Goal: Task Accomplishment & Management: Manage account settings

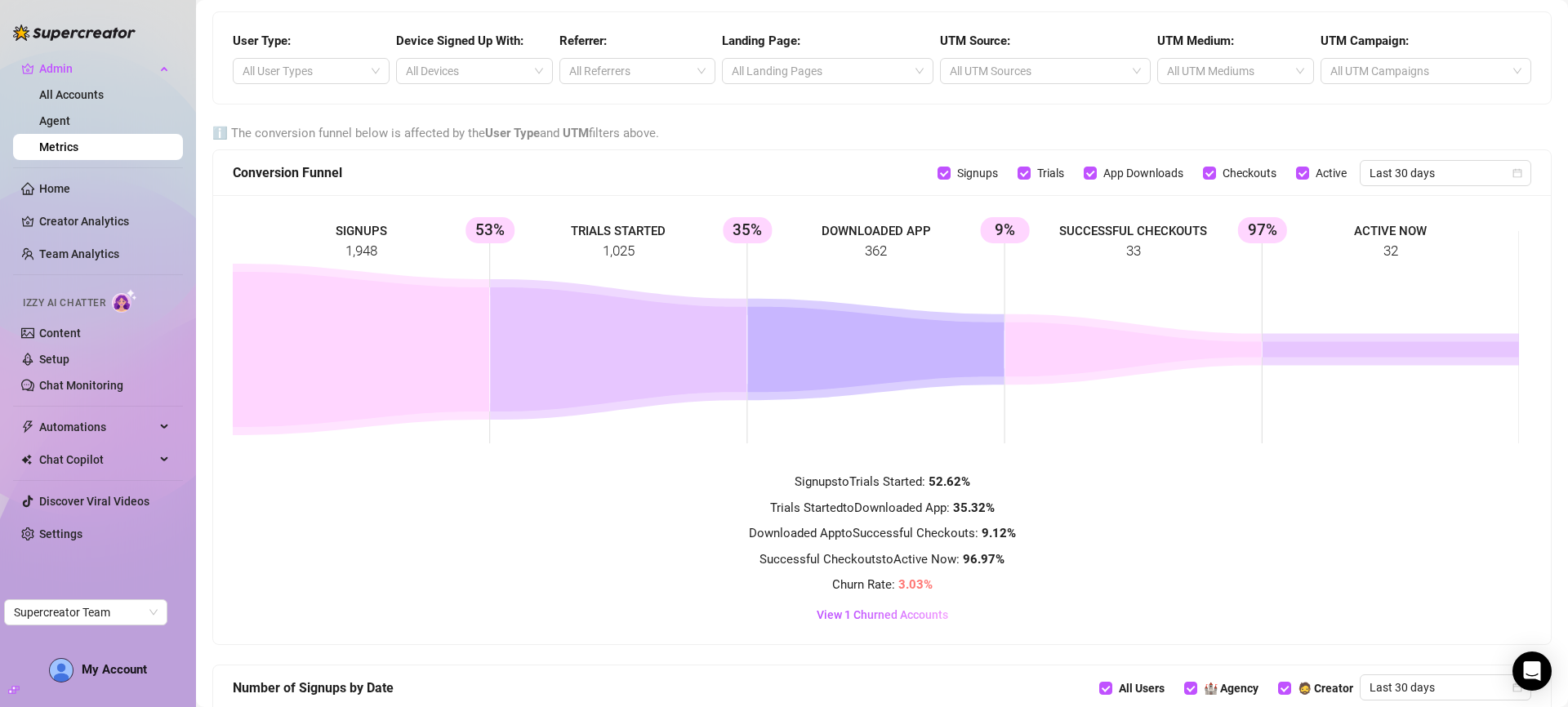
scroll to position [1294, 0]
click at [1241, 69] on div at bounding box center [1227, 71] width 133 height 23
click at [1218, 101] on div "cpc" at bounding box center [1226, 104] width 129 height 18
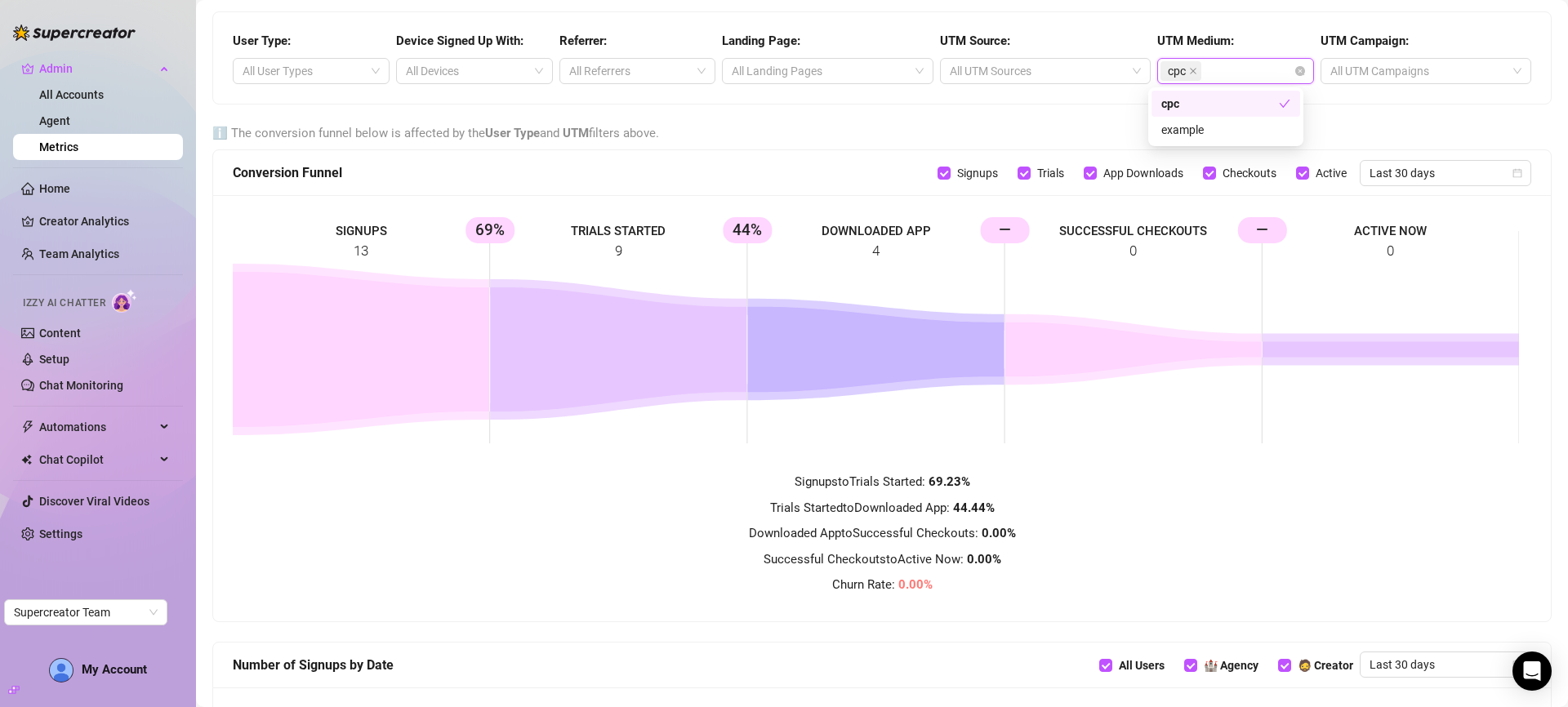
click at [1291, 101] on div "cpc" at bounding box center [1226, 103] width 149 height 26
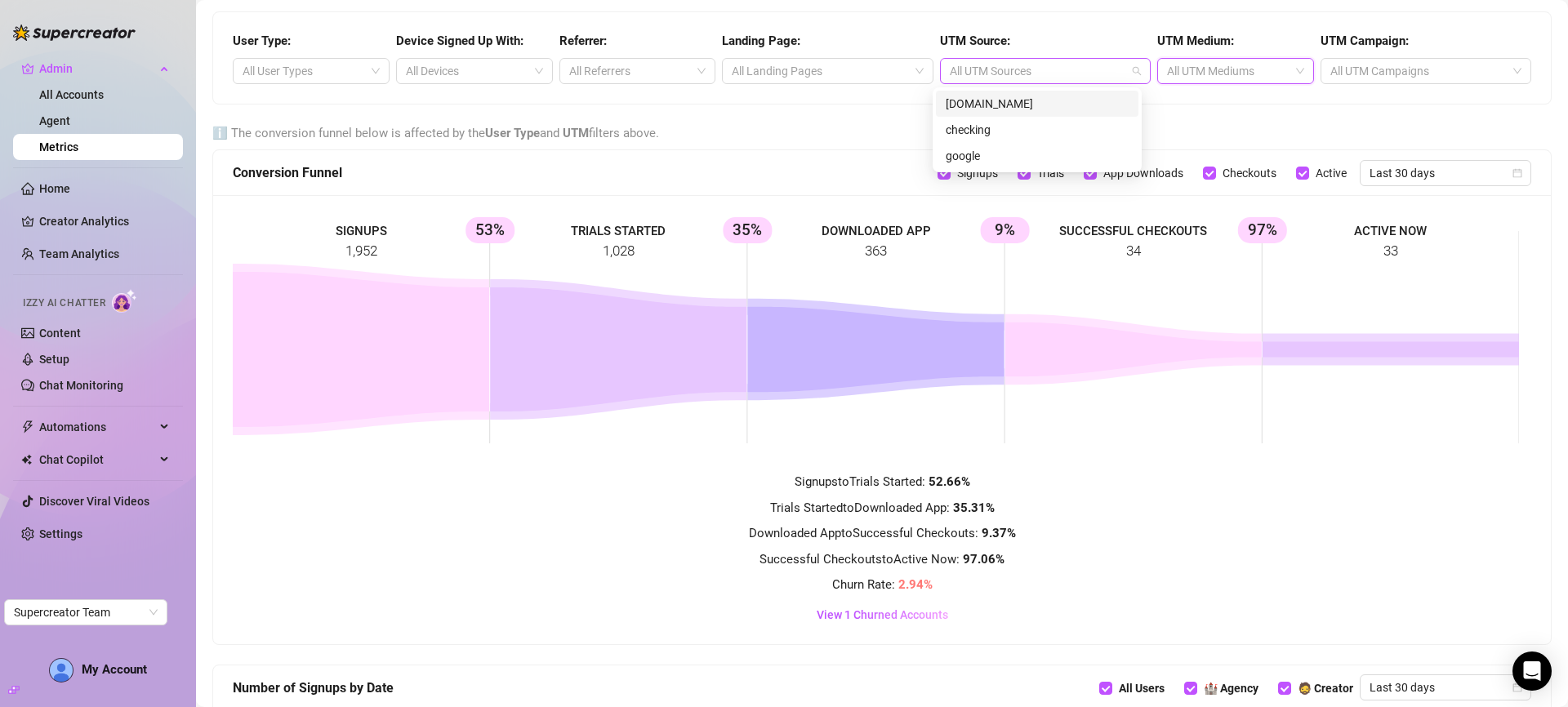
click at [1099, 73] on div at bounding box center [1037, 71] width 187 height 23
click at [1056, 109] on div "chatgpt.com" at bounding box center [1038, 104] width 183 height 18
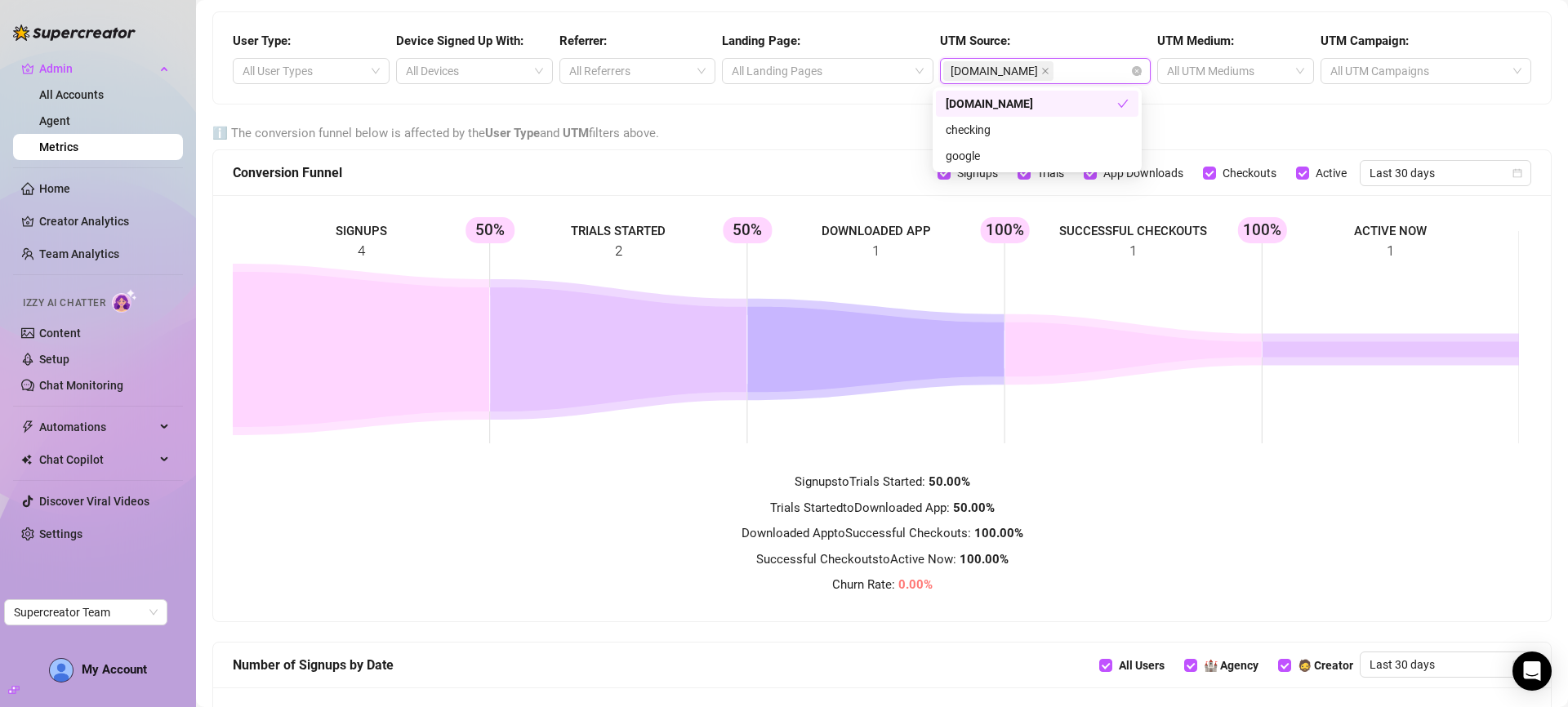
click at [1056, 109] on div "chatgpt.com" at bounding box center [1032, 104] width 171 height 18
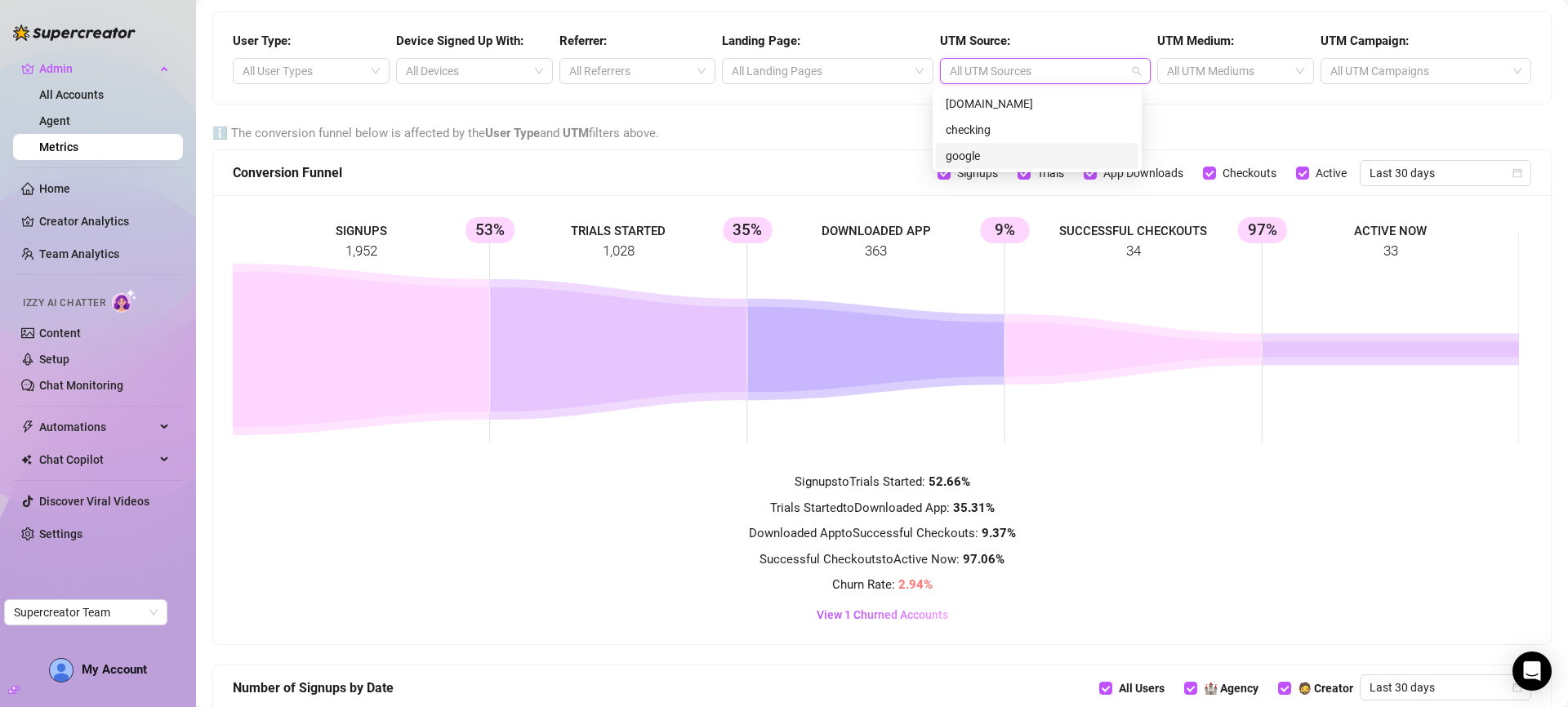
click at [1026, 161] on div "google" at bounding box center [1038, 155] width 183 height 18
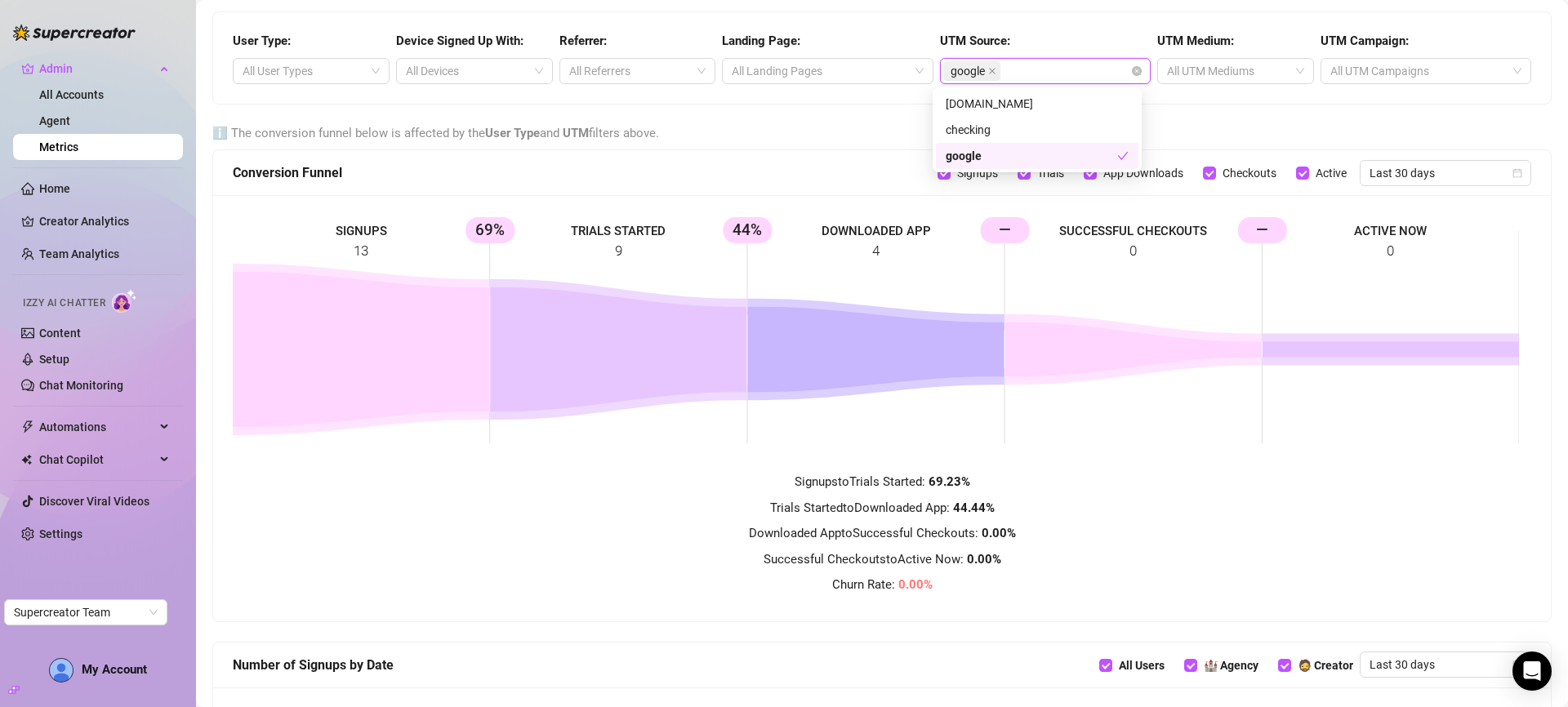
click at [1026, 161] on div "google" at bounding box center [1032, 155] width 171 height 18
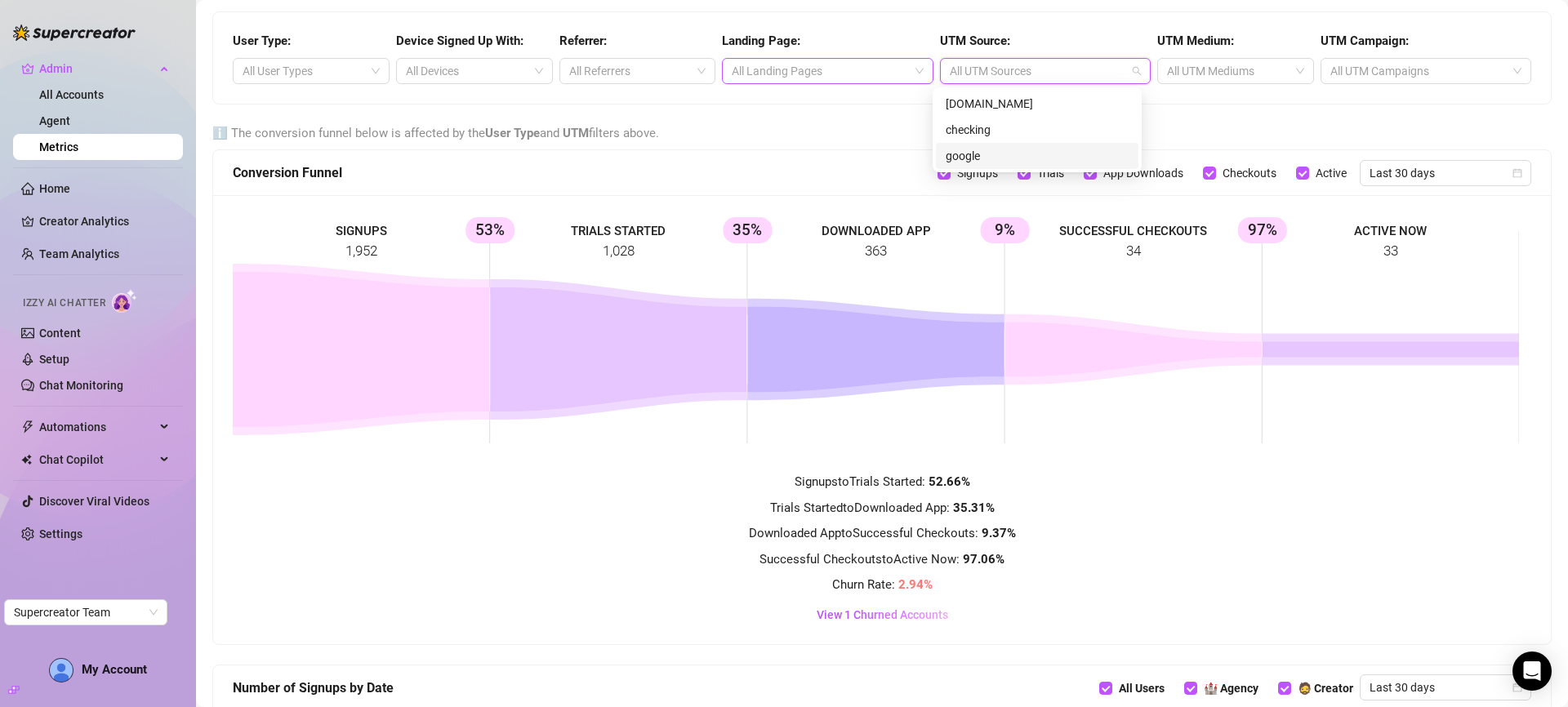
click at [856, 76] on div at bounding box center [819, 71] width 187 height 23
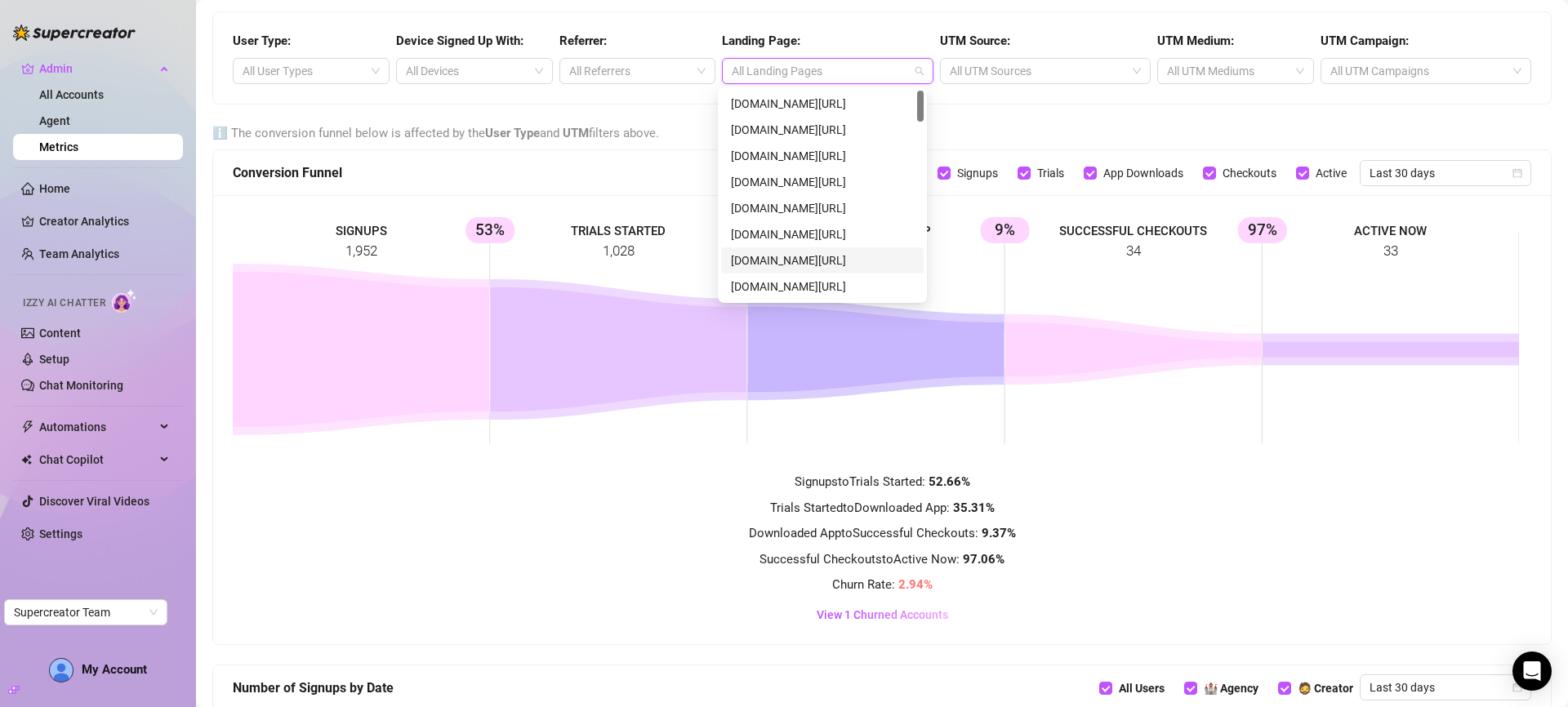
drag, startPoint x: 923, startPoint y: 302, endPoint x: 828, endPoint y: 235, distance: 116.2
click at [943, 316] on body "Admin All Accounts Agent Metrics Home Creator Analytics Team Analytics Izzy AI …" at bounding box center [784, 353] width 1568 height 707
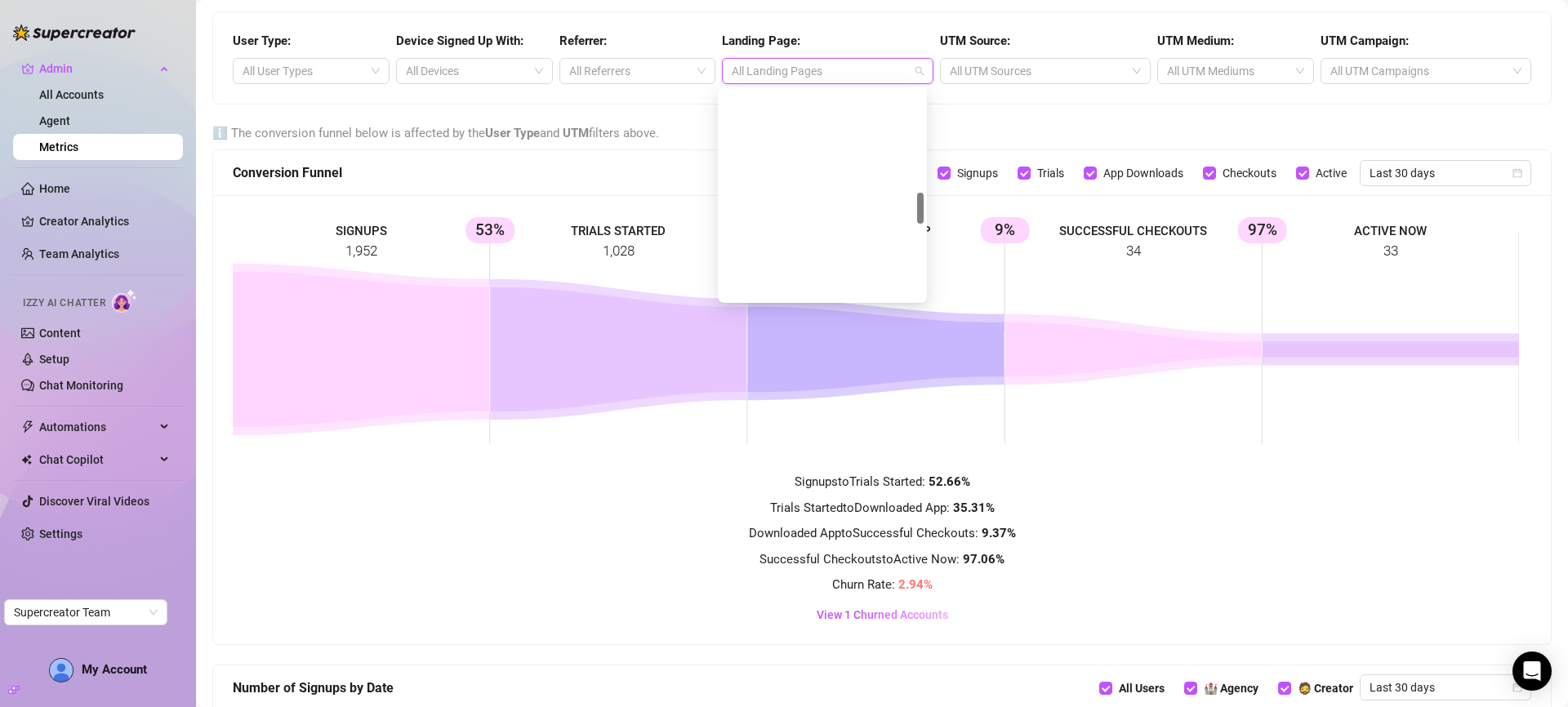
scroll to position [1175, 0]
click at [635, 69] on div at bounding box center [629, 71] width 133 height 23
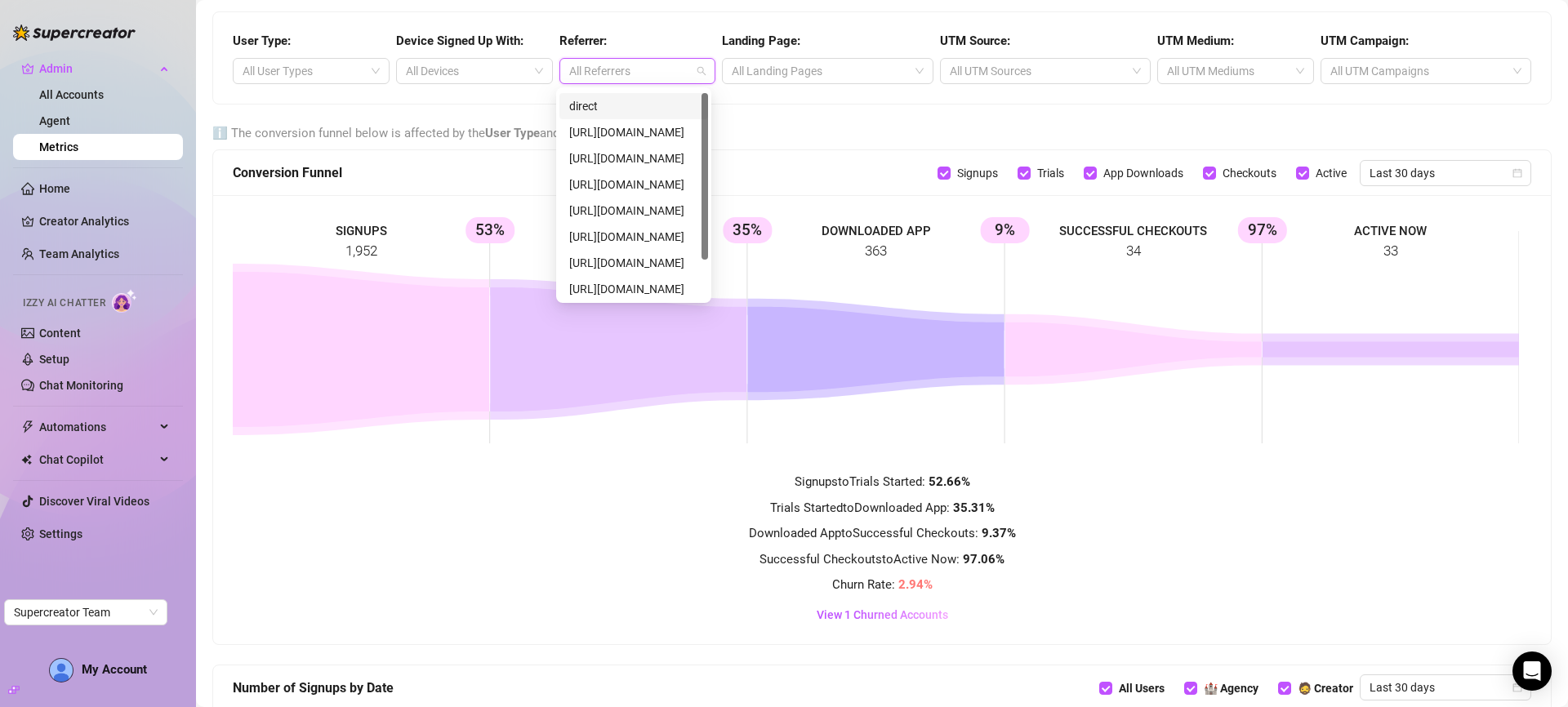
scroll to position [52, 0]
click at [630, 157] on div "https://onlyfans.com/" at bounding box center [634, 155] width 129 height 18
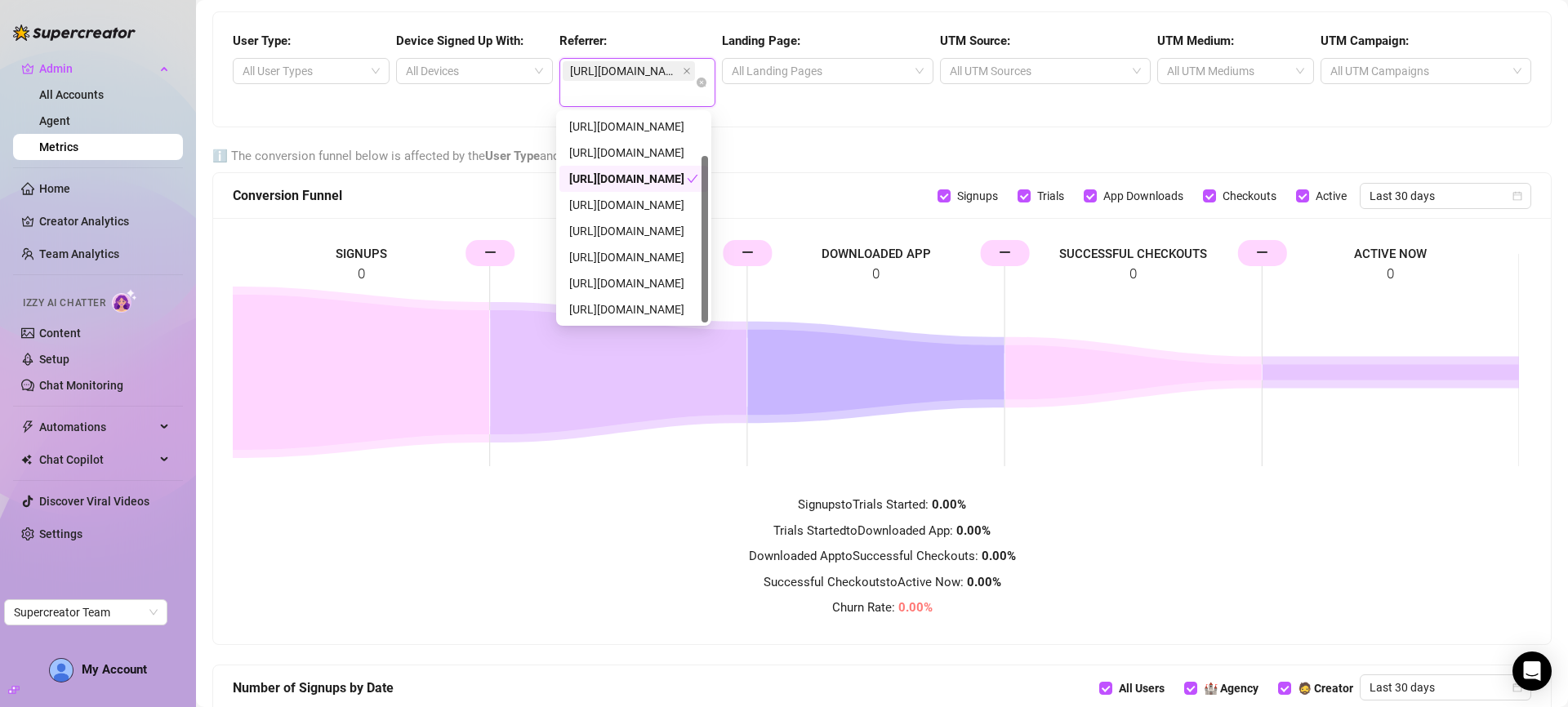
click at [630, 169] on div "https://onlyfans.com/" at bounding box center [628, 178] width 118 height 18
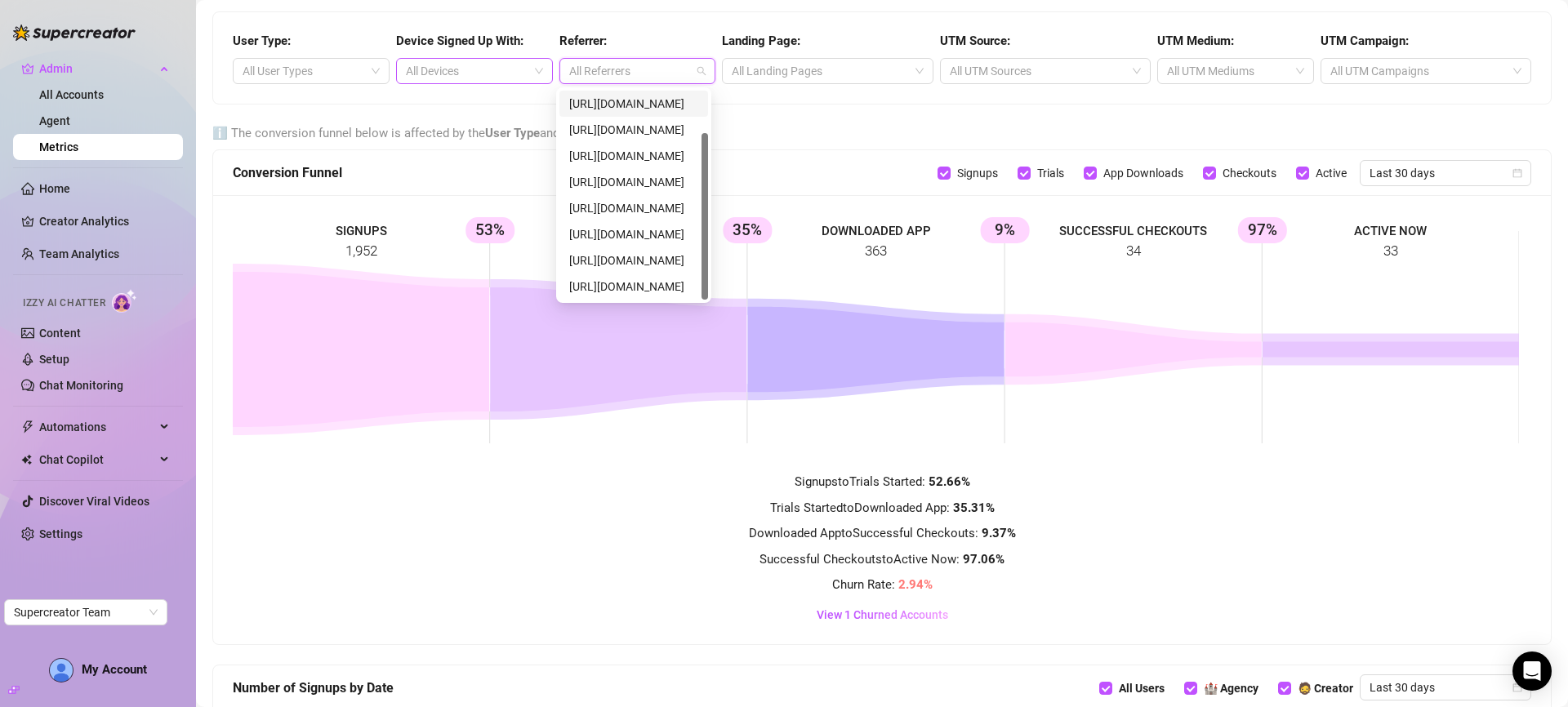
click at [468, 71] on div at bounding box center [466, 71] width 133 height 23
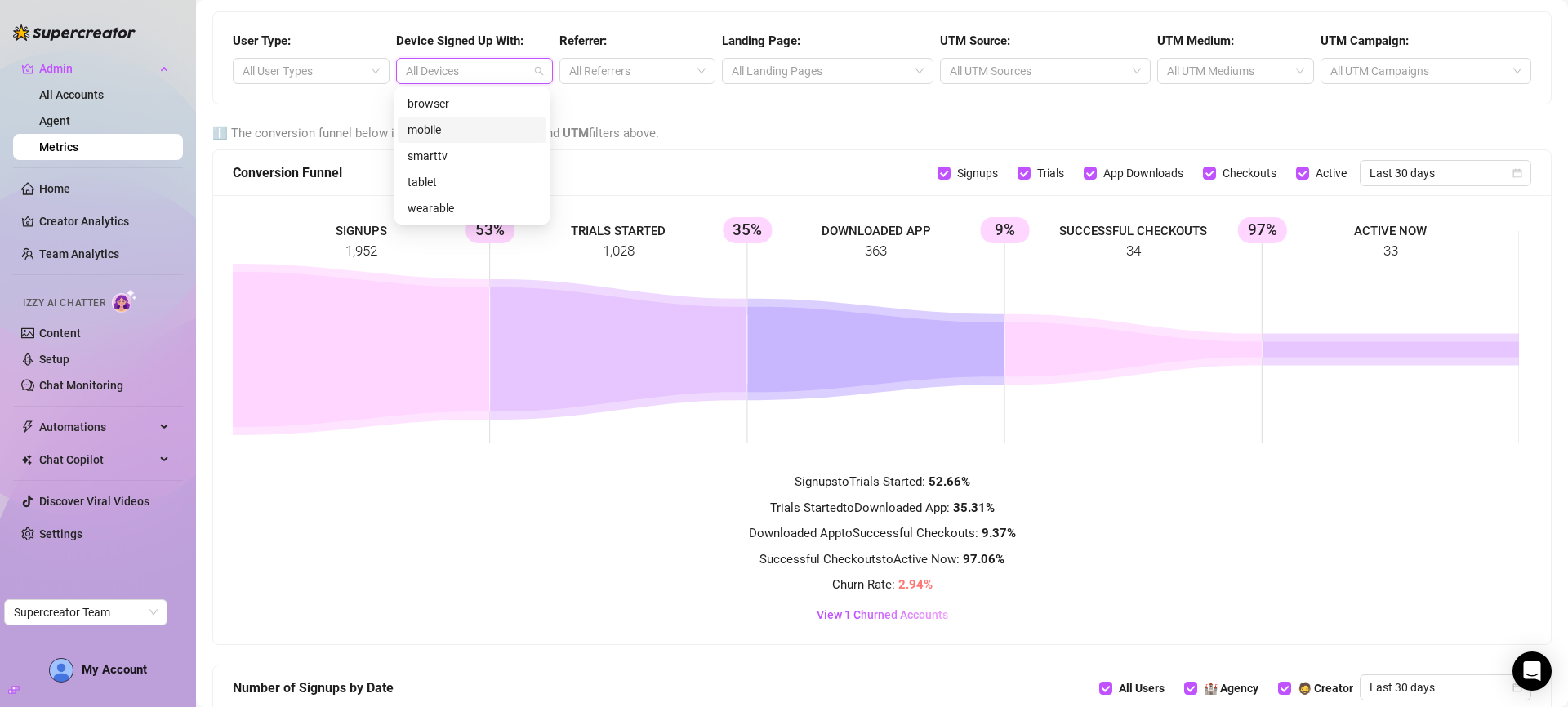
click at [490, 135] on div "mobile" at bounding box center [472, 129] width 129 height 18
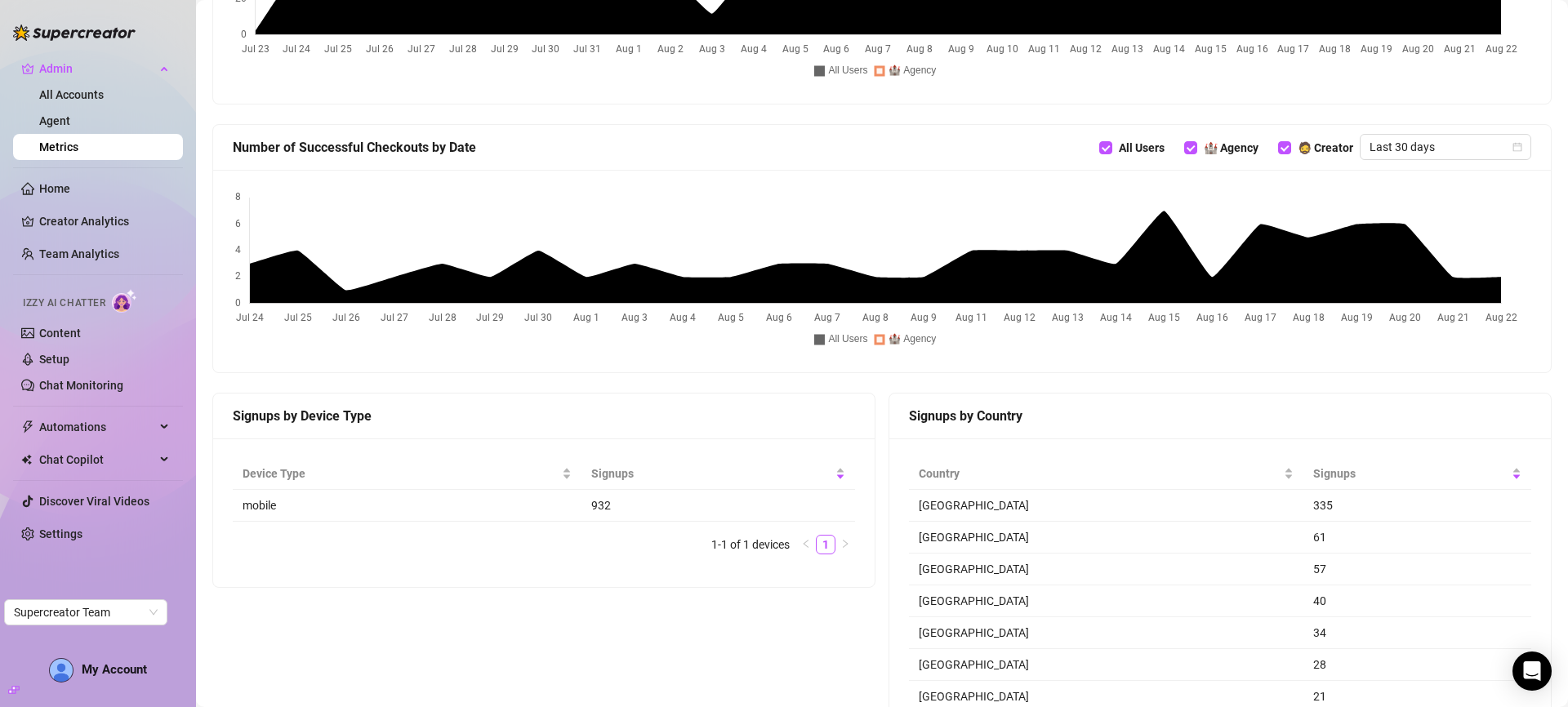
scroll to position [0, 0]
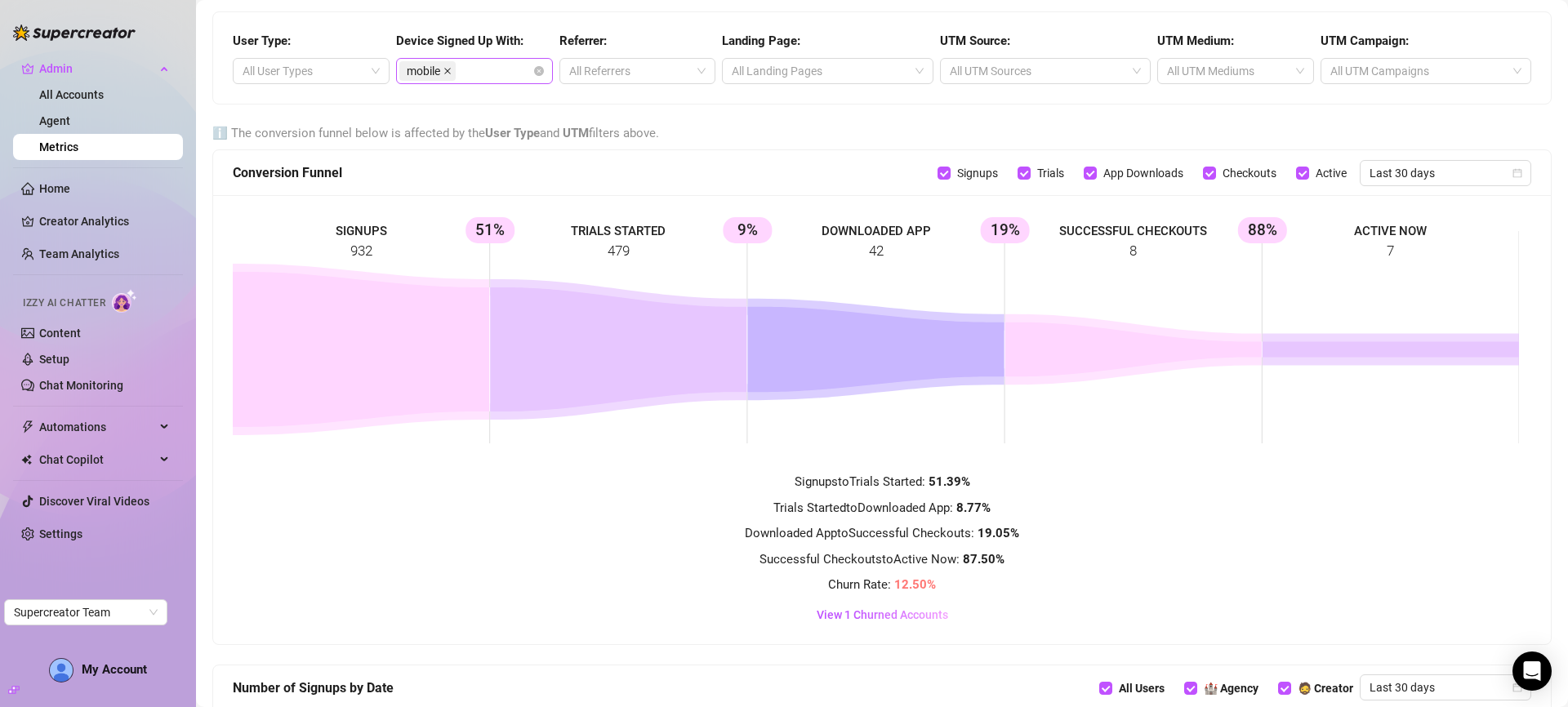
click at [450, 71] on icon "close" at bounding box center [447, 70] width 9 height 9
click at [357, 70] on div at bounding box center [303, 71] width 133 height 23
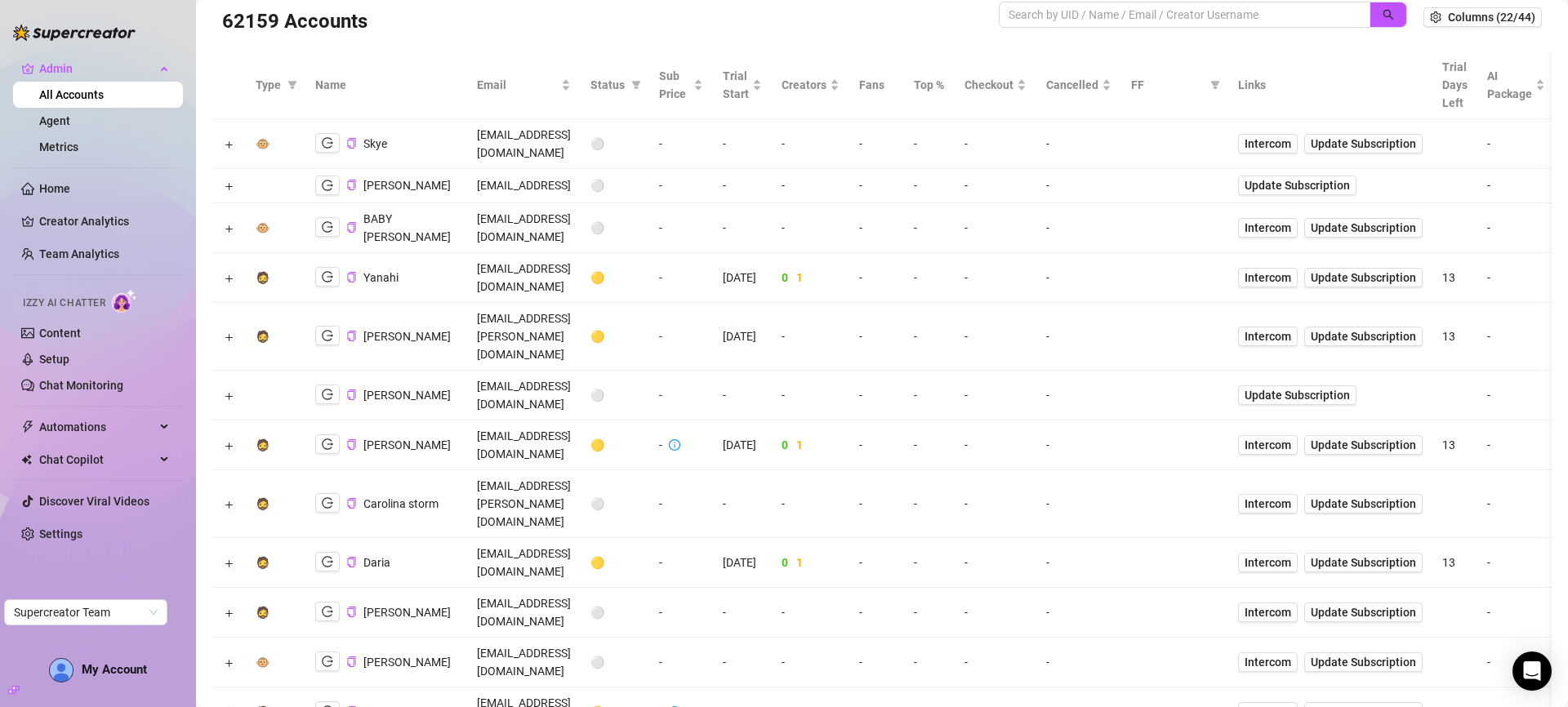
scroll to position [273, 0]
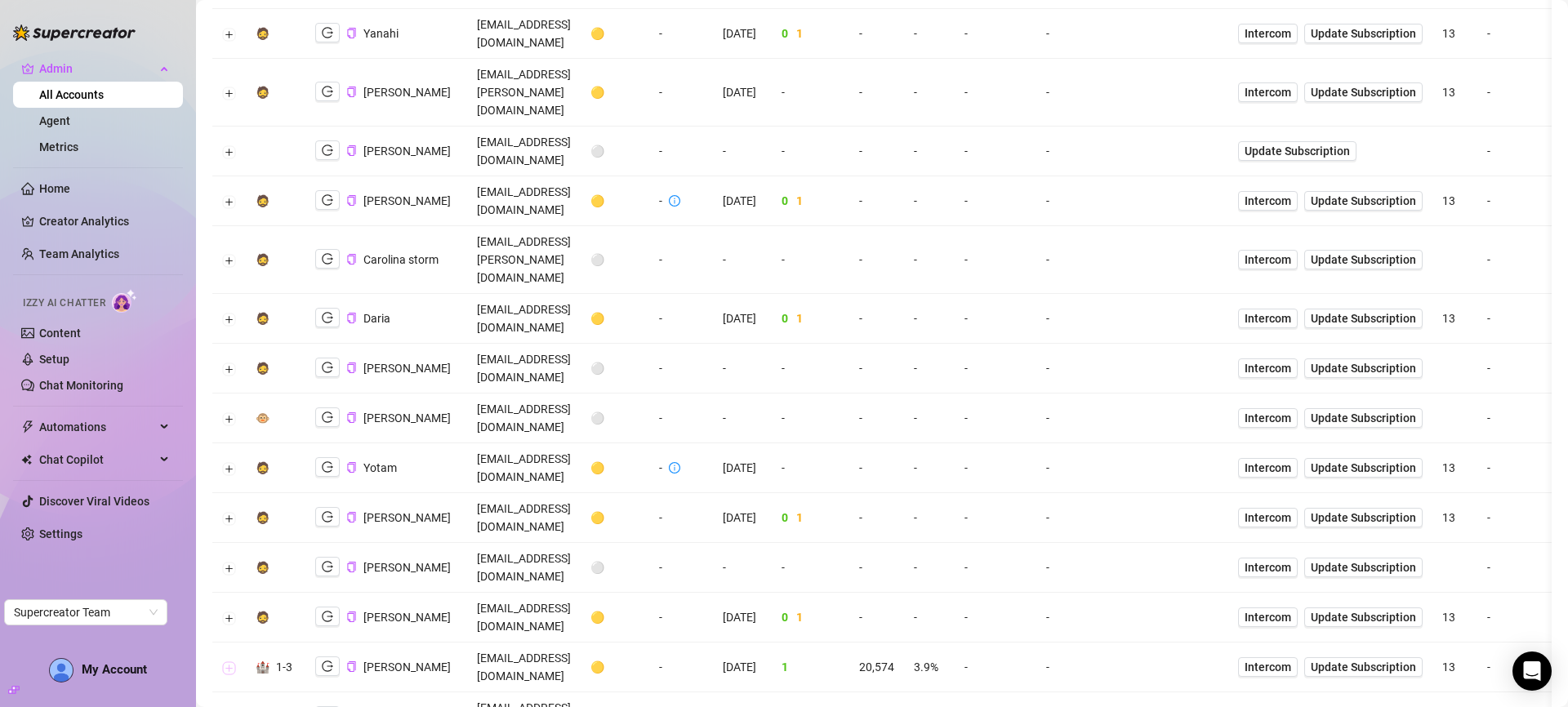
click at [232, 661] on button "Expand row" at bounding box center [229, 668] width 13 height 13
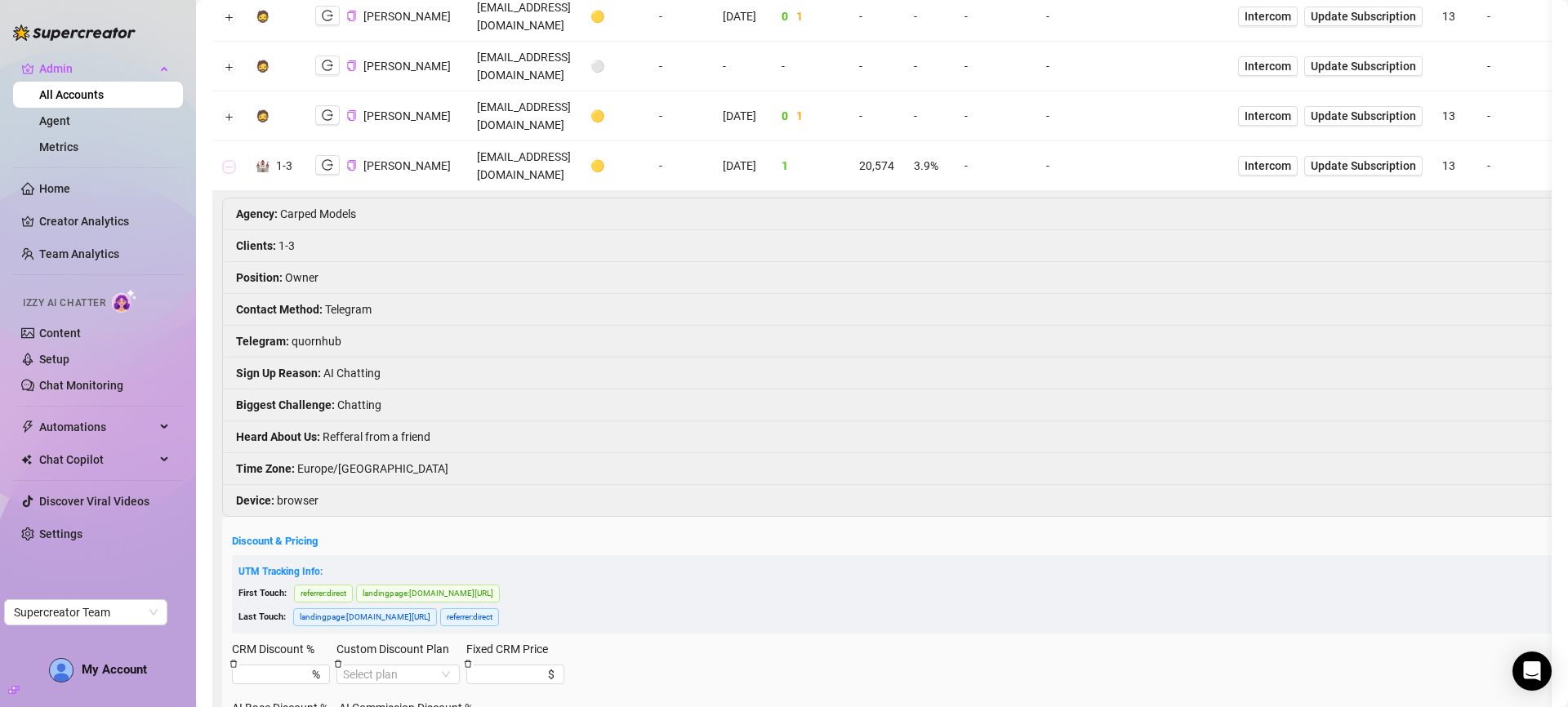
scroll to position [0, 0]
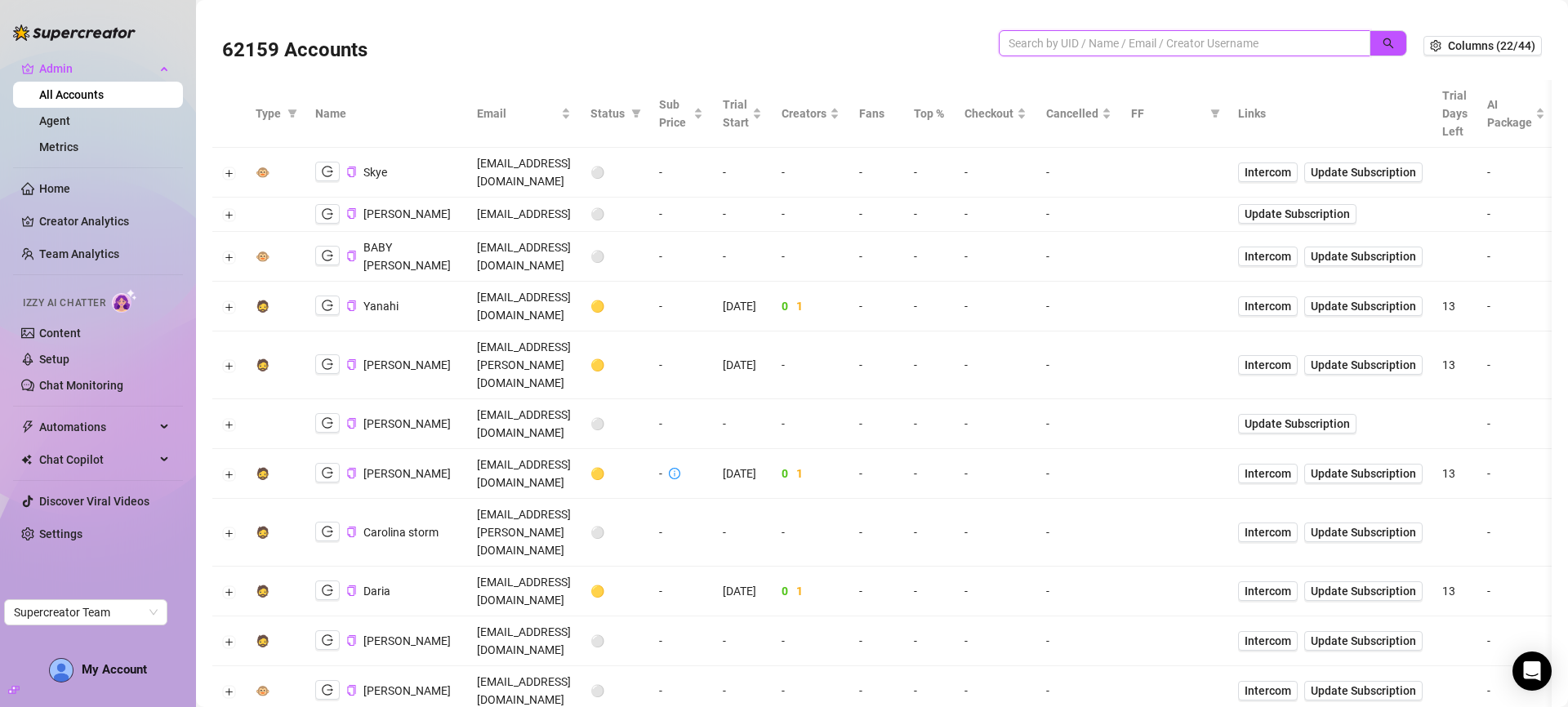
click at [1171, 63] on div at bounding box center [1202, 51] width 408 height 43
paste input "dpHqdWC9dTRbm0iTNatO4VqCwuJ3"
click at [1371, 39] on button "button" at bounding box center [1388, 43] width 37 height 26
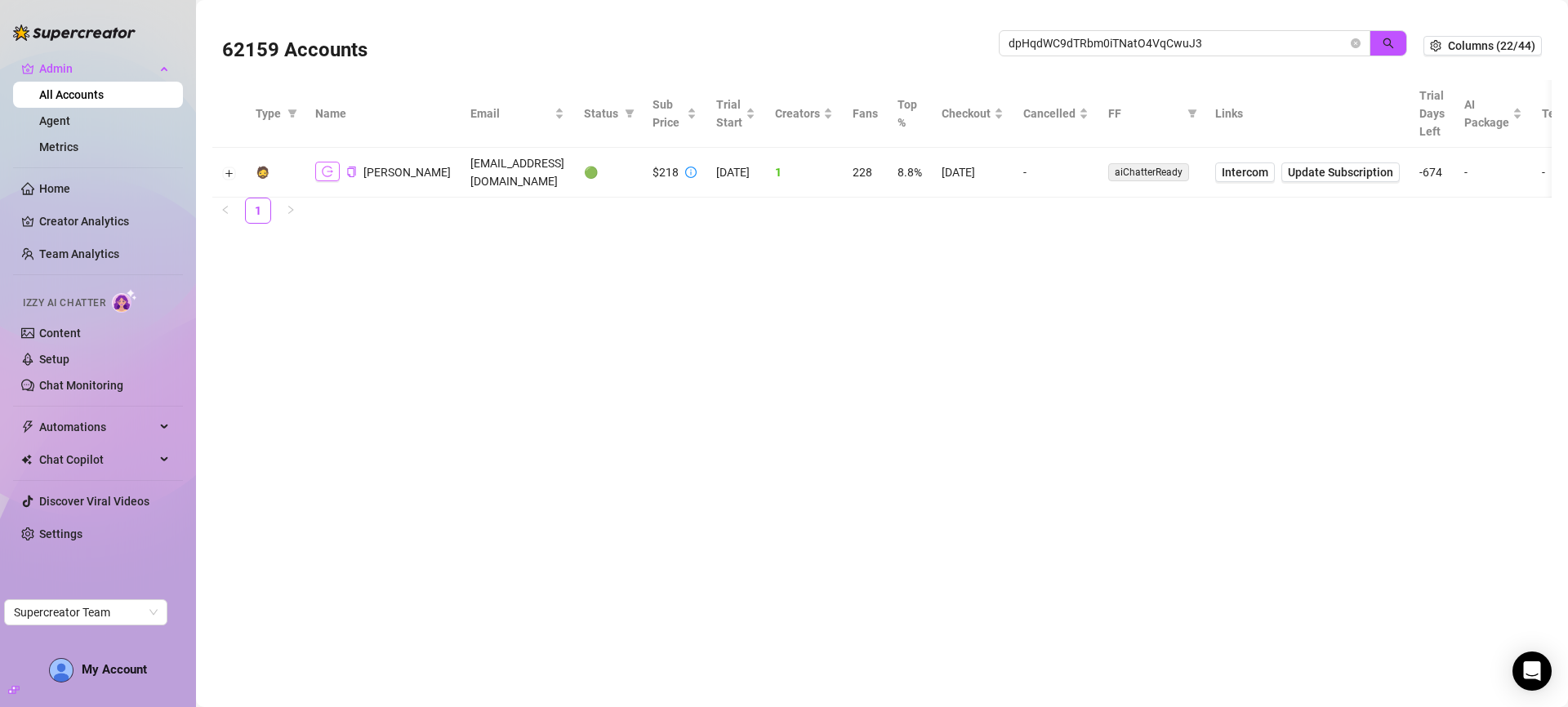
click at [333, 163] on button "button" at bounding box center [327, 171] width 25 height 20
click at [1266, 40] on input "dpHqdWC9dTRbm0iTNatO4VqCwuJ3" at bounding box center [1179, 43] width 339 height 18
paste input "[EMAIL_ADDRESS][DOMAIN_NAME]"
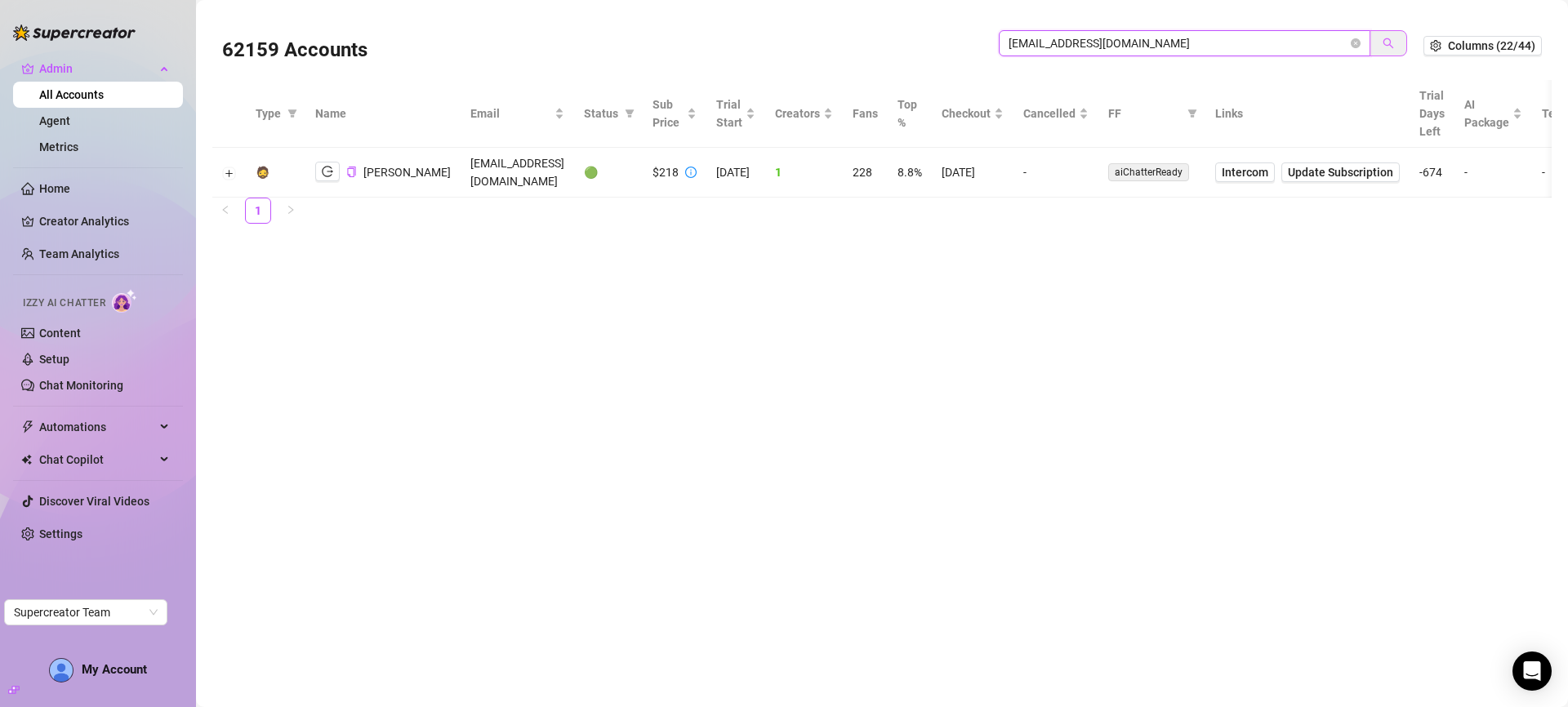
click at [1384, 40] on icon "search" at bounding box center [1388, 43] width 10 height 10
type input "[EMAIL_ADDRESS][DOMAIN_NAME]"
click at [325, 166] on icon "logout" at bounding box center [327, 171] width 11 height 11
click at [232, 167] on button "Expand row" at bounding box center [229, 173] width 13 height 13
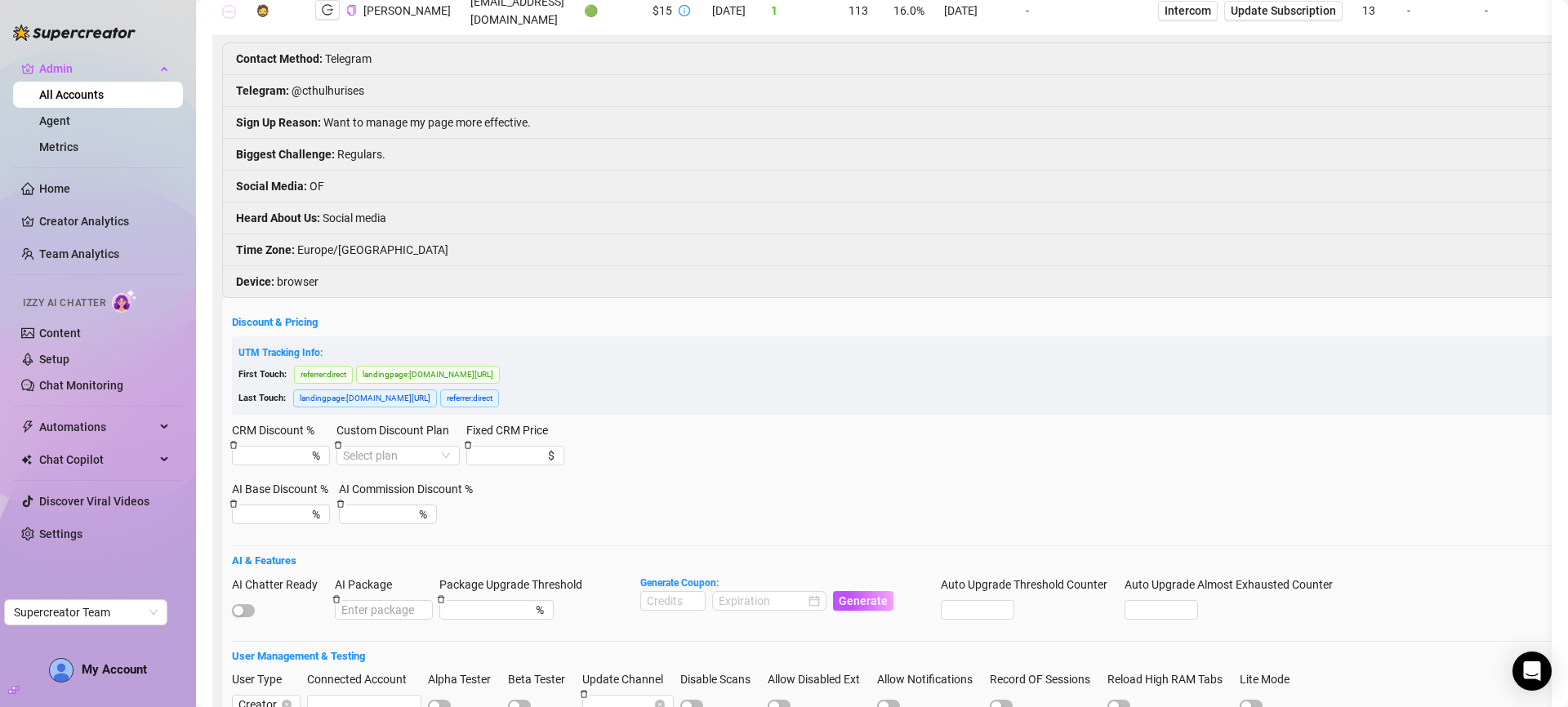
scroll to position [398, 0]
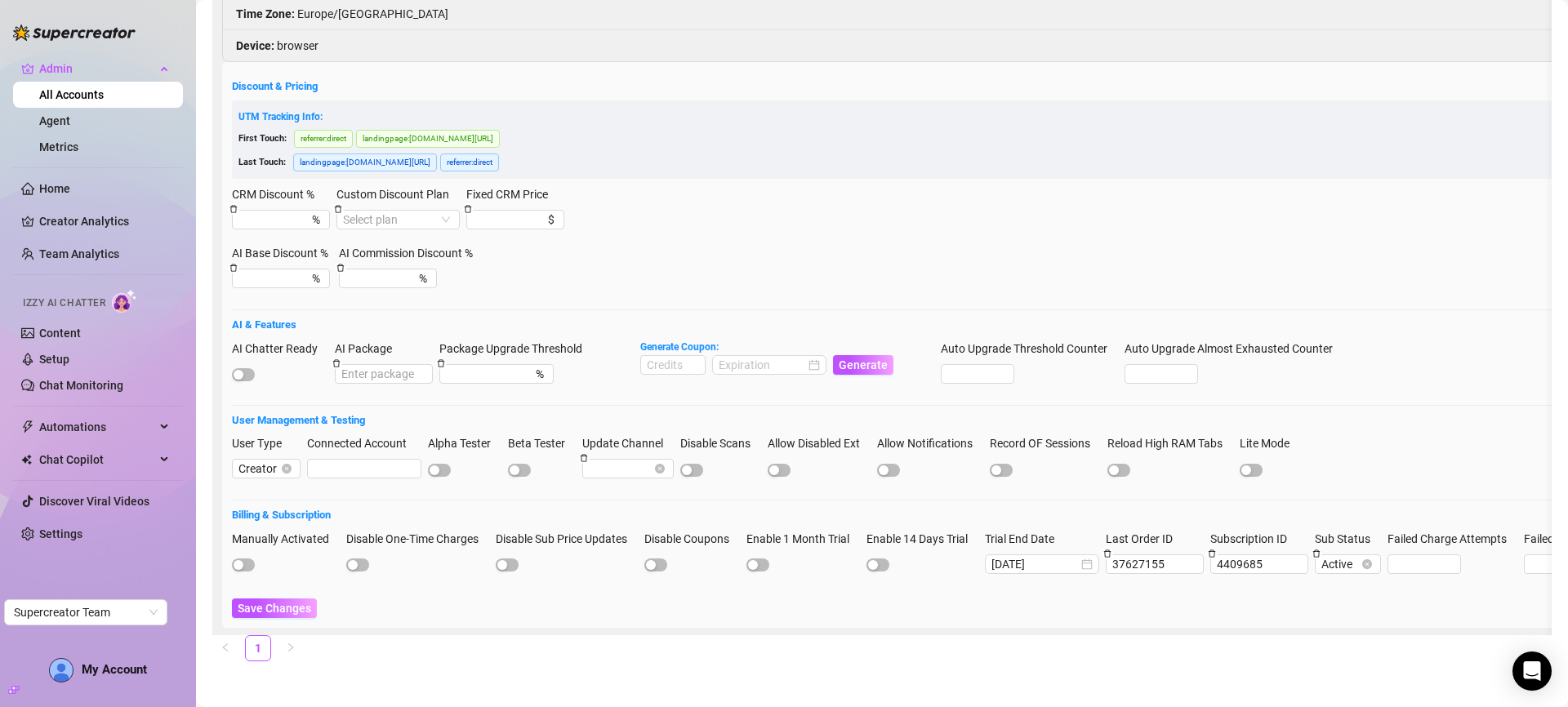
click at [245, 367] on div at bounding box center [280, 374] width 96 height 20
click at [245, 368] on span "button" at bounding box center [244, 375] width 23 height 13
click at [665, 356] on input at bounding box center [672, 364] width 64 height 18
type input "1000"
click at [793, 356] on input at bounding box center [762, 364] width 87 height 18
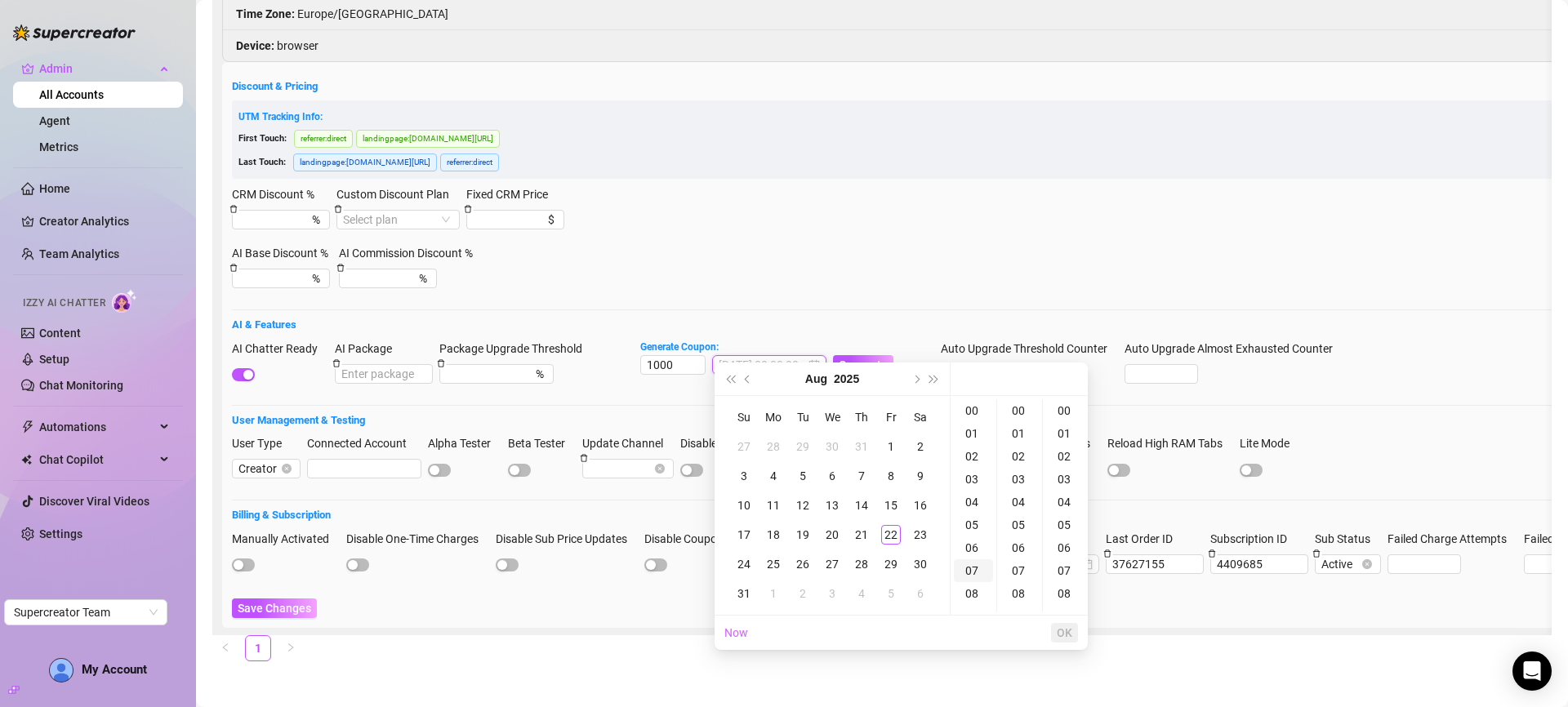
type input "2025-08-30 00:00:00"
type input "2025-08-22 07:00:00"
type input "2025-08-31 00:00:00"
type input "2025-08-09 00:00:00"
type input "2025-08-02 00:00:00"
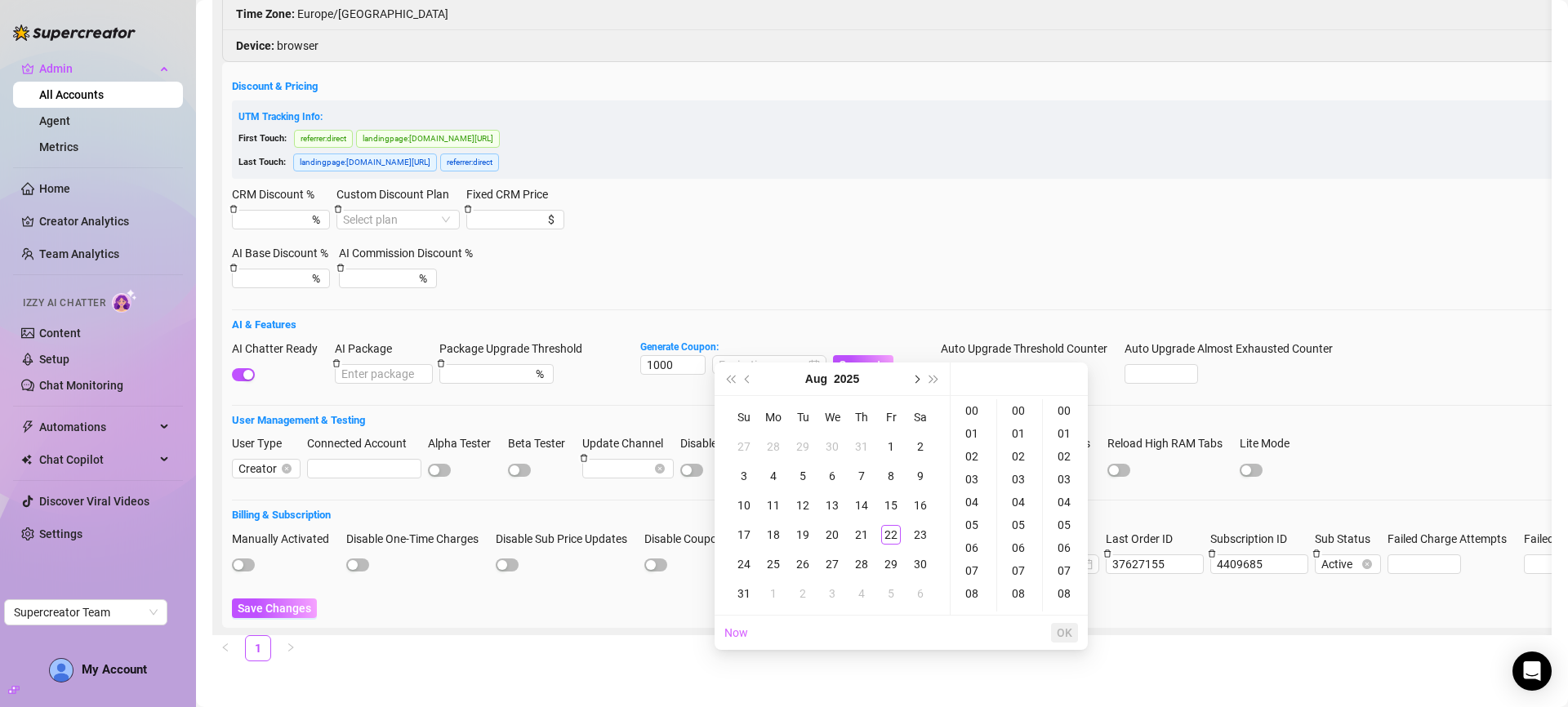
click at [918, 383] on button "Next month (PageDown)" at bounding box center [915, 379] width 18 height 32
click at [920, 480] on div "13" at bounding box center [921, 476] width 20 height 20
type input "2025-09-13 00:00:00"
click at [875, 359] on span "Generate" at bounding box center [863, 365] width 49 height 13
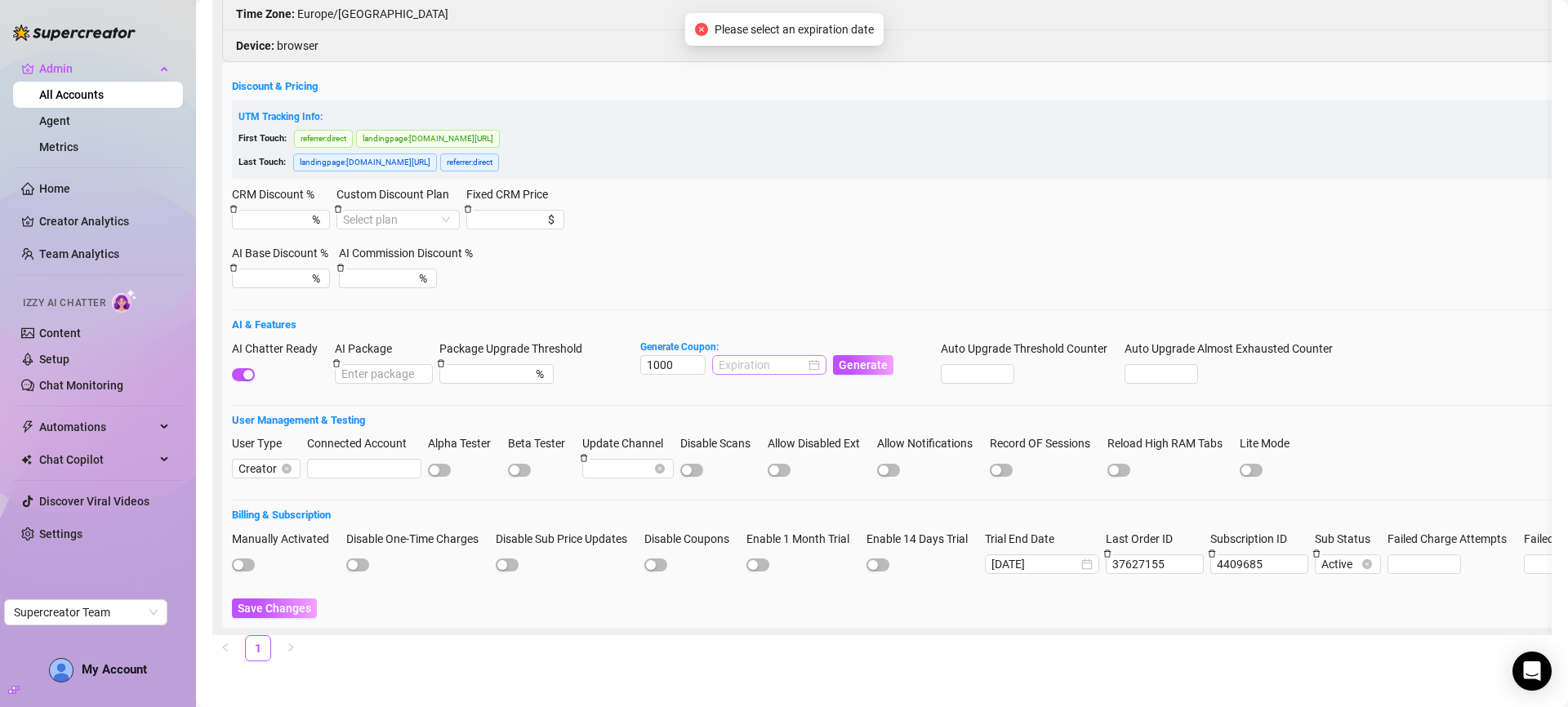
click at [817, 356] on div at bounding box center [769, 364] width 101 height 18
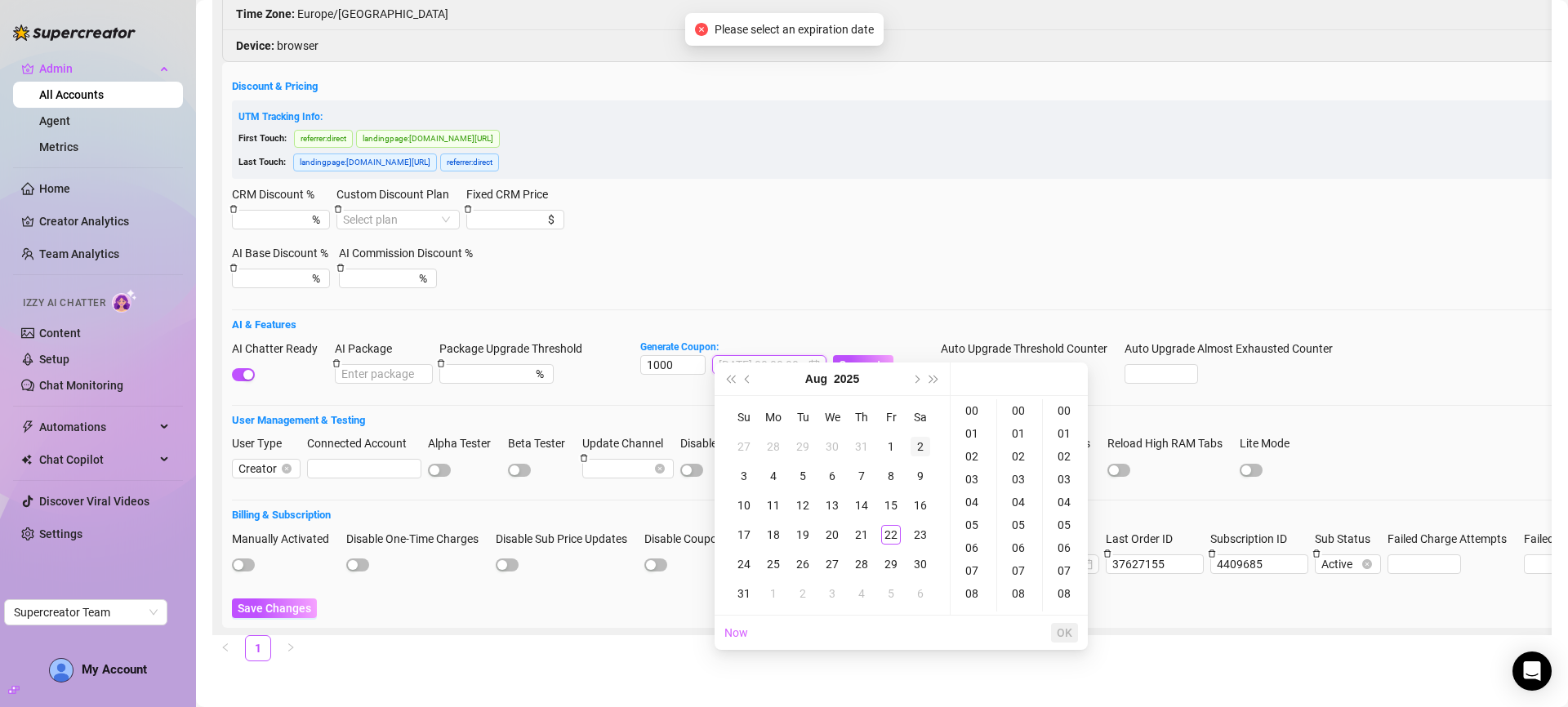
type input "2025-08-23 00:00:00"
type input "2025-08-02 00:00:00"
click at [915, 377] on span "Next month (PageDown)" at bounding box center [915, 379] width 9 height 9
click at [922, 534] on div "27" at bounding box center [921, 535] width 20 height 20
type input "2025-09-27 00:00:00"
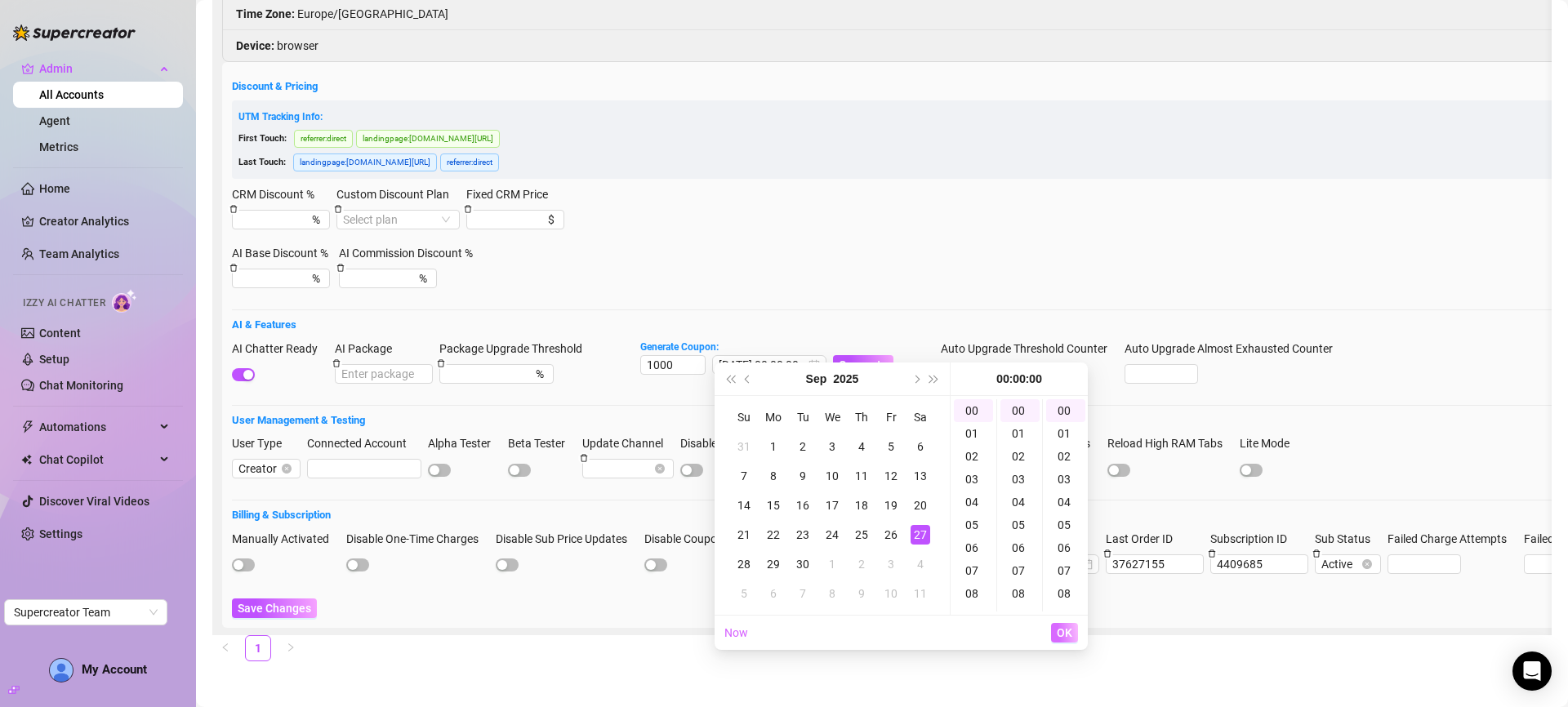
click at [1068, 630] on span "OK" at bounding box center [1064, 633] width 15 height 13
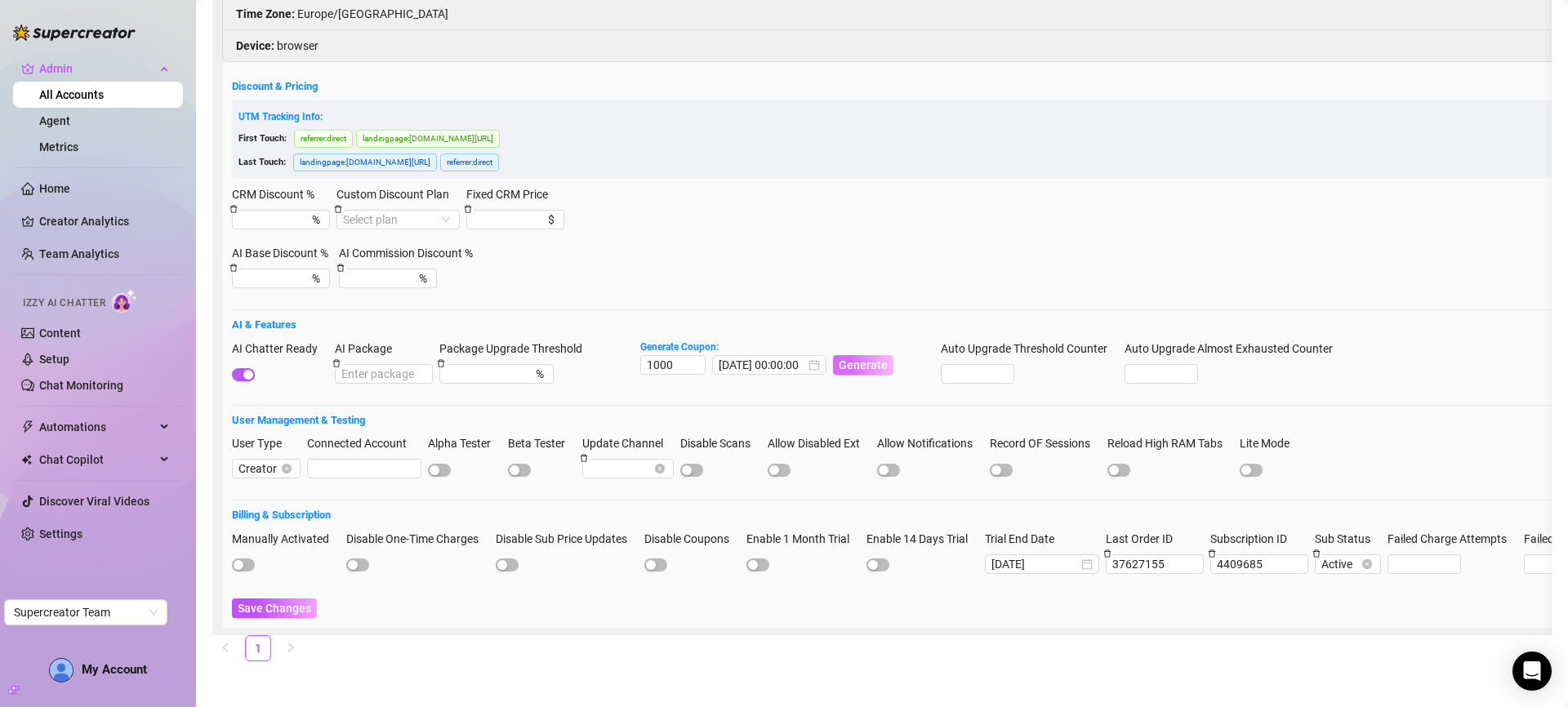
click at [872, 359] on span "Generate" at bounding box center [863, 365] width 49 height 13
click at [286, 601] on span "Save Changes" at bounding box center [274, 608] width 73 height 13
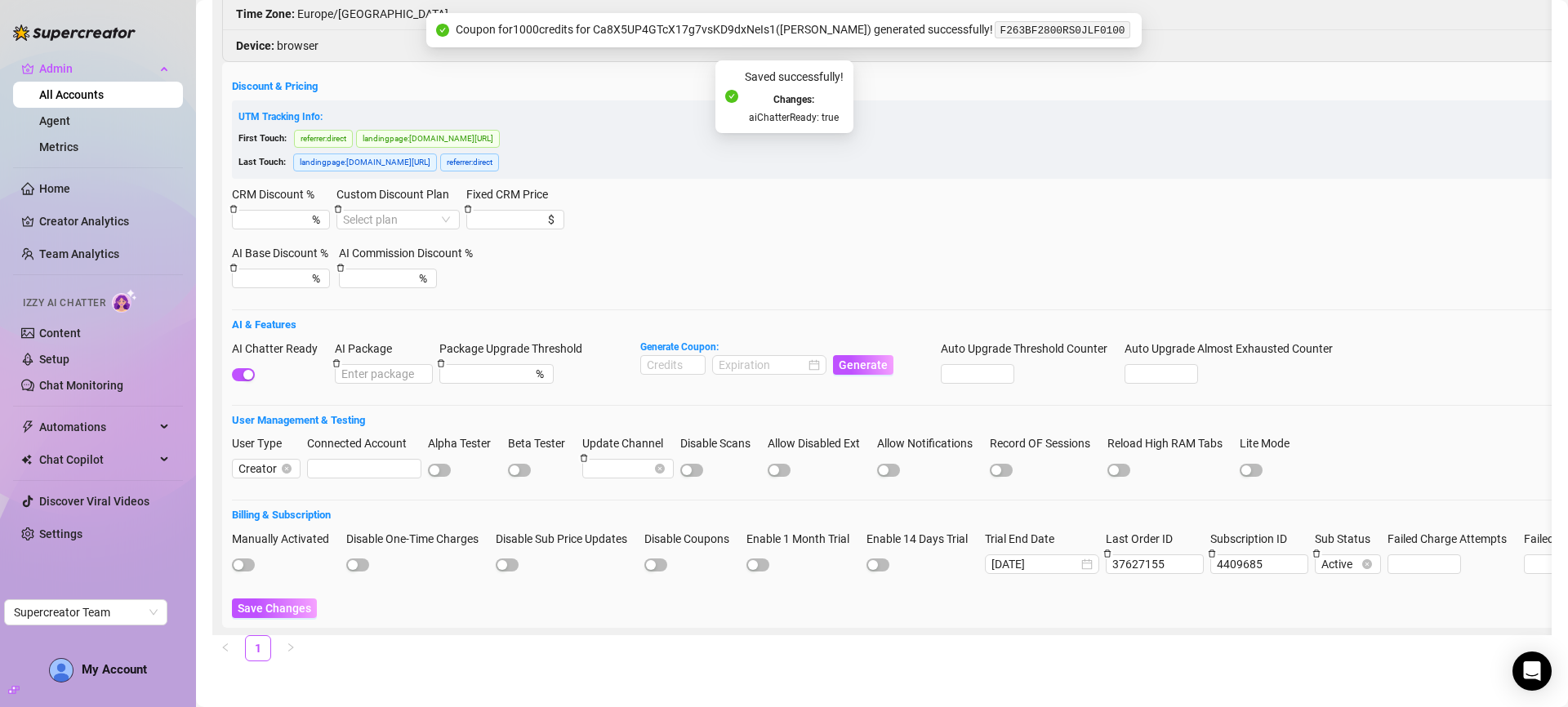
click at [1046, 27] on code "F263BF2800RS0JLF0100" at bounding box center [1062, 29] width 135 height 17
copy code "F263BF2800RS0JLF0100"
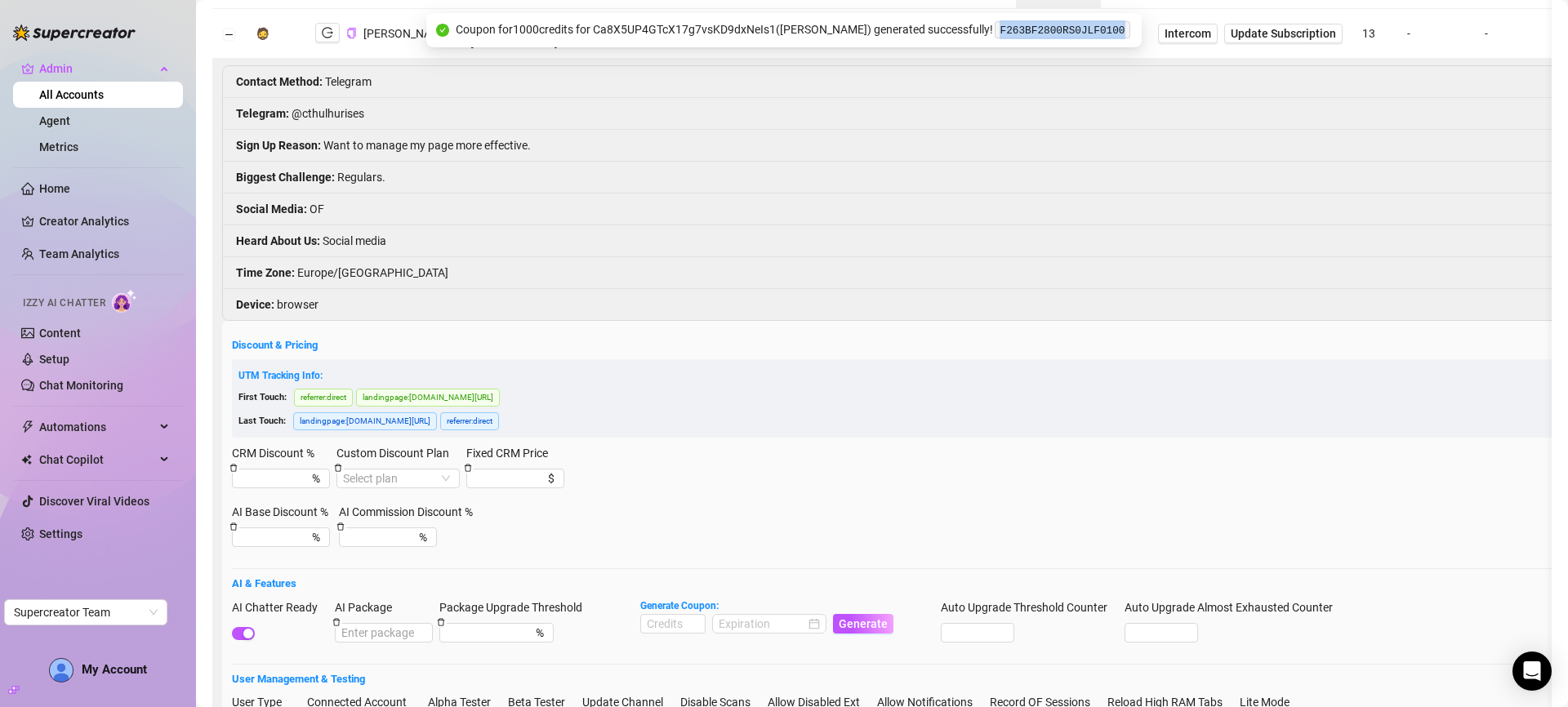
scroll to position [0, 0]
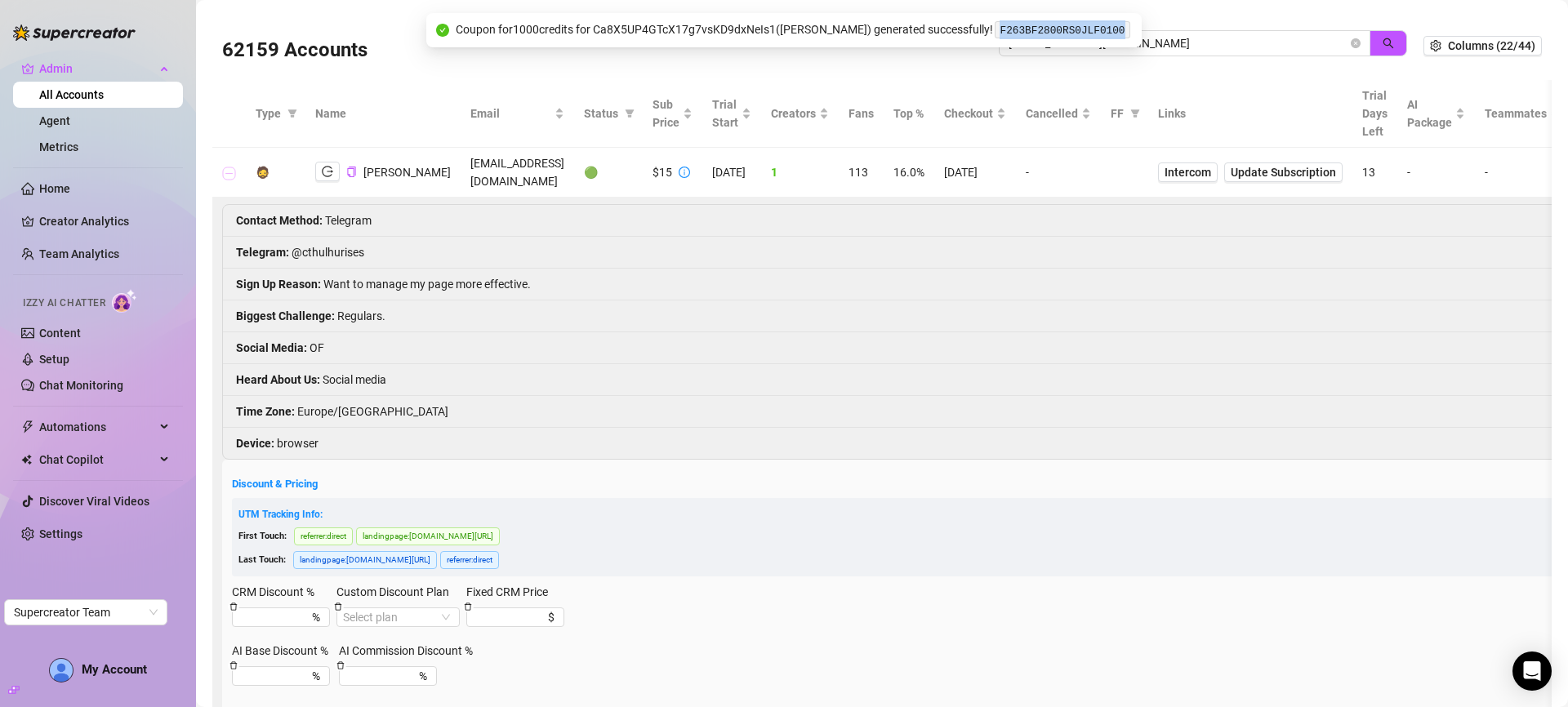
click at [230, 167] on button "Collapse row" at bounding box center [229, 173] width 13 height 13
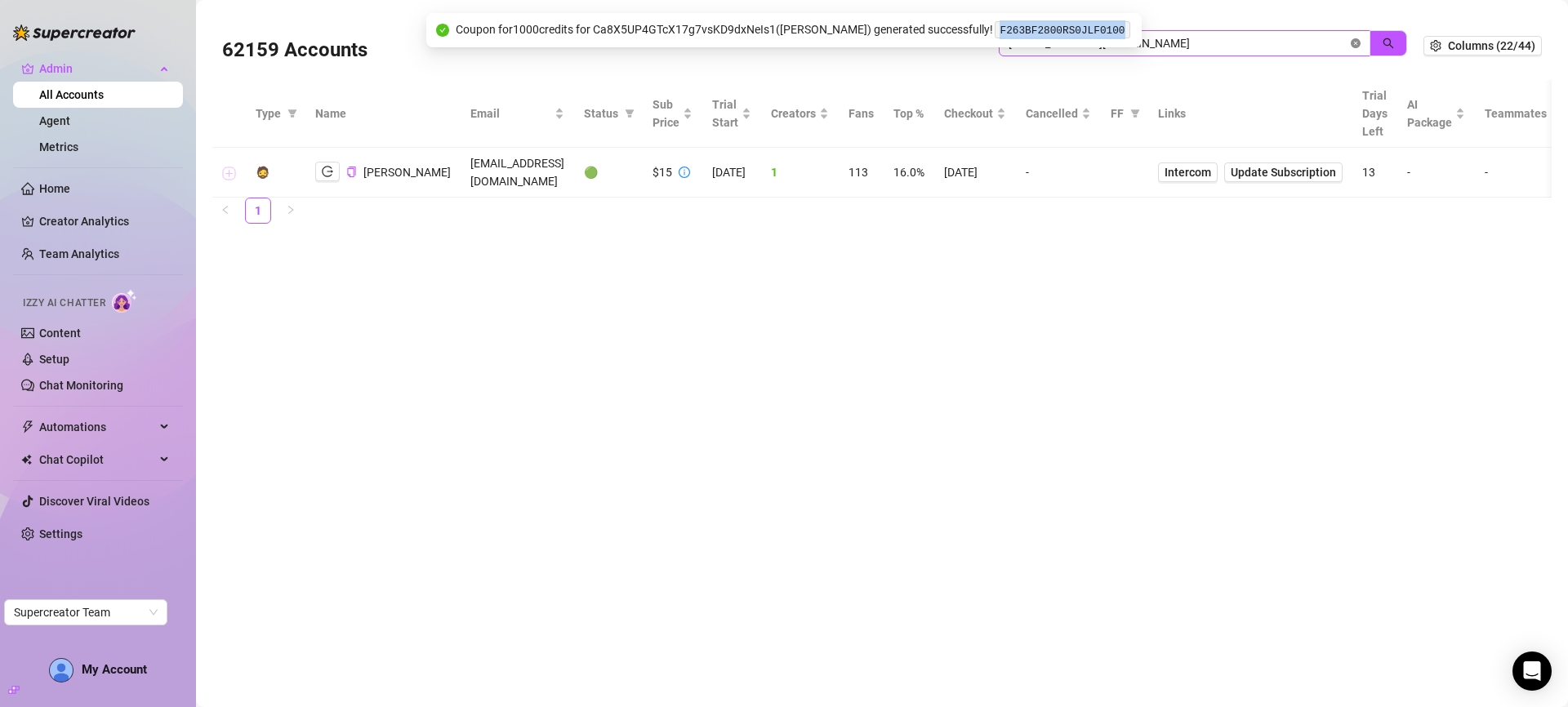
click at [1354, 41] on icon "close-circle" at bounding box center [1356, 43] width 10 height 10
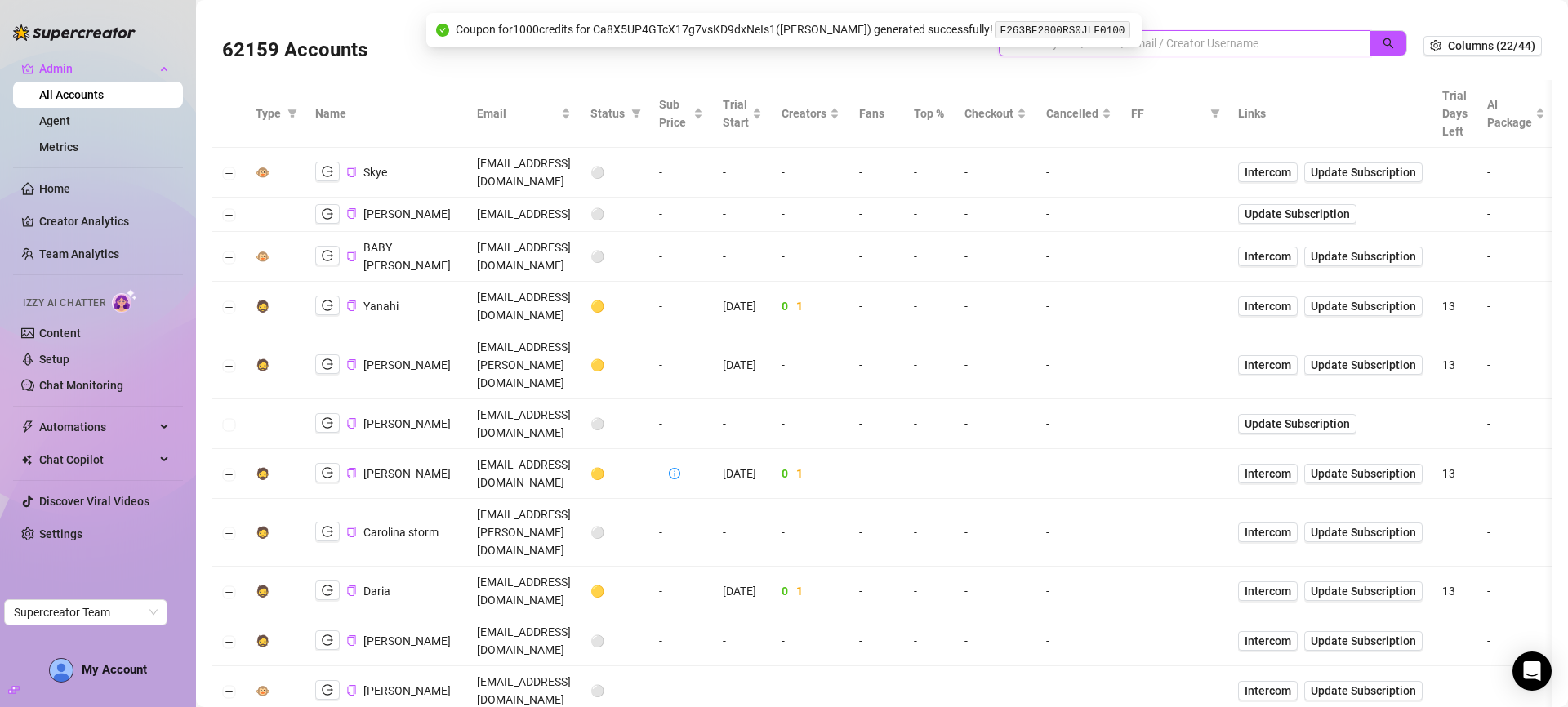
click at [1262, 36] on input "search" at bounding box center [1179, 43] width 339 height 18
paste input "vV6AigNUBjN6QUbJDT0XXEWPwsy1"
click at [1383, 41] on icon "search" at bounding box center [1389, 43] width 11 height 11
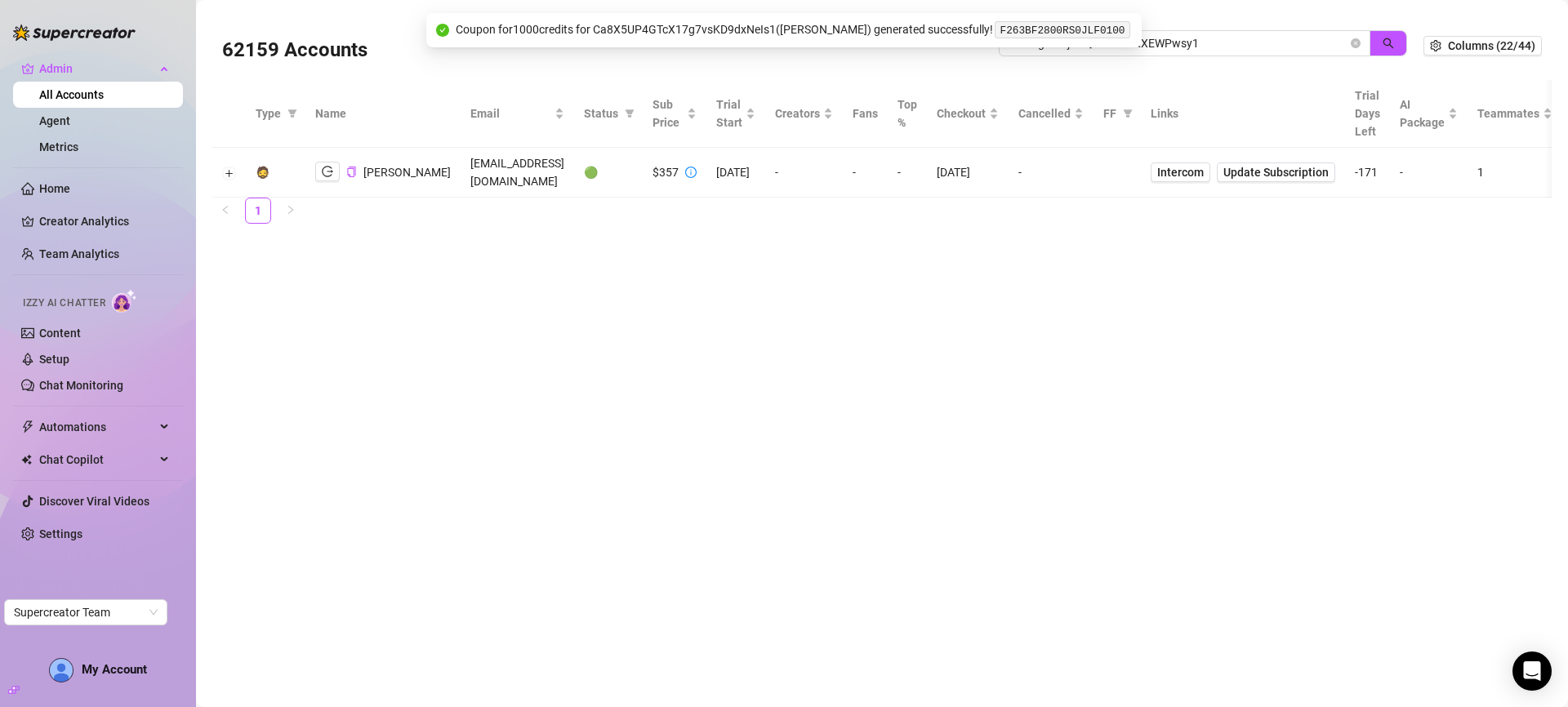
click at [1006, 272] on main "62159 Accounts vV6AigNUBjN6QUbJDT0XXEWPwsy1 Columns (22/44) Type Name Email Sta…" at bounding box center [882, 353] width 1372 height 707
click at [1181, 59] on div "vV6AigNUBjN6QUbJDT0XXEWPwsy1" at bounding box center [1202, 51] width 408 height 43
click at [1181, 58] on div "vV6AigNUBjN6QUbJDT0XXEWPwsy1" at bounding box center [1202, 51] width 408 height 43
click at [1262, 42] on input "vV6AigNUBjN6QUbJDT0XXEWPwsy1" at bounding box center [1179, 43] width 339 height 18
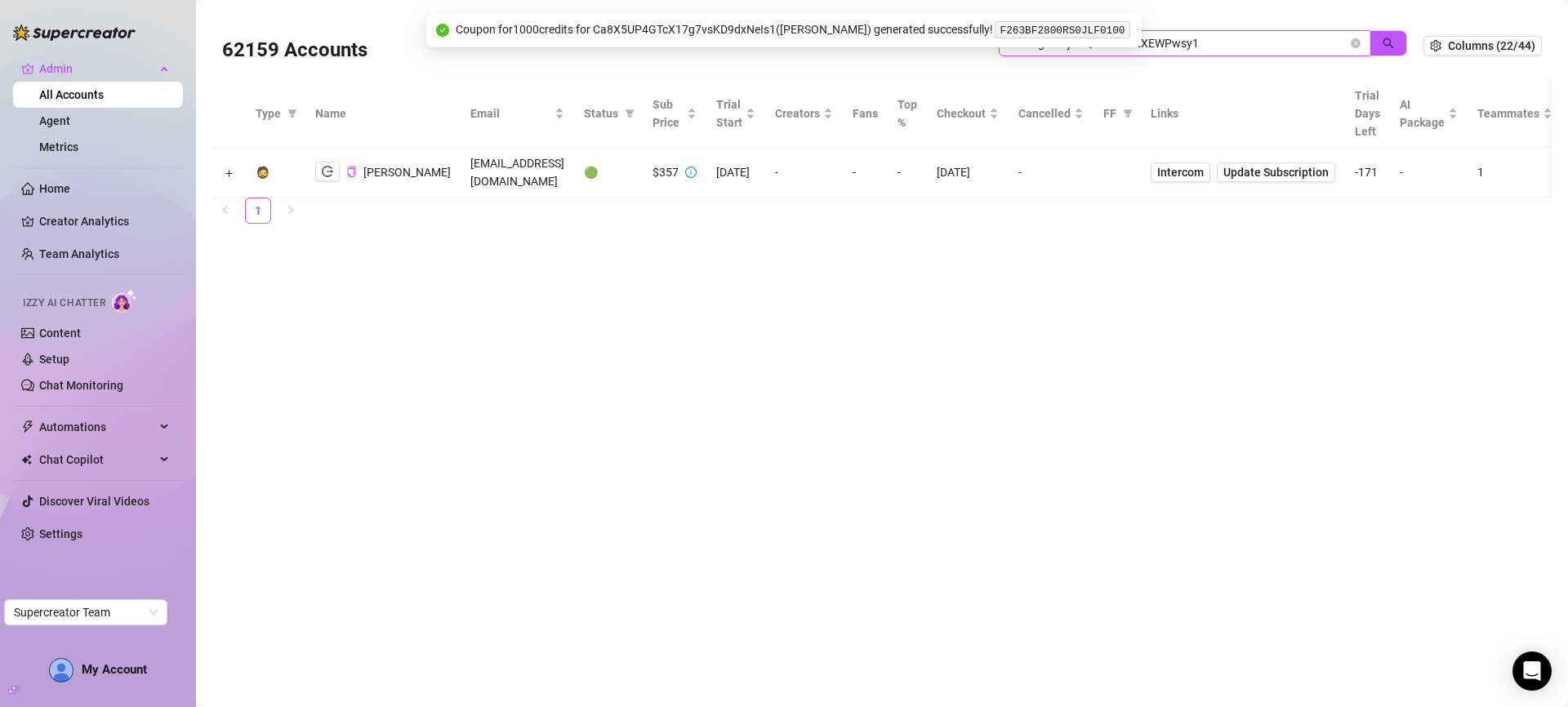
click at [1262, 43] on input "vV6AigNUBjN6QUbJDT0XXEWPwsy1" at bounding box center [1179, 43] width 339 height 18
paste input "[EMAIL_ADDRESS][DOMAIN_NAME]"
click at [1399, 38] on button "button" at bounding box center [1388, 43] width 37 height 26
click at [229, 167] on button "Expand row" at bounding box center [229, 173] width 13 height 13
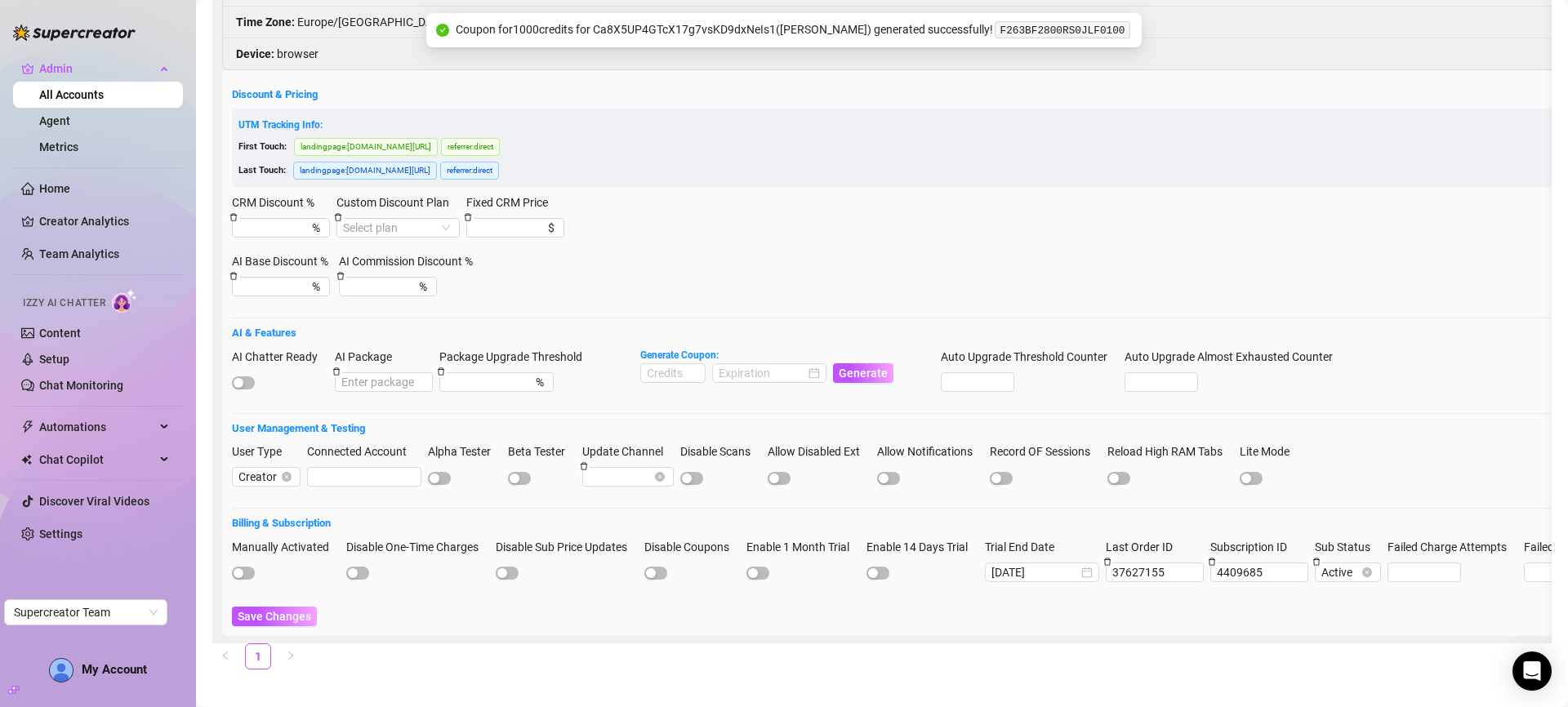
scroll to position [398, 0]
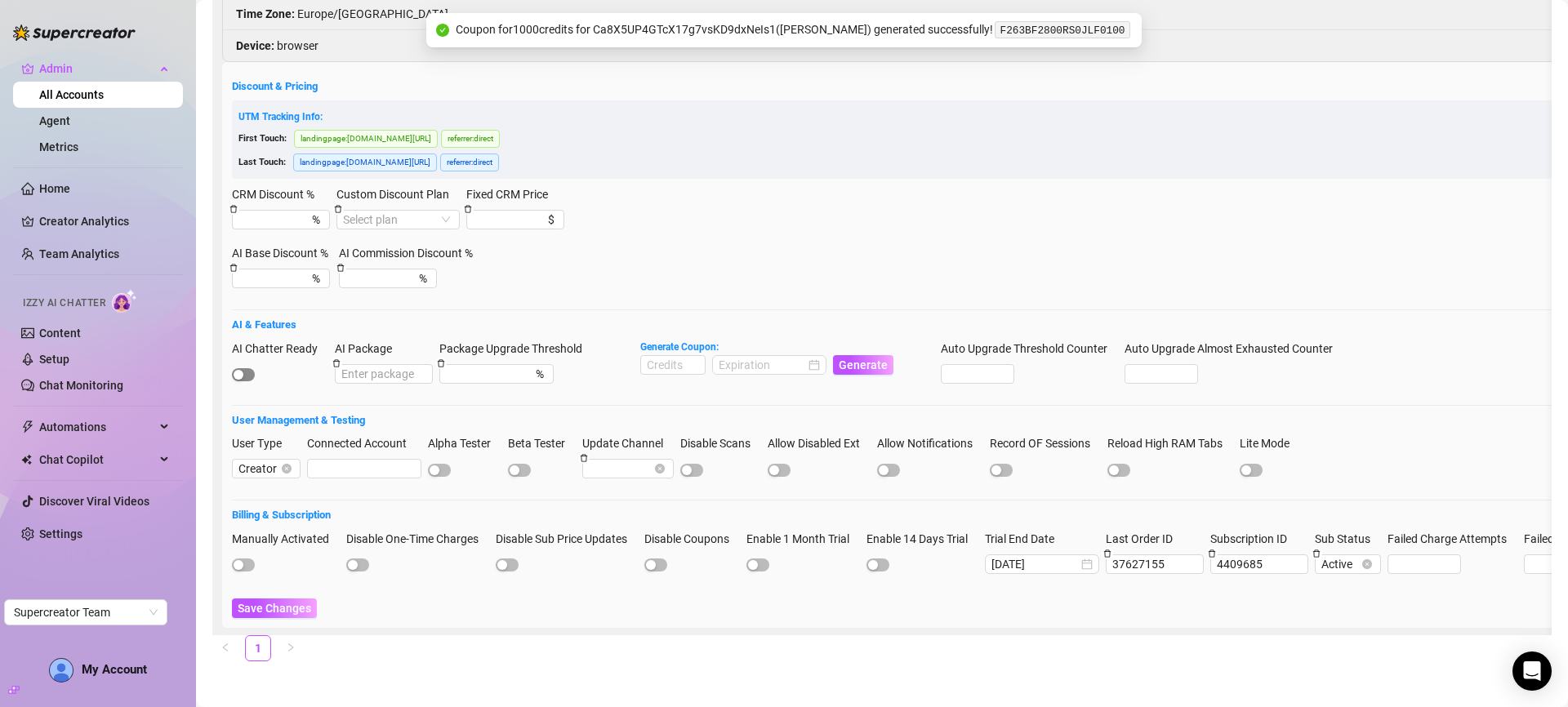
click at [242, 368] on span "button" at bounding box center [244, 375] width 23 height 13
click at [276, 601] on span "Save Changes" at bounding box center [274, 608] width 73 height 13
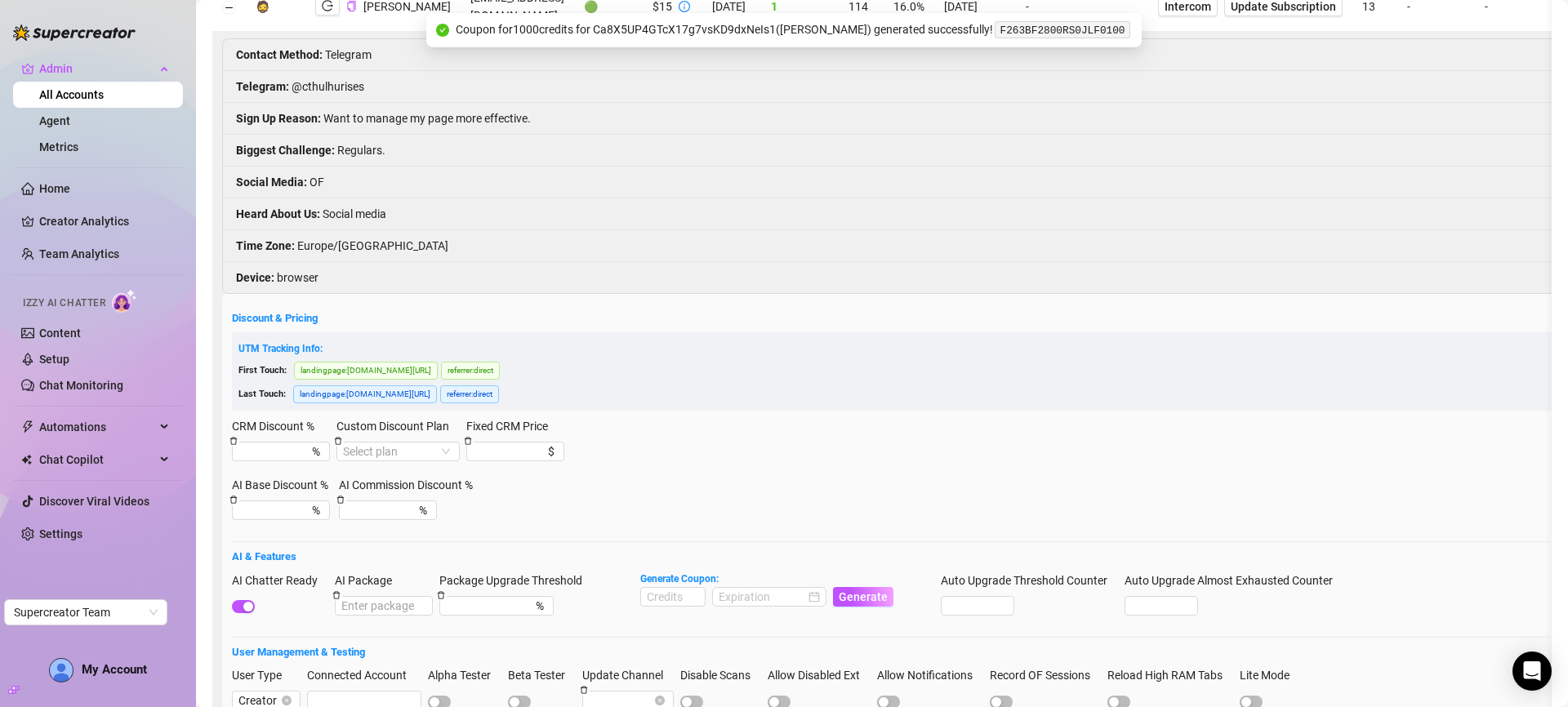
scroll to position [0, 0]
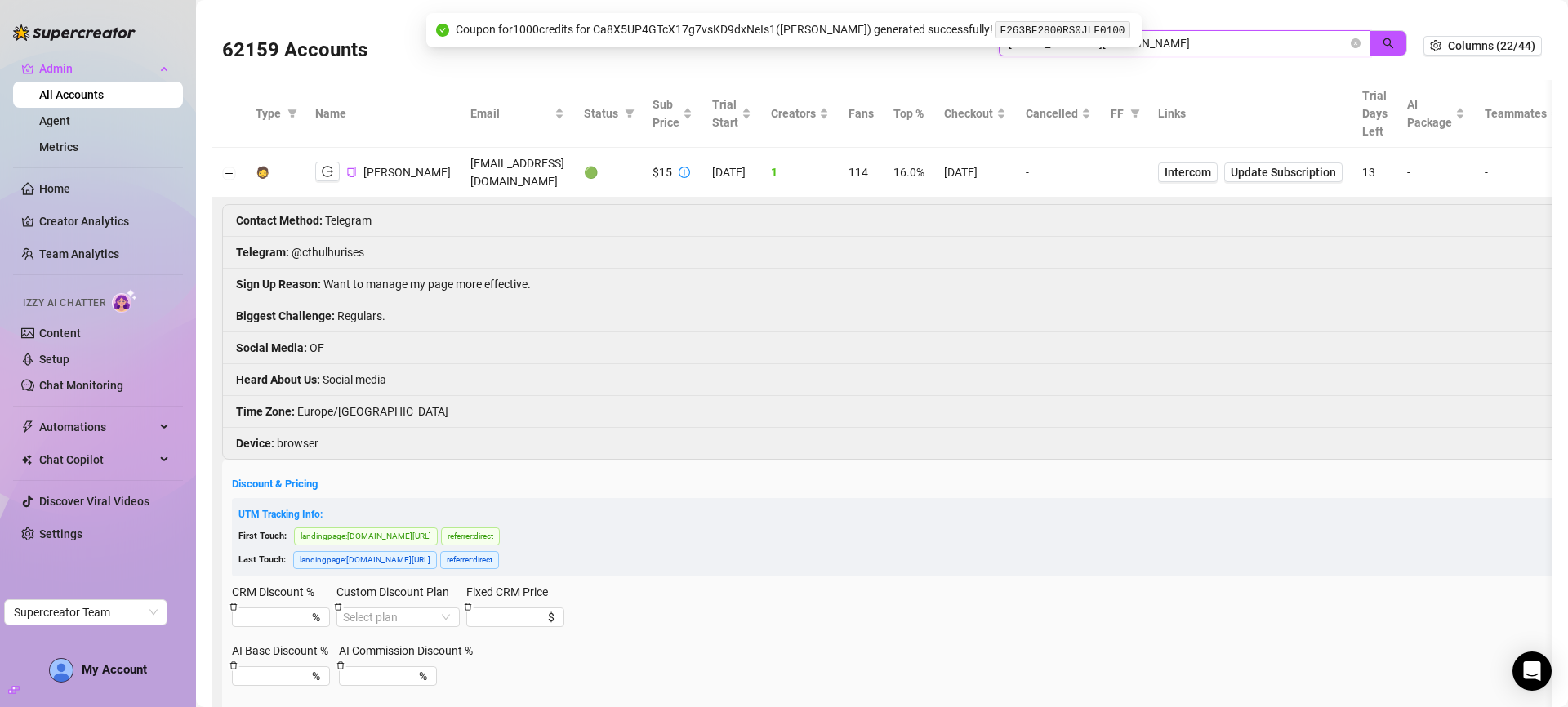
click at [1187, 43] on input "[EMAIL_ADDRESS][DOMAIN_NAME]" at bounding box center [1179, 43] width 339 height 18
click at [1203, 47] on input "[EMAIL_ADDRESS][DOMAIN_NAME]" at bounding box center [1179, 43] width 339 height 18
click at [1203, 49] on input "[EMAIL_ADDRESS][DOMAIN_NAME]" at bounding box center [1179, 43] width 339 height 18
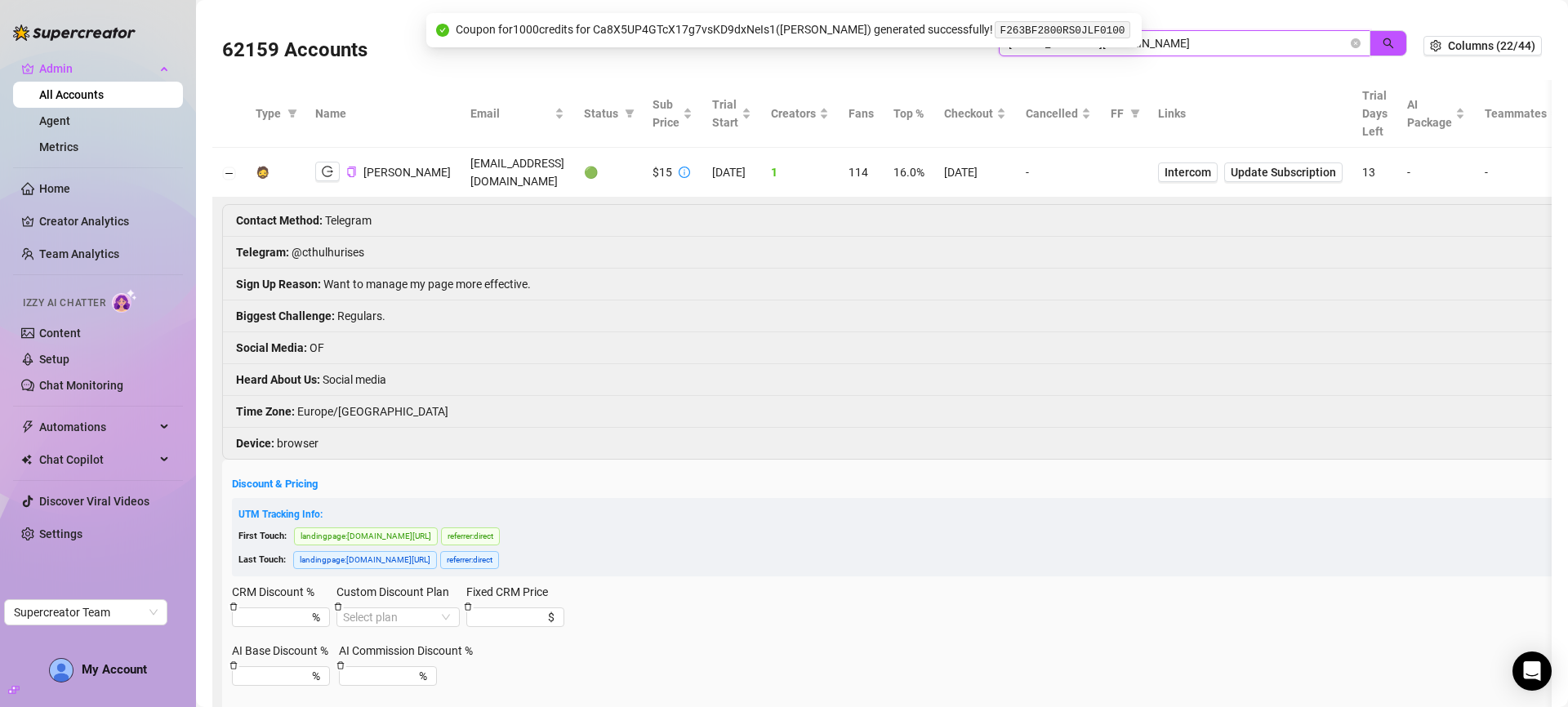
click at [1204, 49] on input "[EMAIL_ADDRESS][DOMAIN_NAME]" at bounding box center [1179, 43] width 339 height 18
click at [1209, 45] on input "[EMAIL_ADDRESS][DOMAIN_NAME]" at bounding box center [1179, 43] width 339 height 18
click at [1210, 46] on input "[EMAIL_ADDRESS][DOMAIN_NAME]" at bounding box center [1179, 43] width 339 height 18
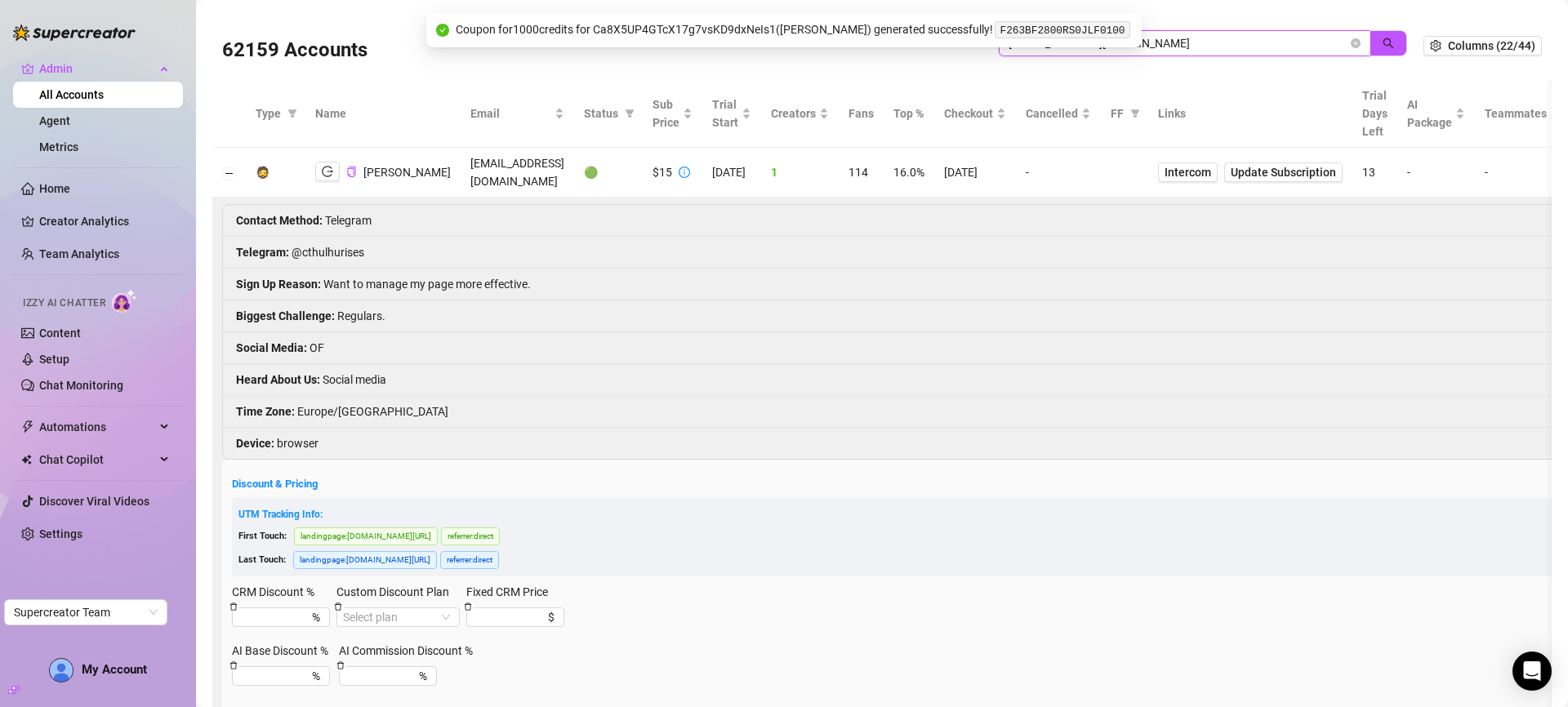
click at [1210, 46] on input "[EMAIL_ADDRESS][DOMAIN_NAME]" at bounding box center [1179, 43] width 339 height 18
drag, startPoint x: 1210, startPoint y: 46, endPoint x: 994, endPoint y: 41, distance: 216.1
click at [993, 40] on body "Admin All Accounts Agent Metrics Home Creator Analytics Team Analytics Izzy AI …" at bounding box center [784, 353] width 1568 height 707
paste input "therogueevans"
click at [1388, 42] on button "button" at bounding box center [1388, 43] width 37 height 26
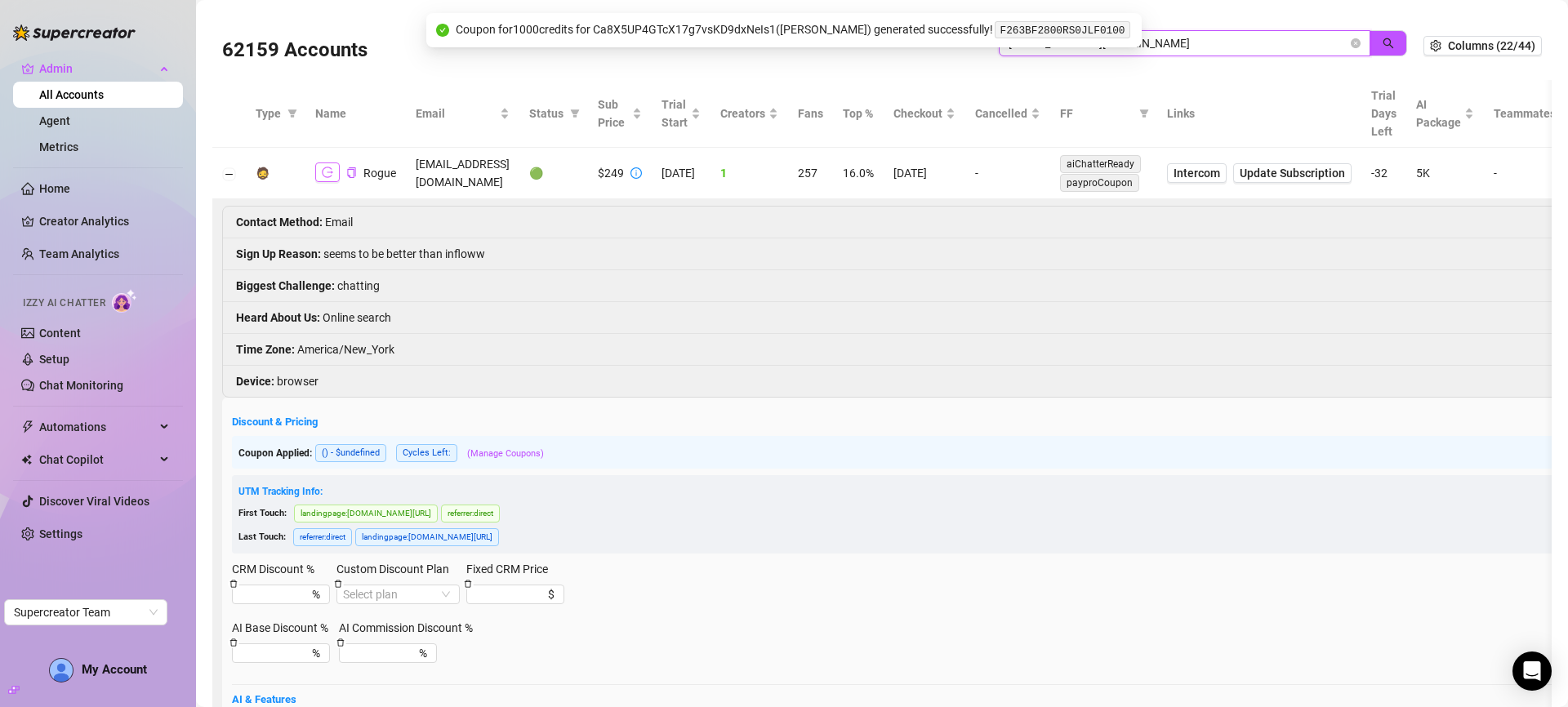
type input "therogueevans@gmail.com"
click at [330, 169] on icon "logout" at bounding box center [327, 172] width 11 height 11
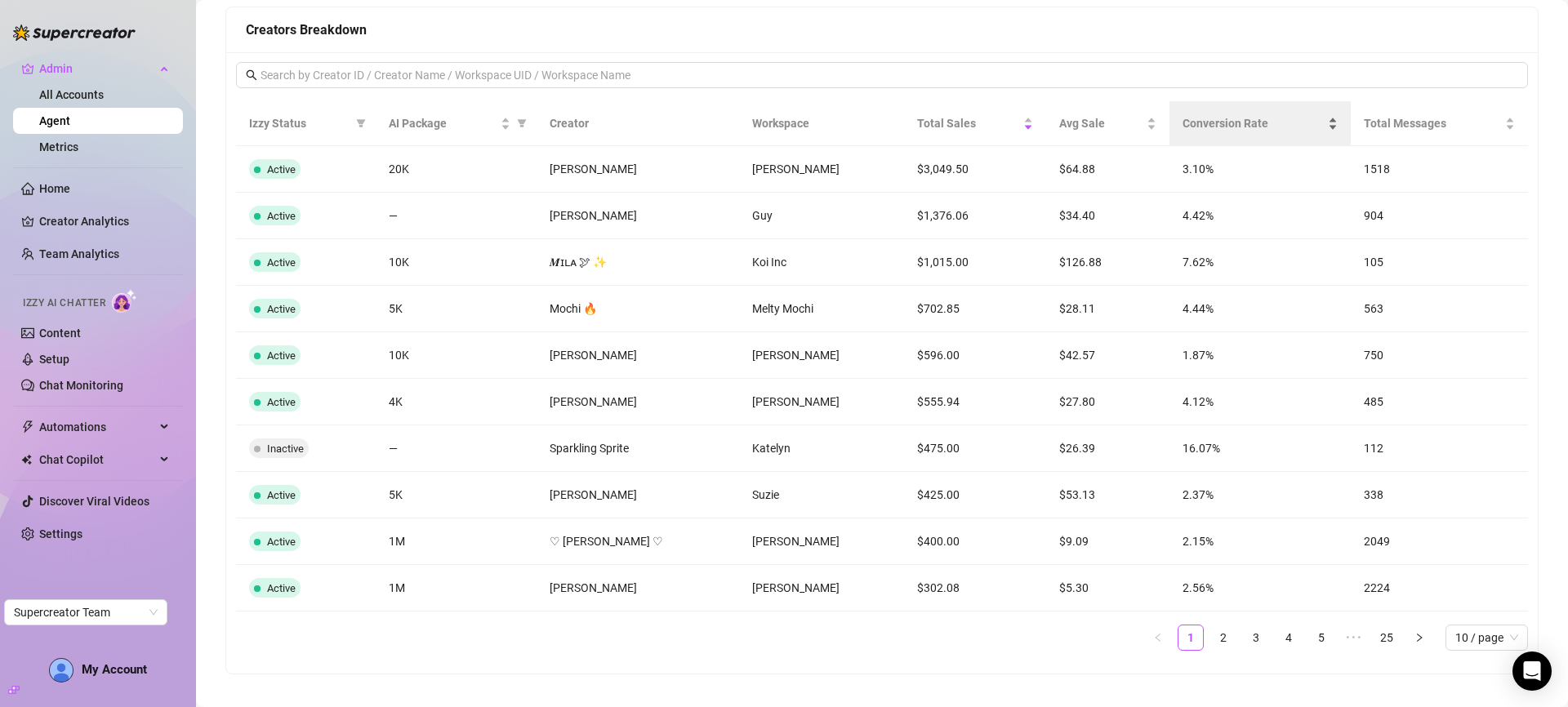
scroll to position [1323, 0]
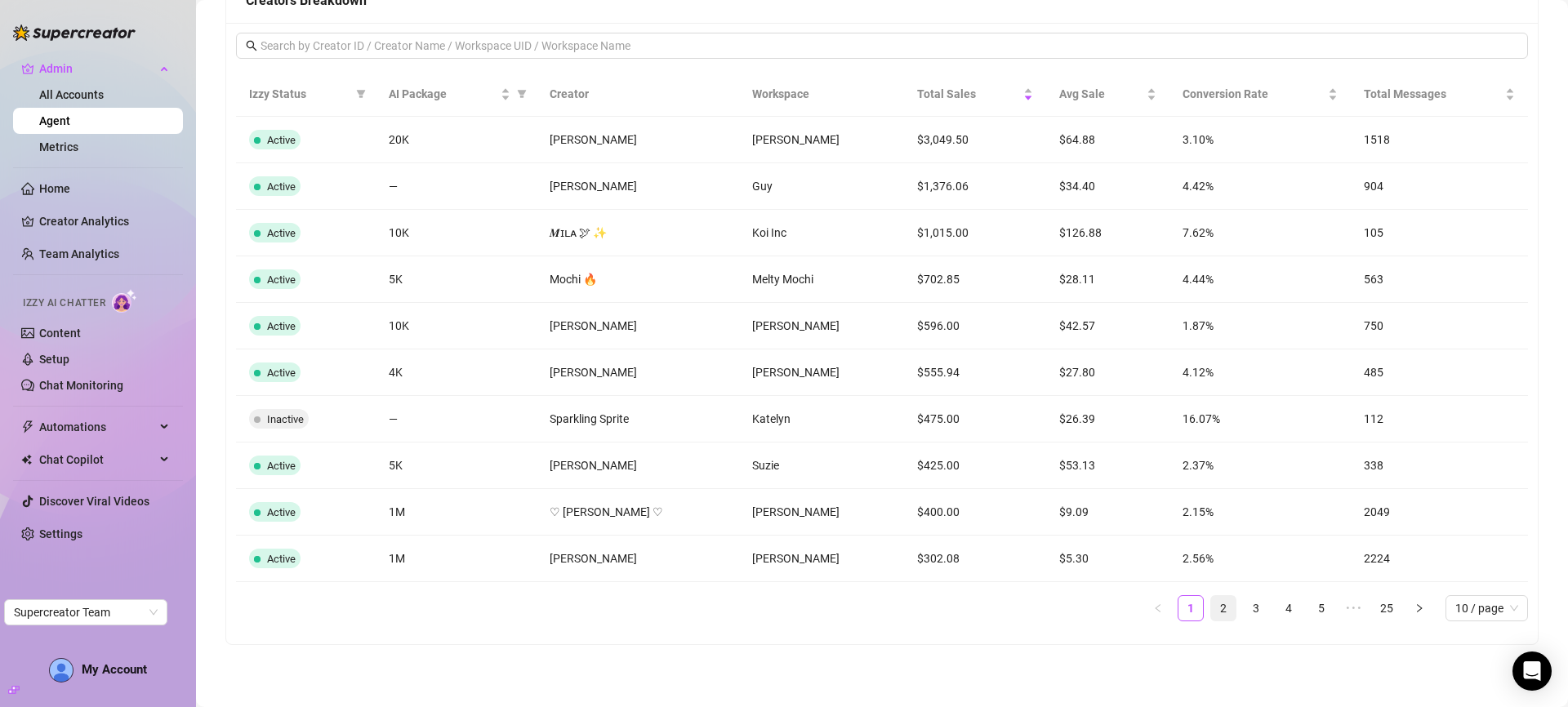
click at [1211, 612] on link "2" at bounding box center [1223, 608] width 25 height 25
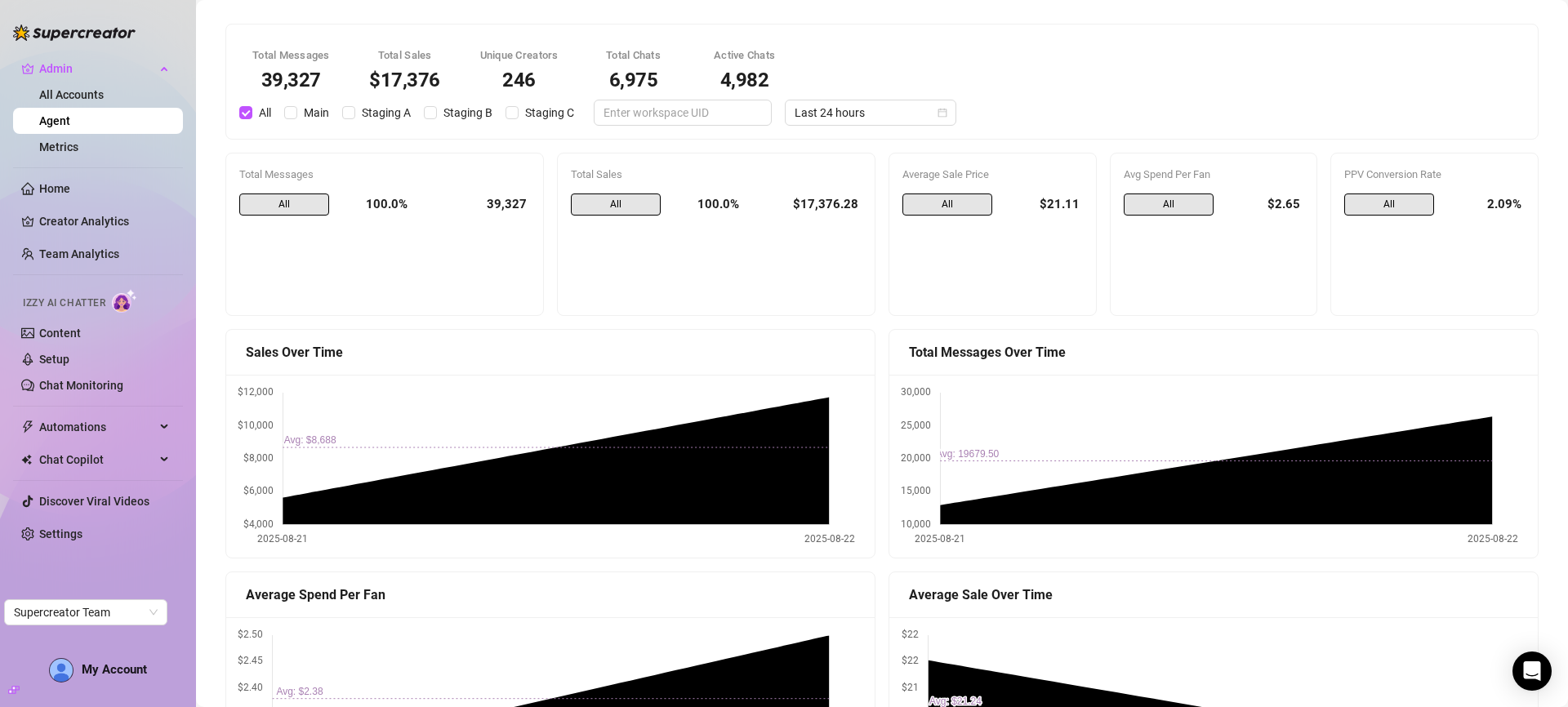
scroll to position [0, 0]
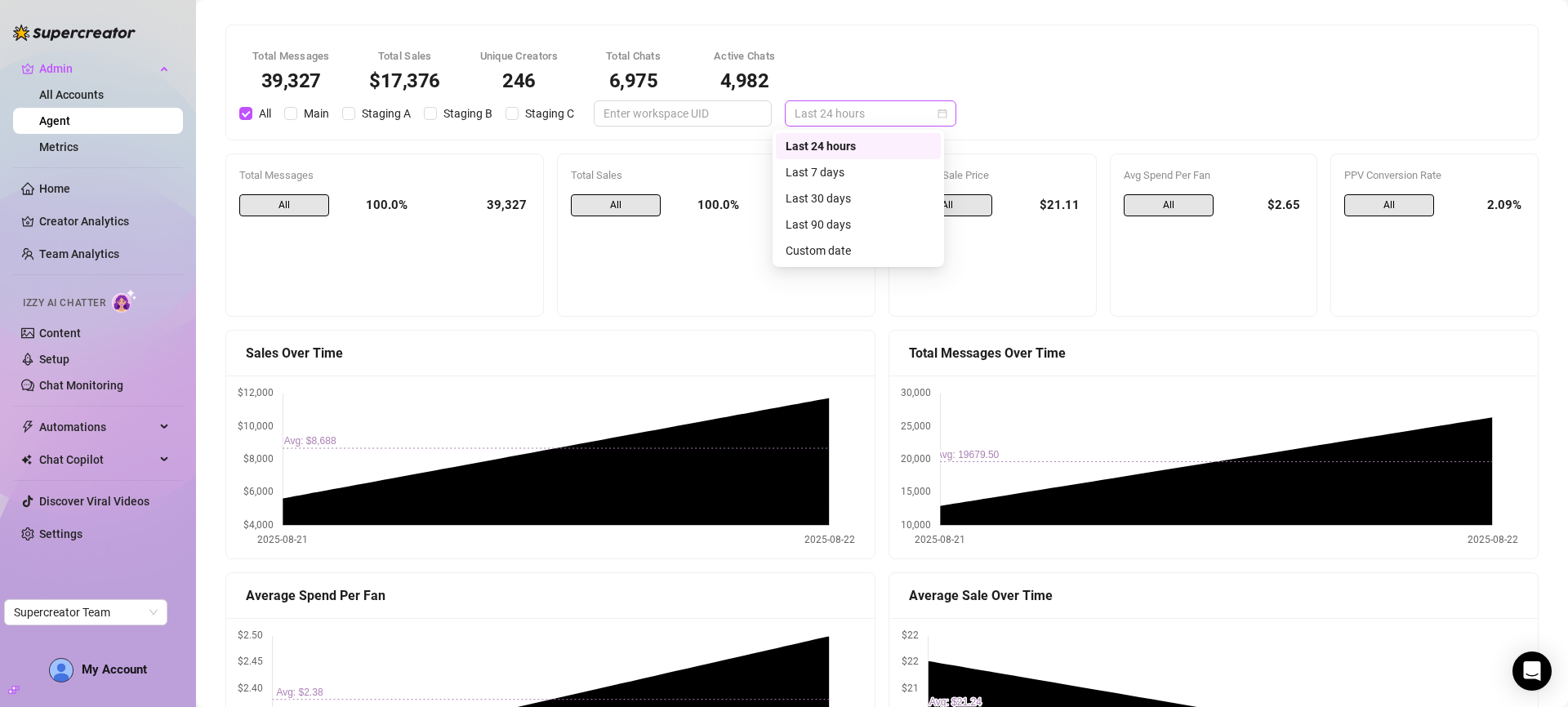
click at [834, 112] on span "Last 24 hours" at bounding box center [871, 113] width 152 height 25
click at [842, 167] on div "Last 7 days" at bounding box center [858, 172] width 146 height 18
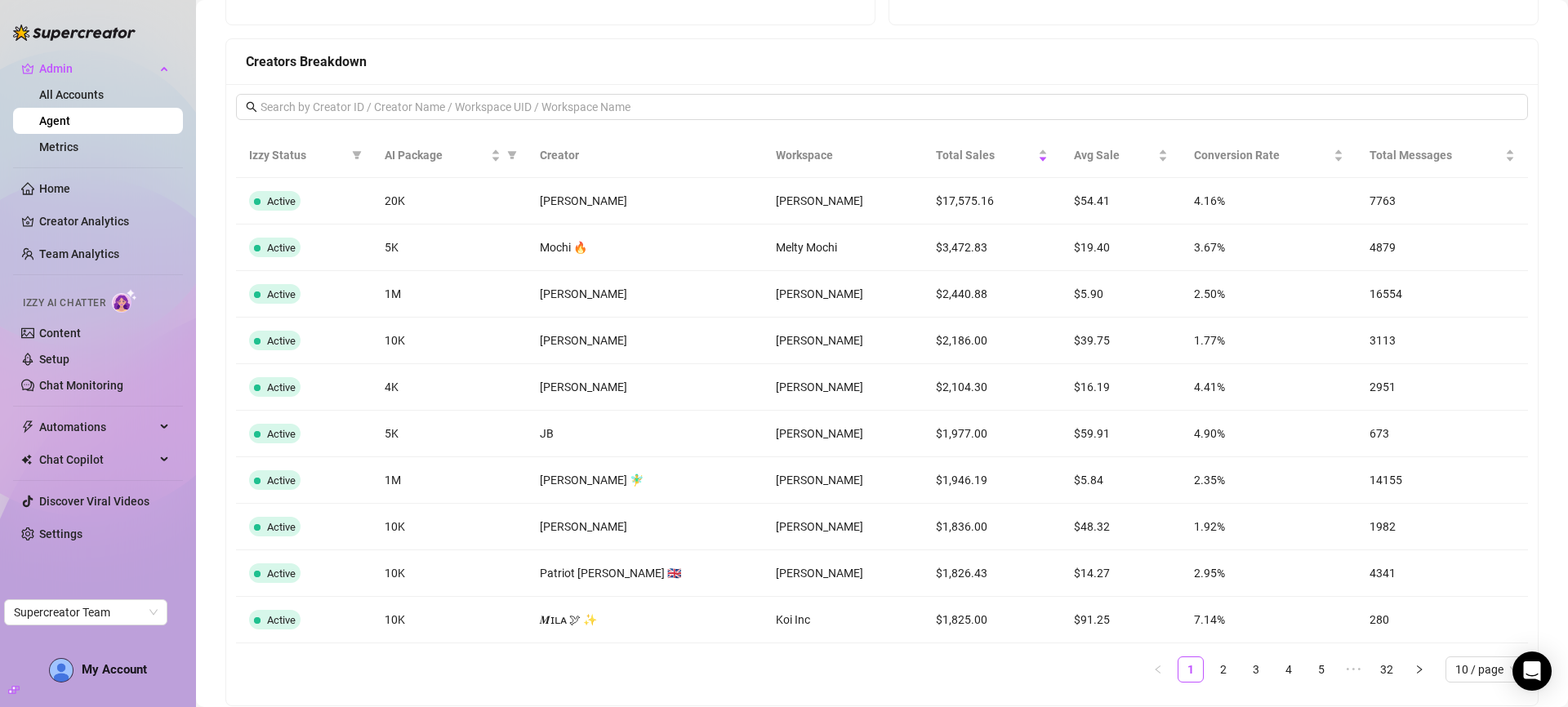
scroll to position [1265, 0]
click at [460, 101] on input "text" at bounding box center [883, 104] width 1245 height 18
paste input "vV6AigNUBjN6QUbJDT0XXEWPwsy1"
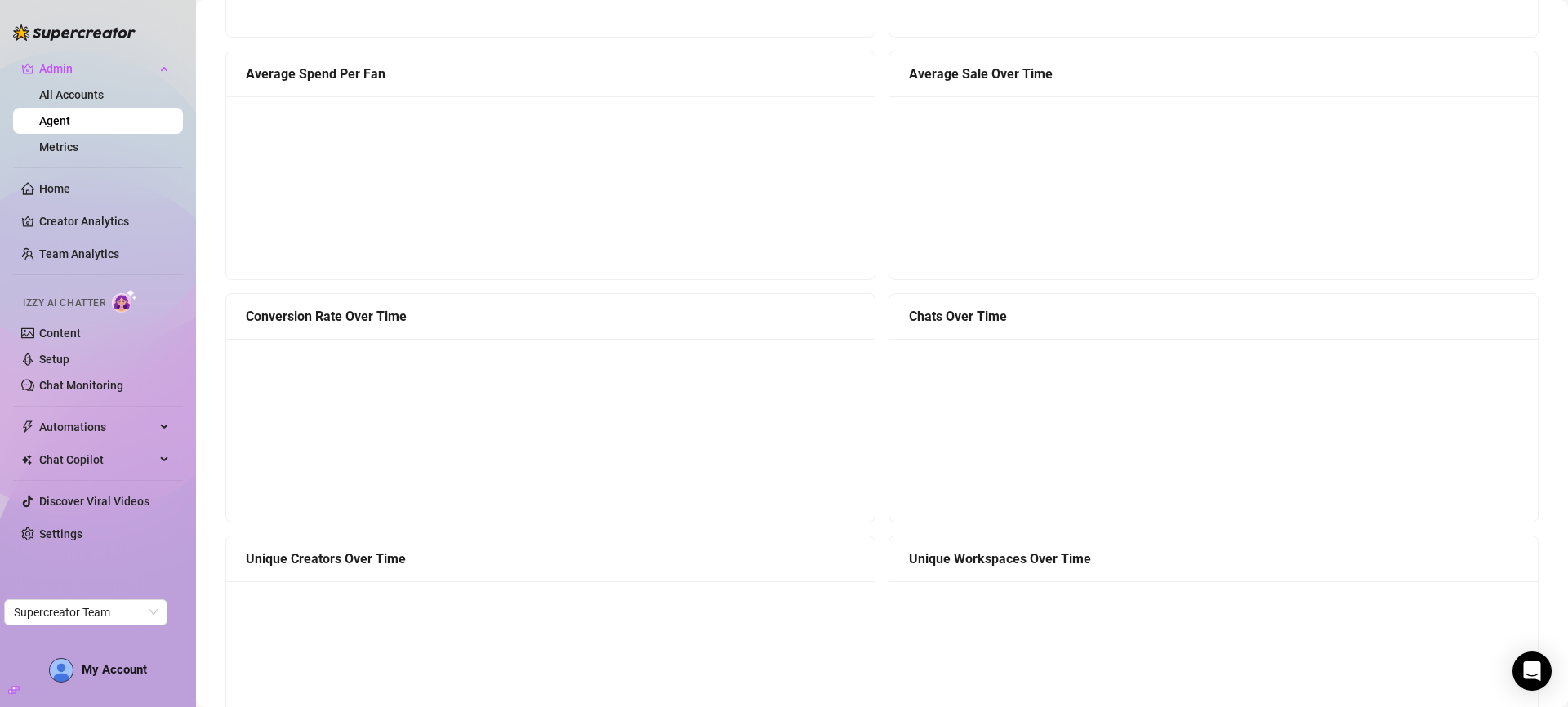
scroll to position [0, 0]
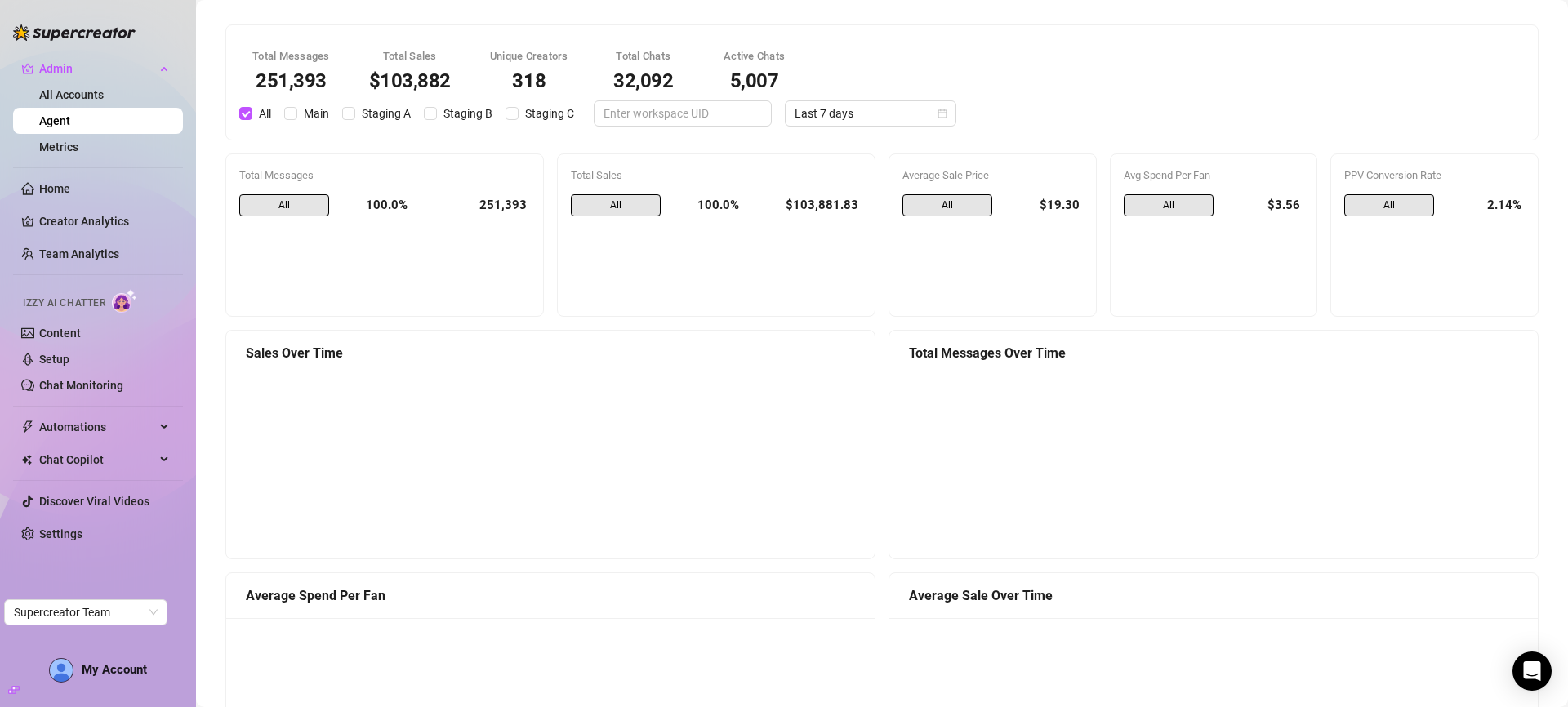
type input "vV6AigNUBjN6QUbJDT0XXEWPwsy1"
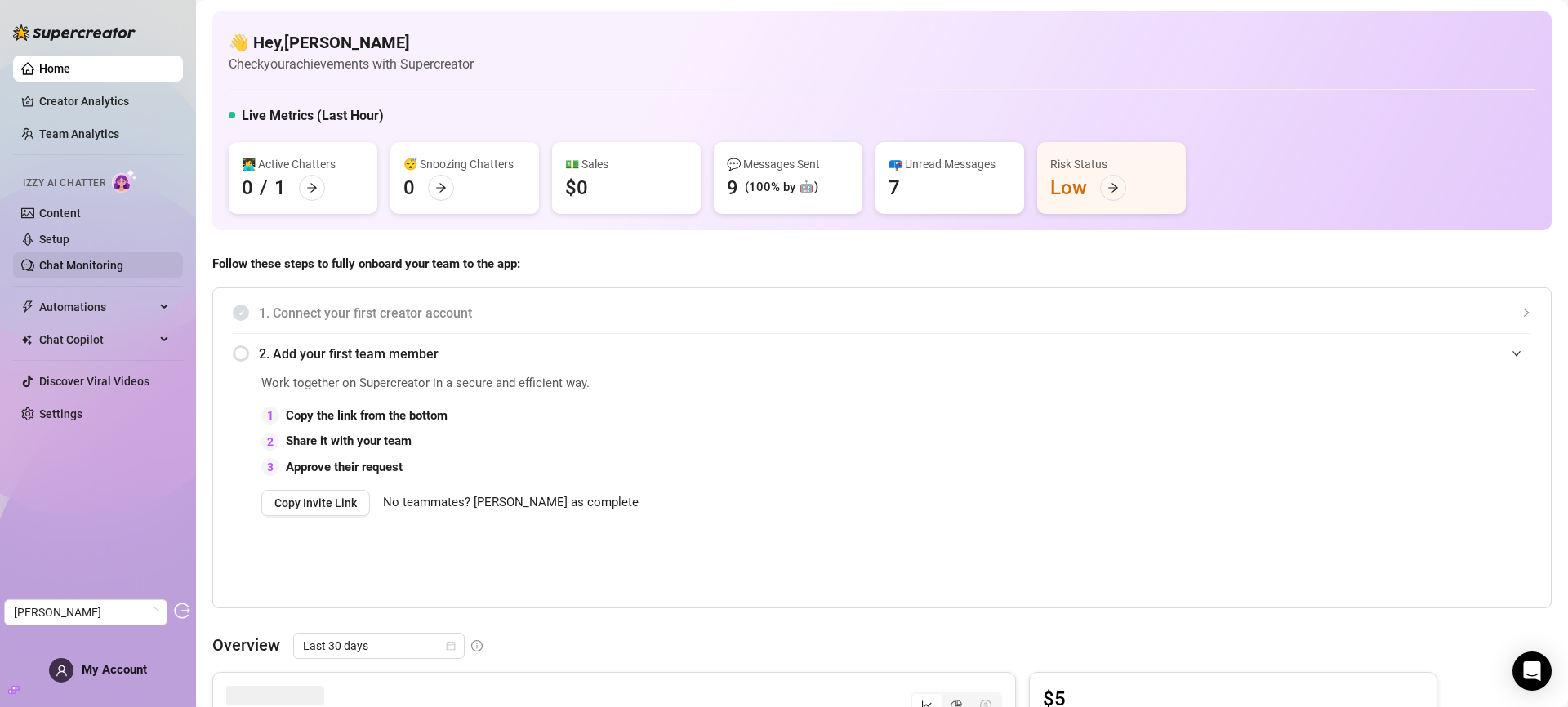
click at [103, 270] on link "Chat Monitoring" at bounding box center [81, 265] width 84 height 13
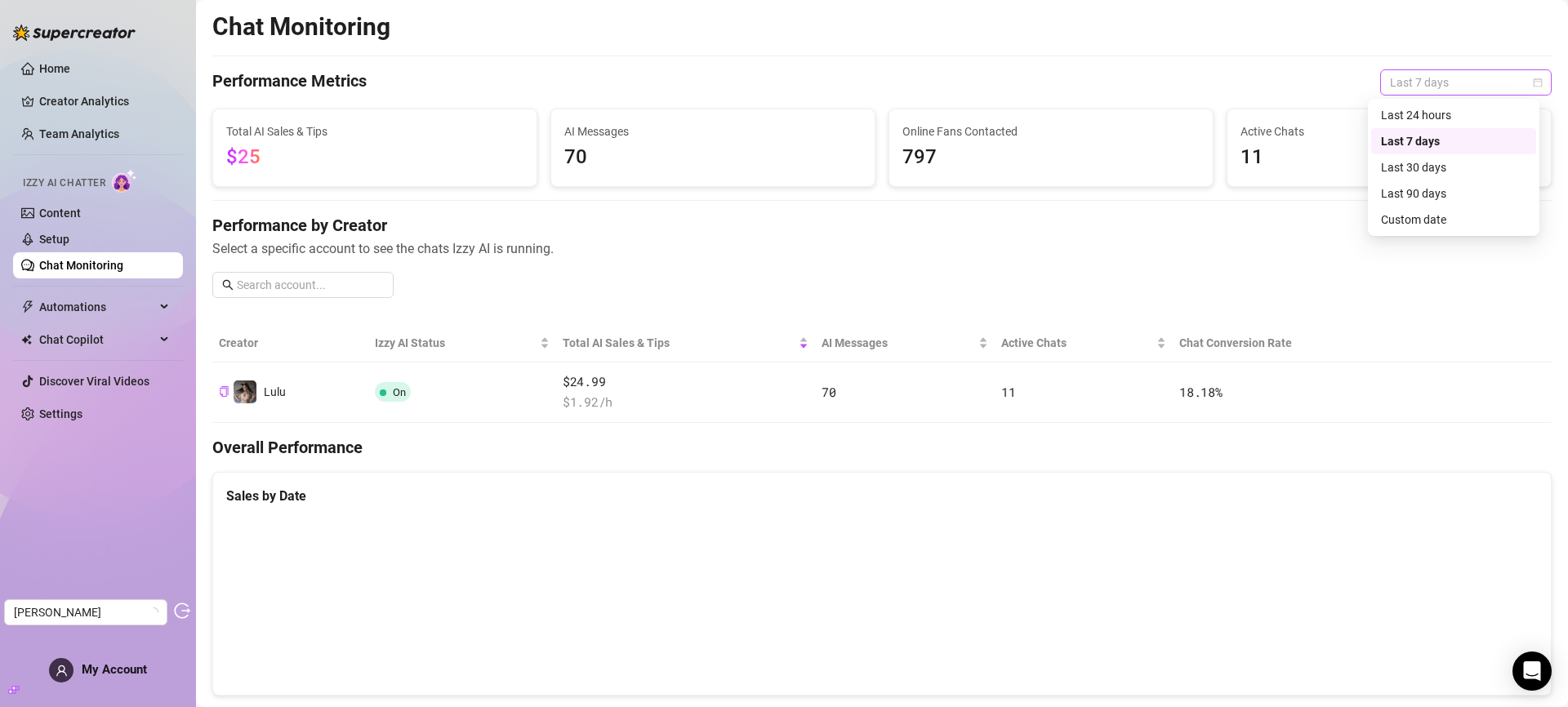
click at [1419, 76] on span "Last 7 days" at bounding box center [1466, 83] width 152 height 25
click at [1425, 159] on div "Last 30 days" at bounding box center [1454, 167] width 146 height 18
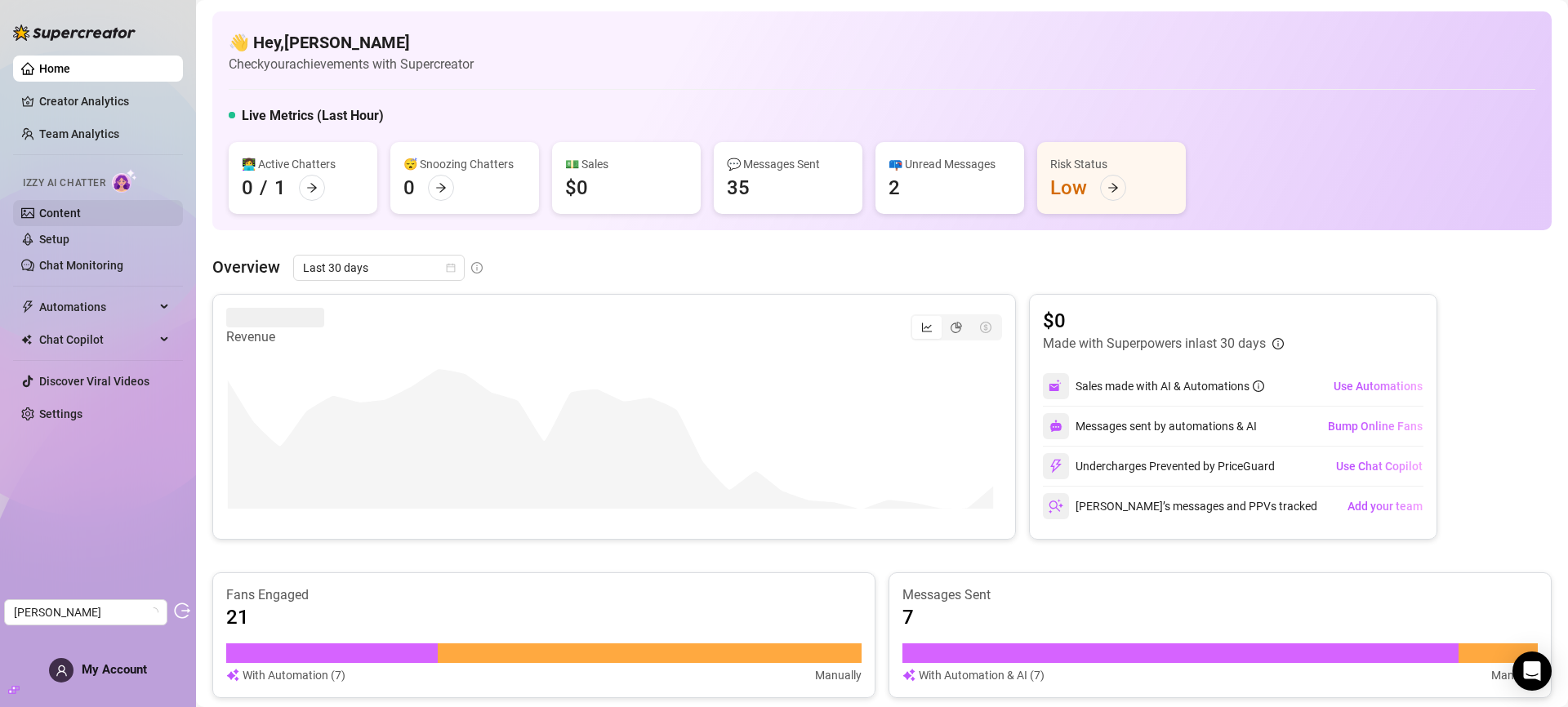
click at [81, 219] on link "Content" at bounding box center [60, 213] width 42 height 13
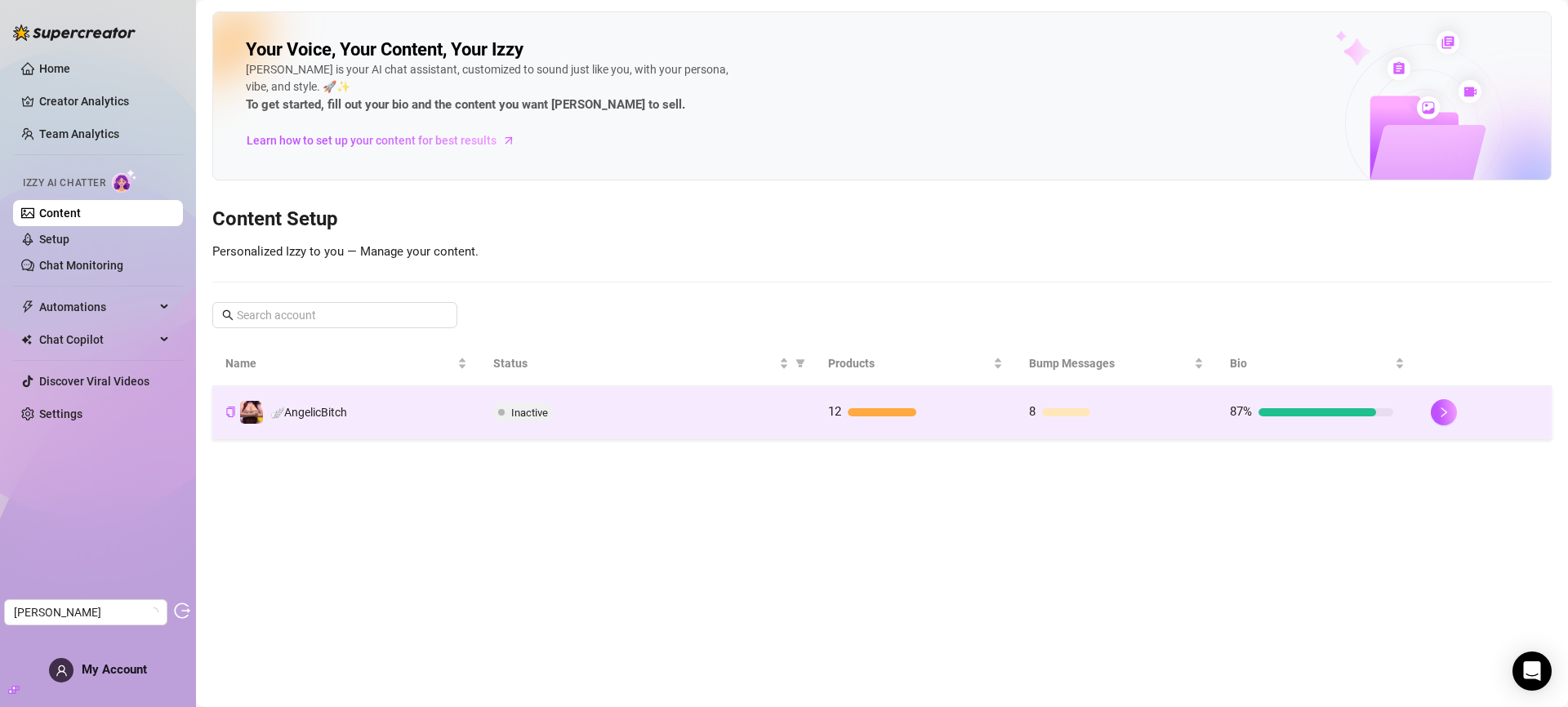
click at [784, 425] on td "Inactive" at bounding box center [647, 413] width 335 height 53
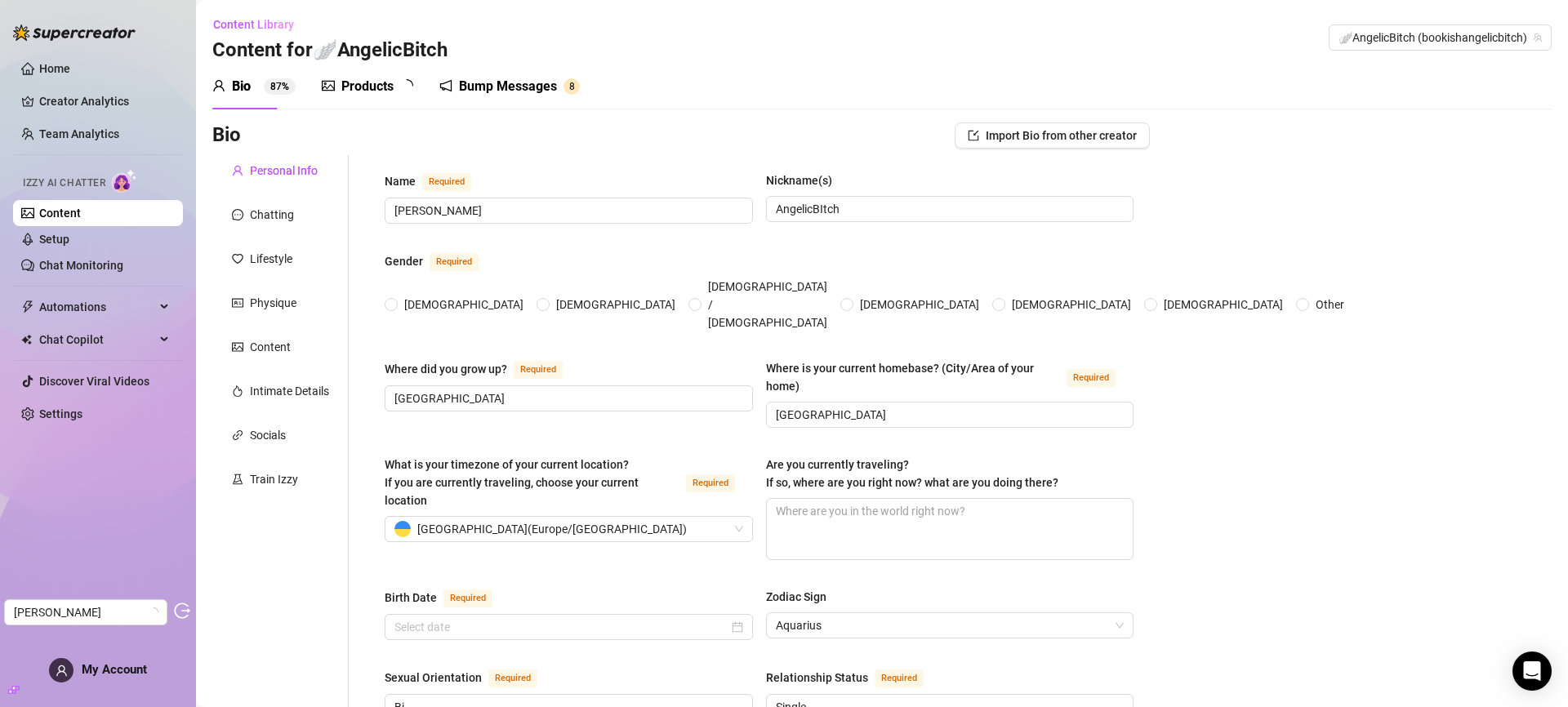
radio input "true"
type input "March 1st, 2000"
click at [250, 220] on div "Chatting" at bounding box center [272, 214] width 44 height 18
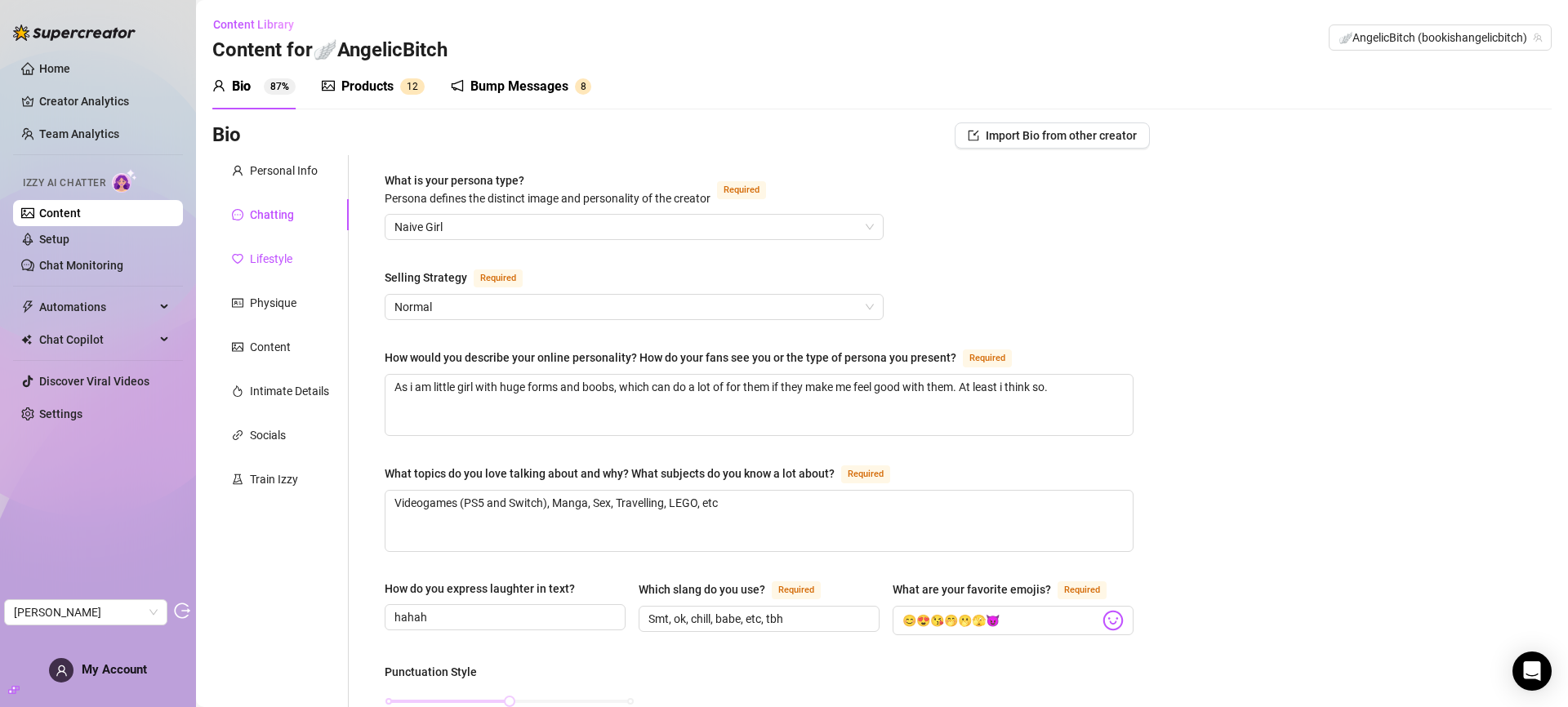
click at [272, 253] on div "Lifestyle" at bounding box center [271, 259] width 43 height 18
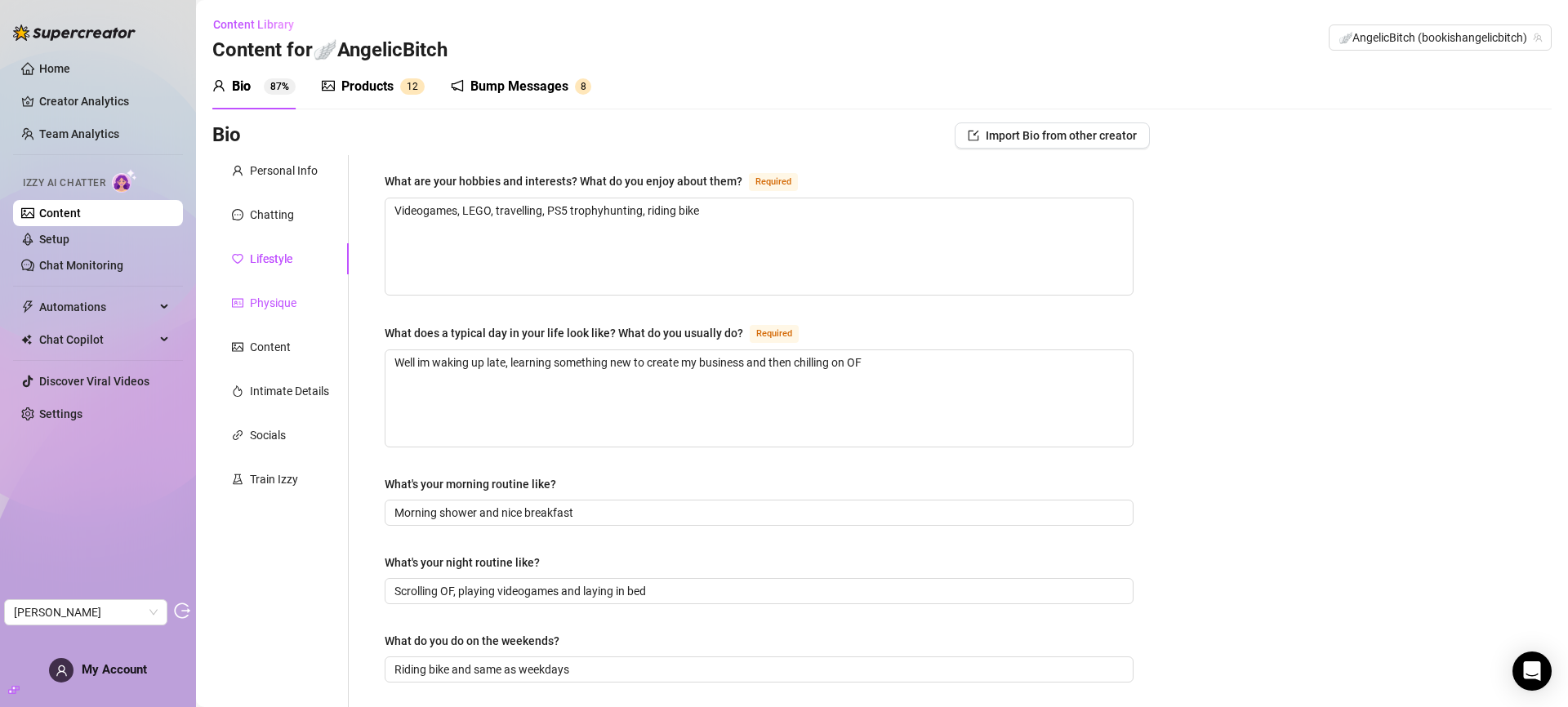
click at [265, 303] on div "Physique" at bounding box center [273, 303] width 47 height 18
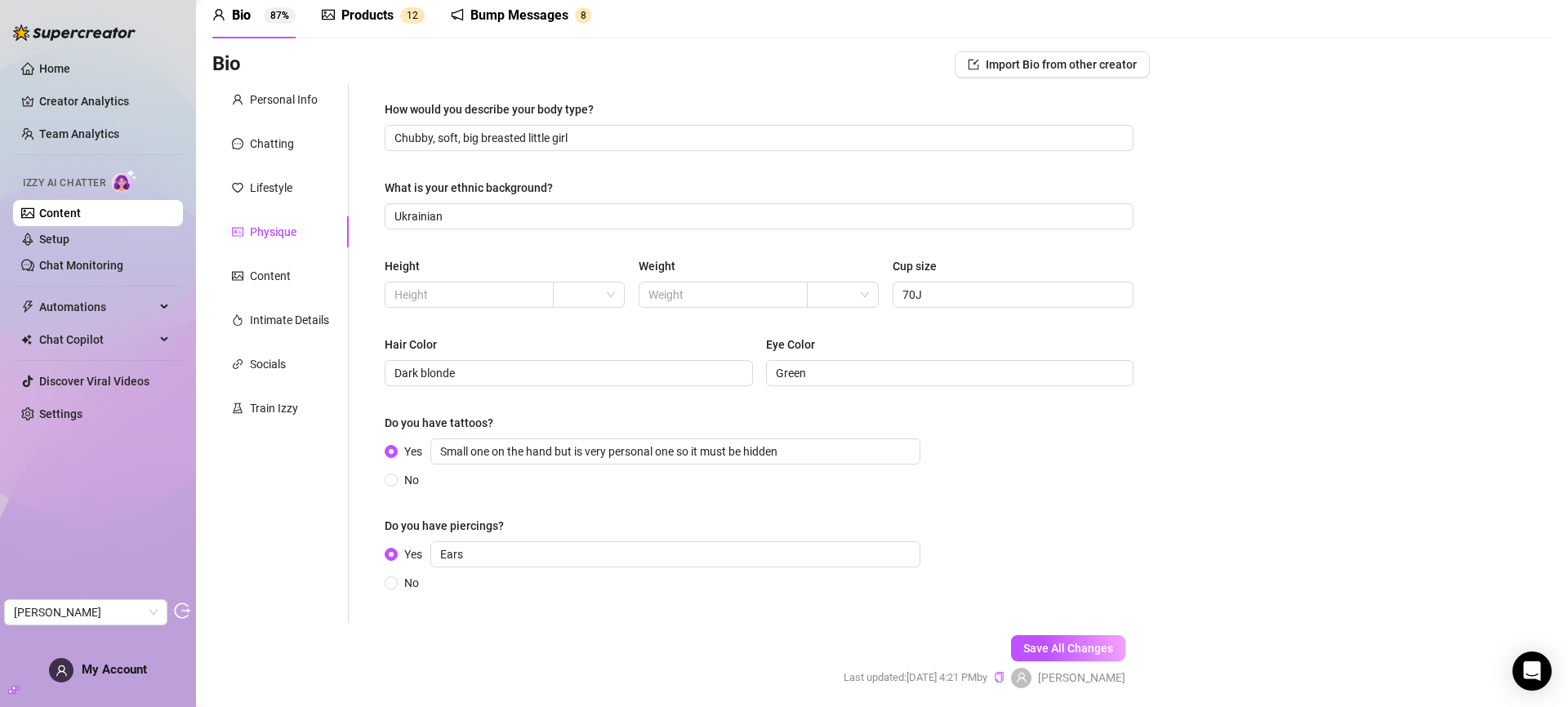
scroll to position [129, 0]
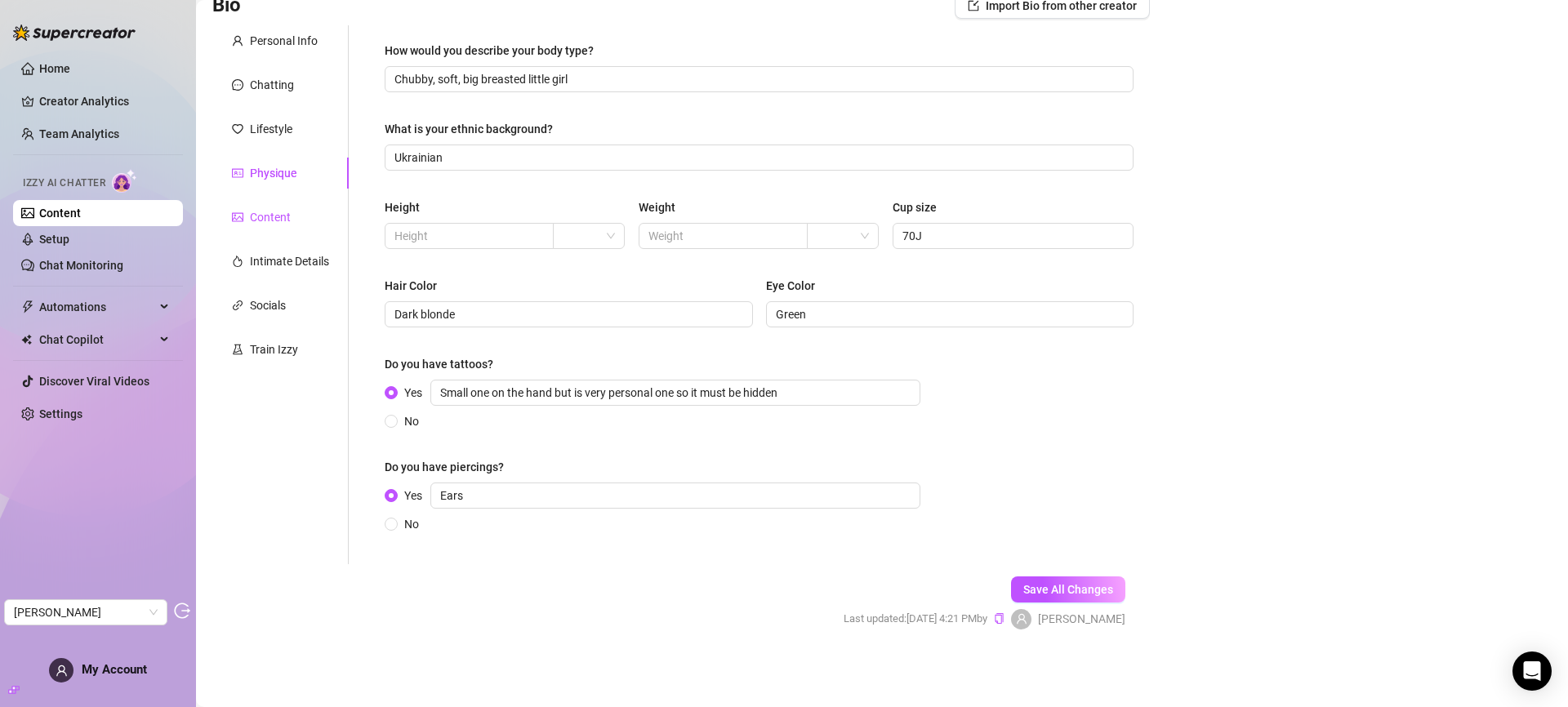
click at [278, 224] on div "Content" at bounding box center [270, 217] width 41 height 18
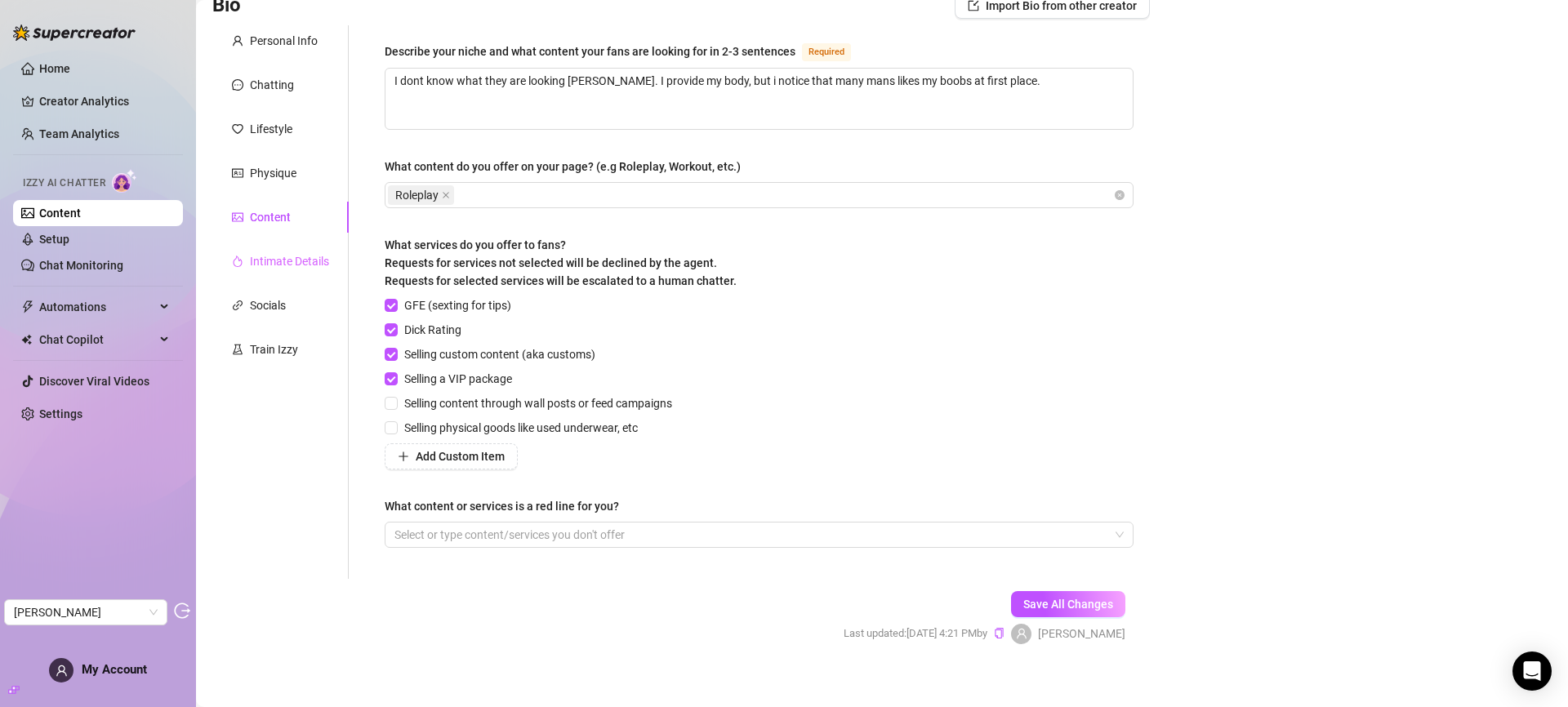
click at [278, 273] on div "Intimate Details" at bounding box center [280, 261] width 136 height 31
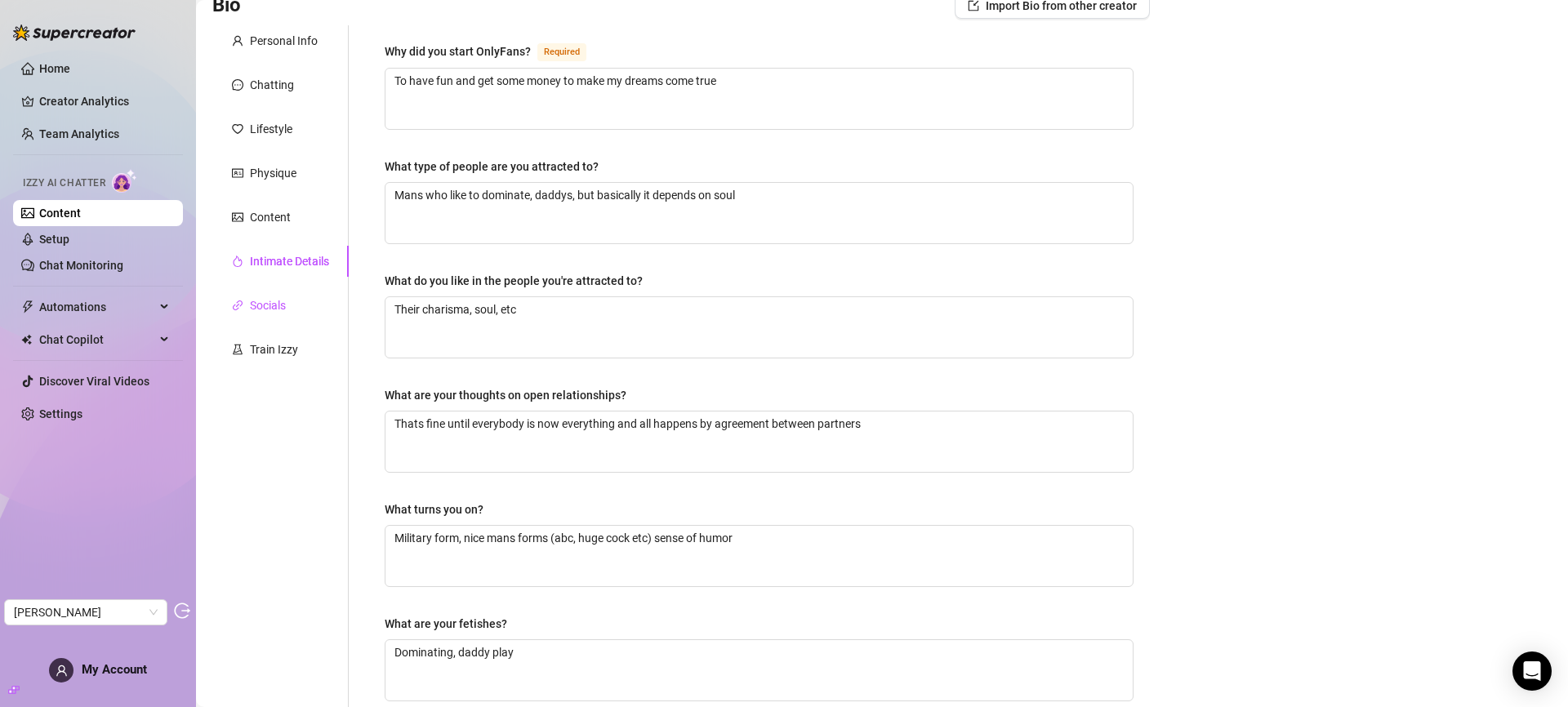
click at [278, 304] on div "Socials" at bounding box center [268, 304] width 36 height 18
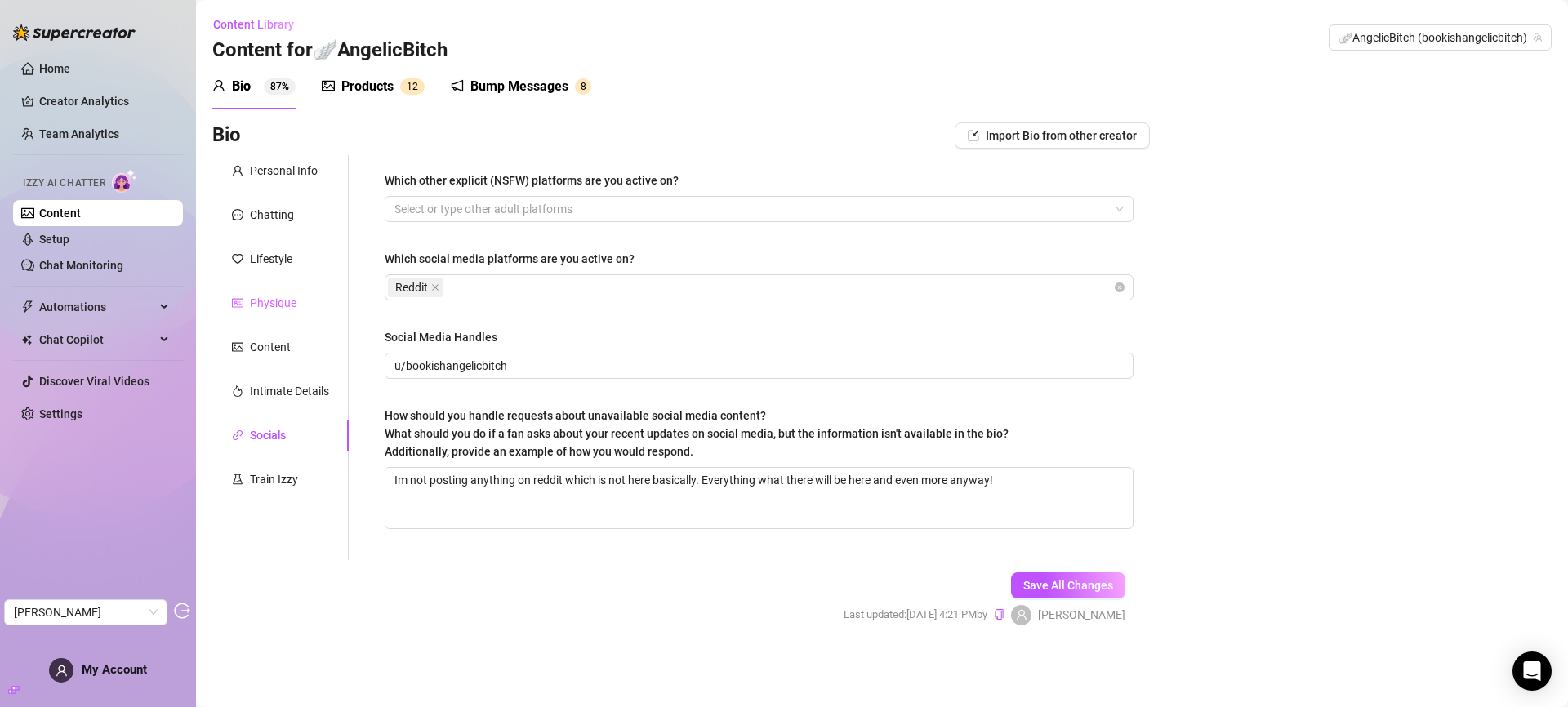
scroll to position [0, 0]
click at [336, 84] on div "Products 1 2" at bounding box center [373, 87] width 103 height 20
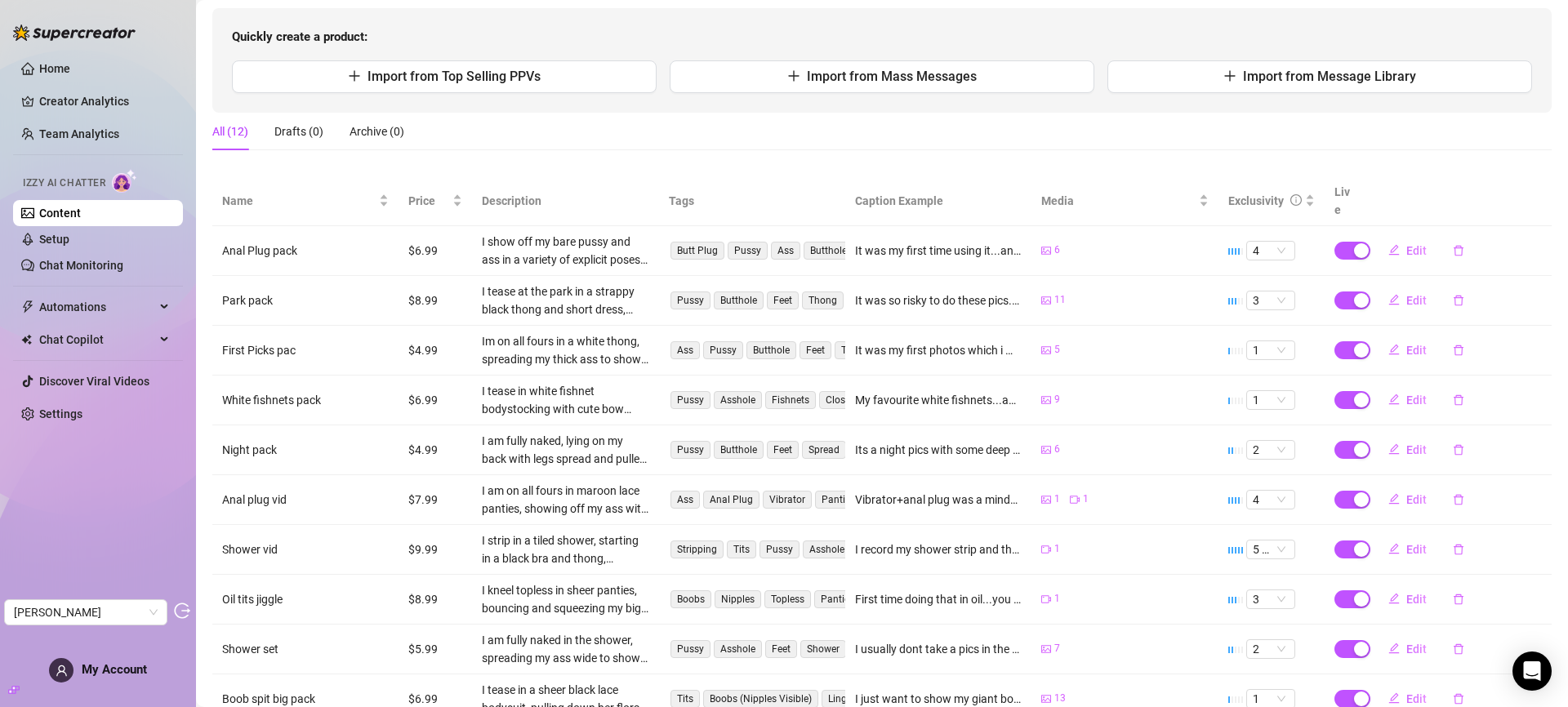
scroll to position [254, 0]
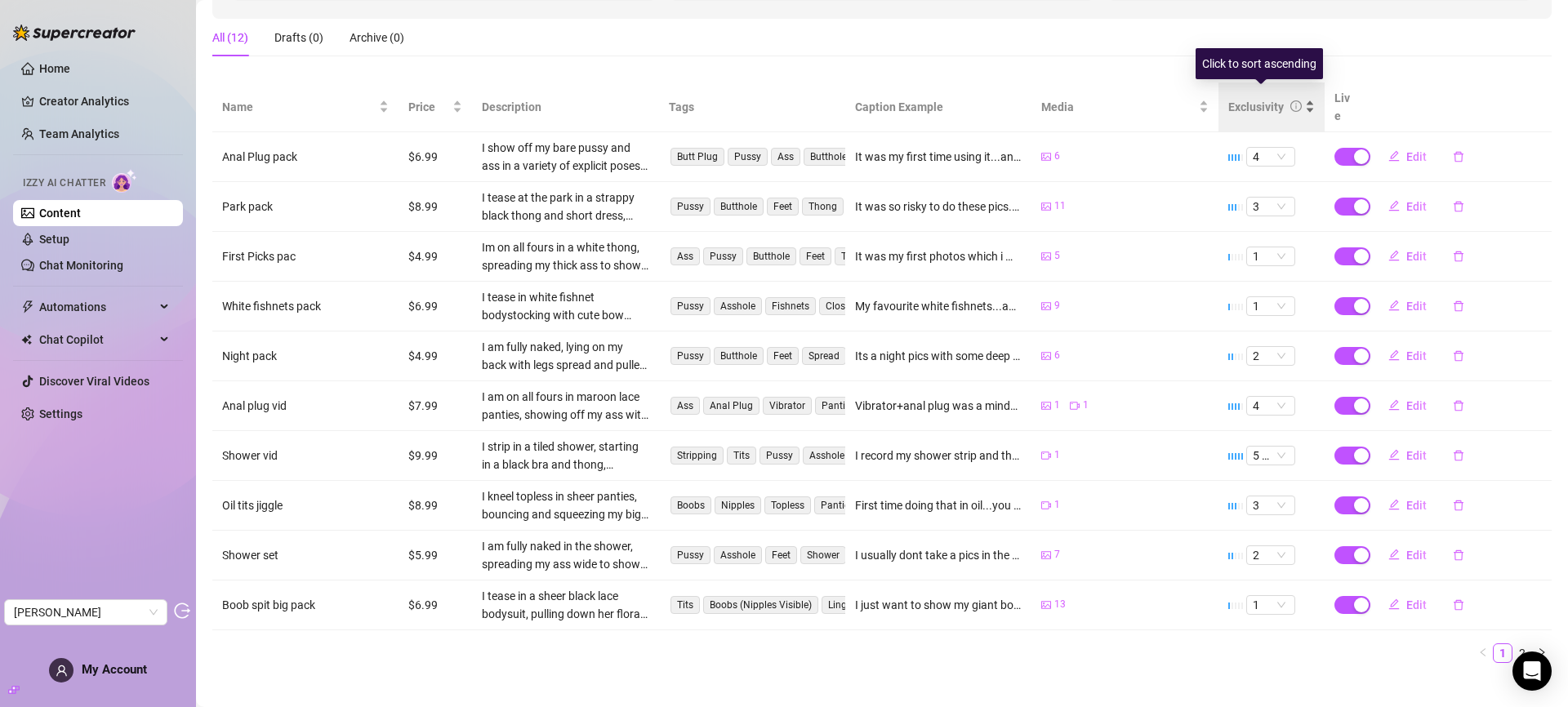
click at [1249, 99] on div "Exclusivity" at bounding box center [1256, 107] width 55 height 18
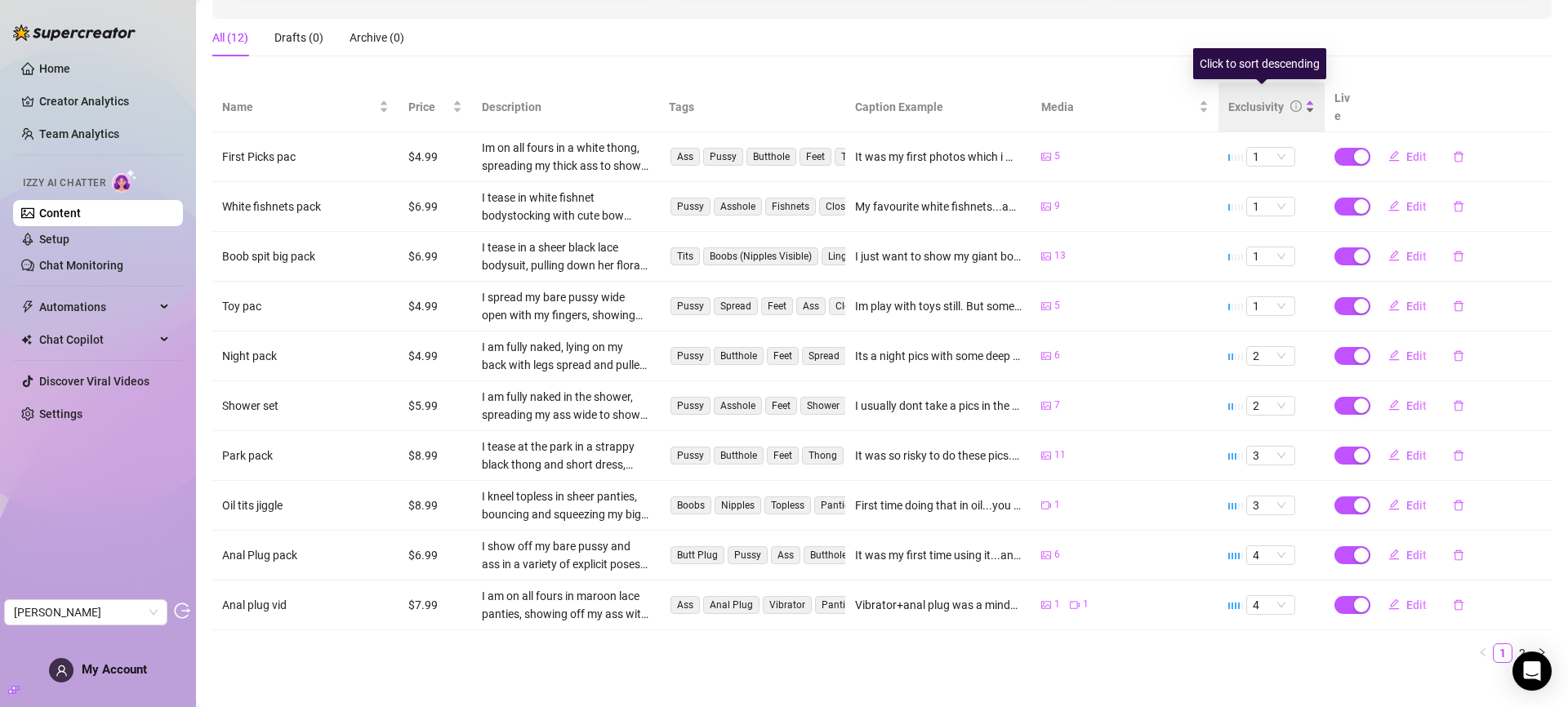
click at [1249, 99] on div "Exclusivity" at bounding box center [1256, 107] width 55 height 18
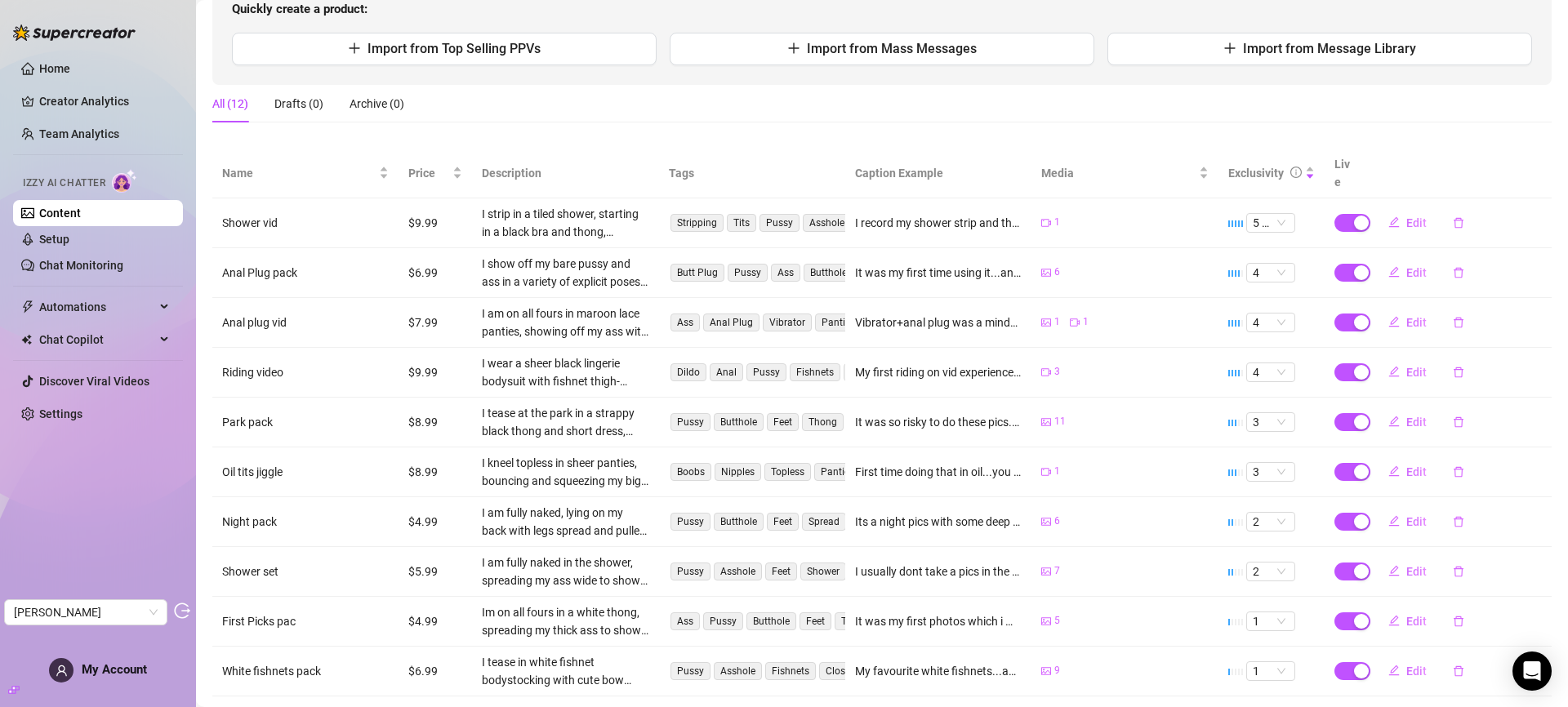
scroll to position [191, 0]
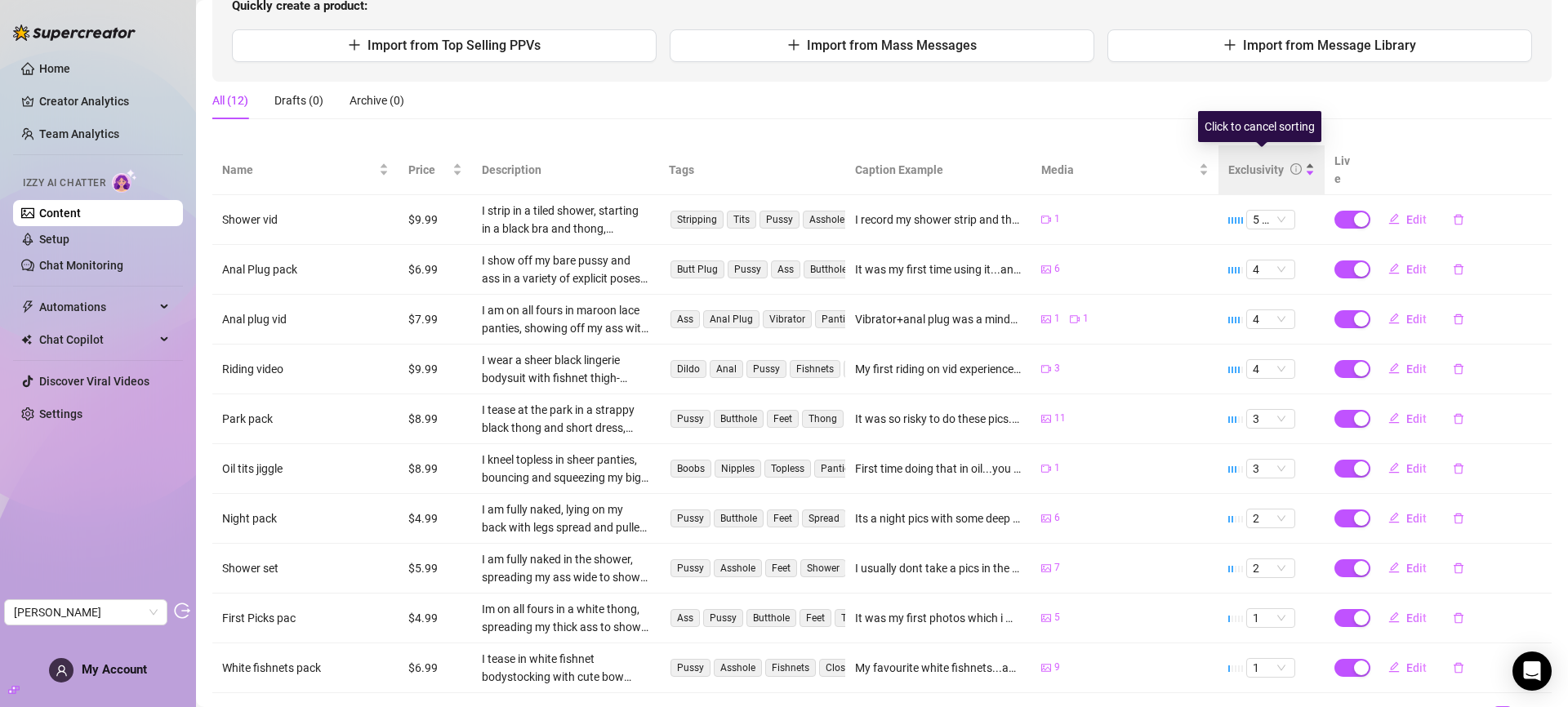
click at [1232, 164] on div "Exclusivity" at bounding box center [1256, 169] width 55 height 18
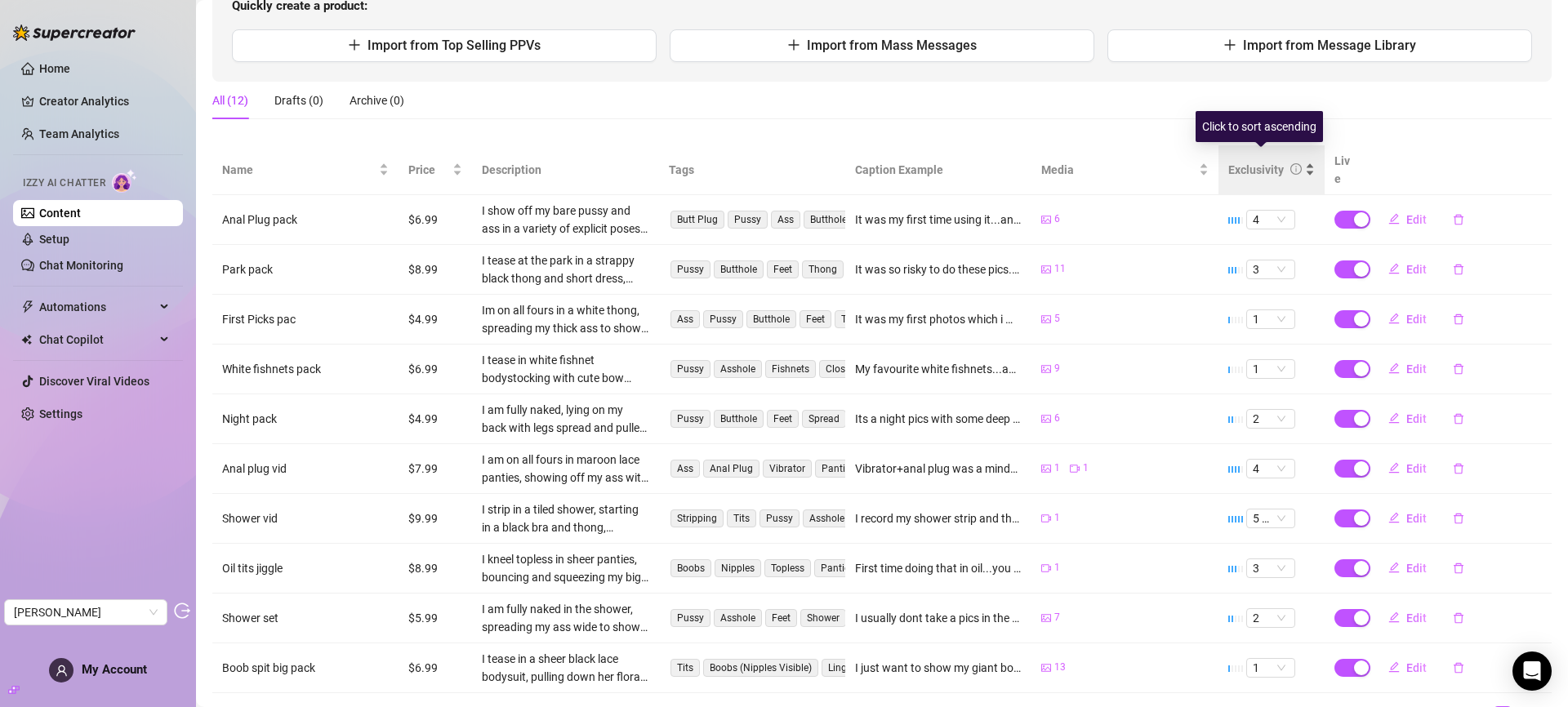
click at [1235, 161] on div "Exclusivity" at bounding box center [1256, 169] width 55 height 18
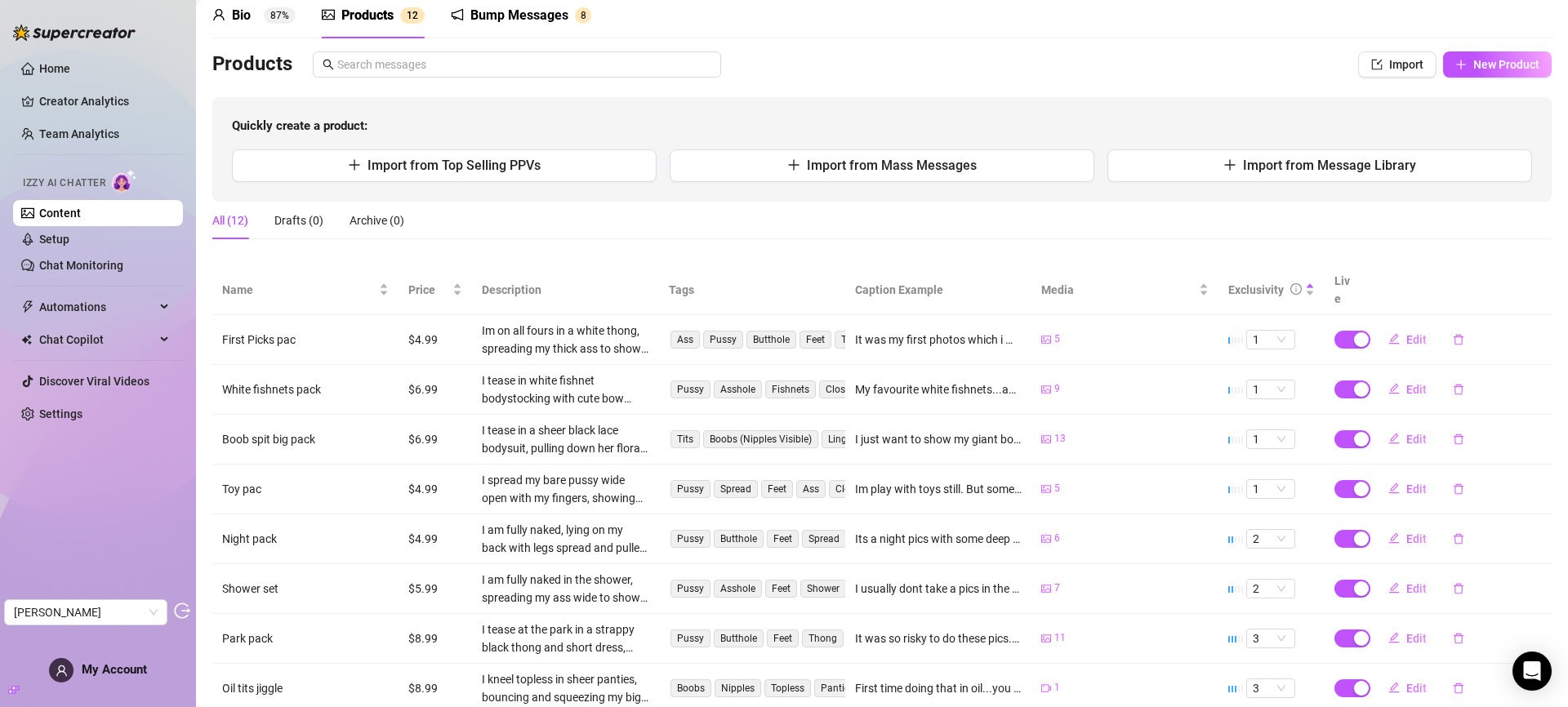
scroll to position [0, 0]
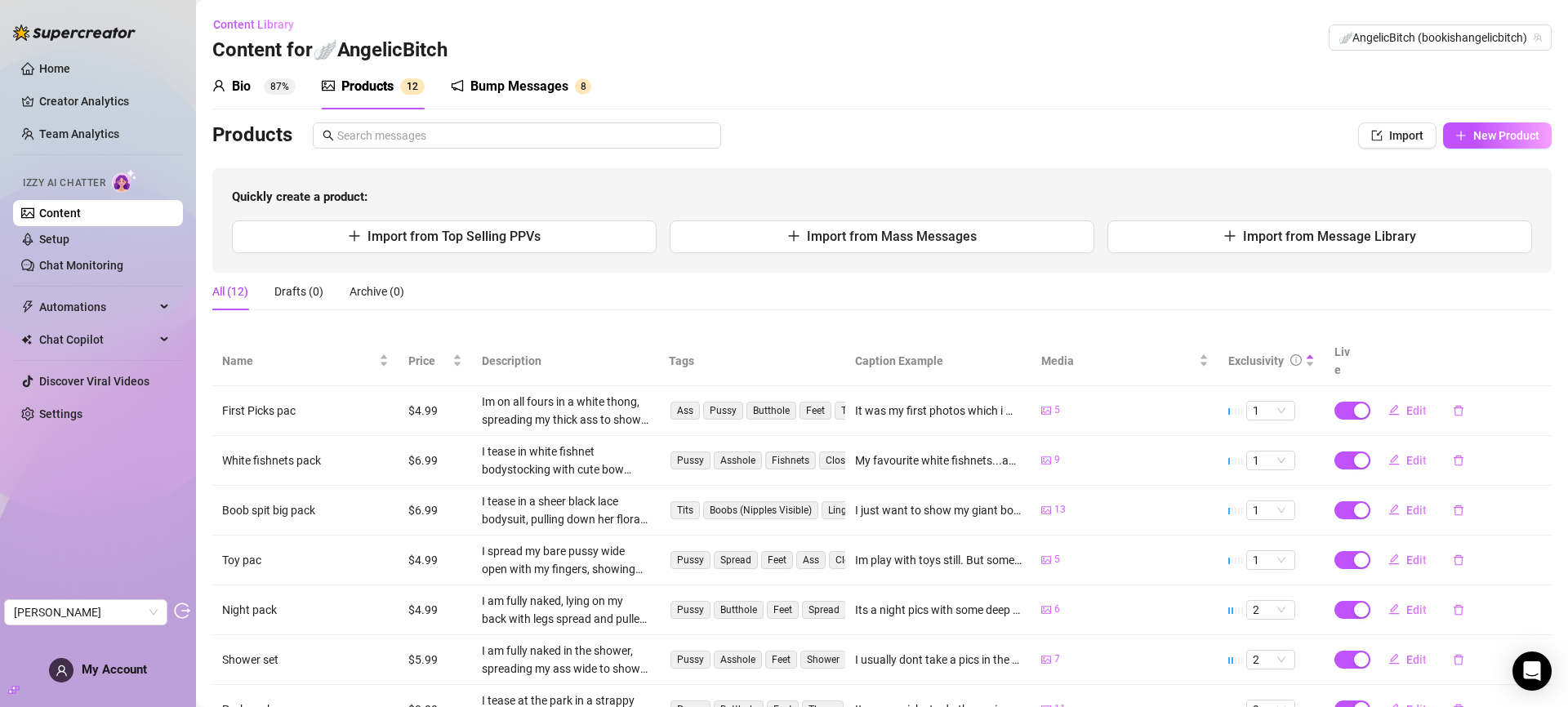
click at [525, 95] on div "Bump Messages" at bounding box center [519, 87] width 98 height 20
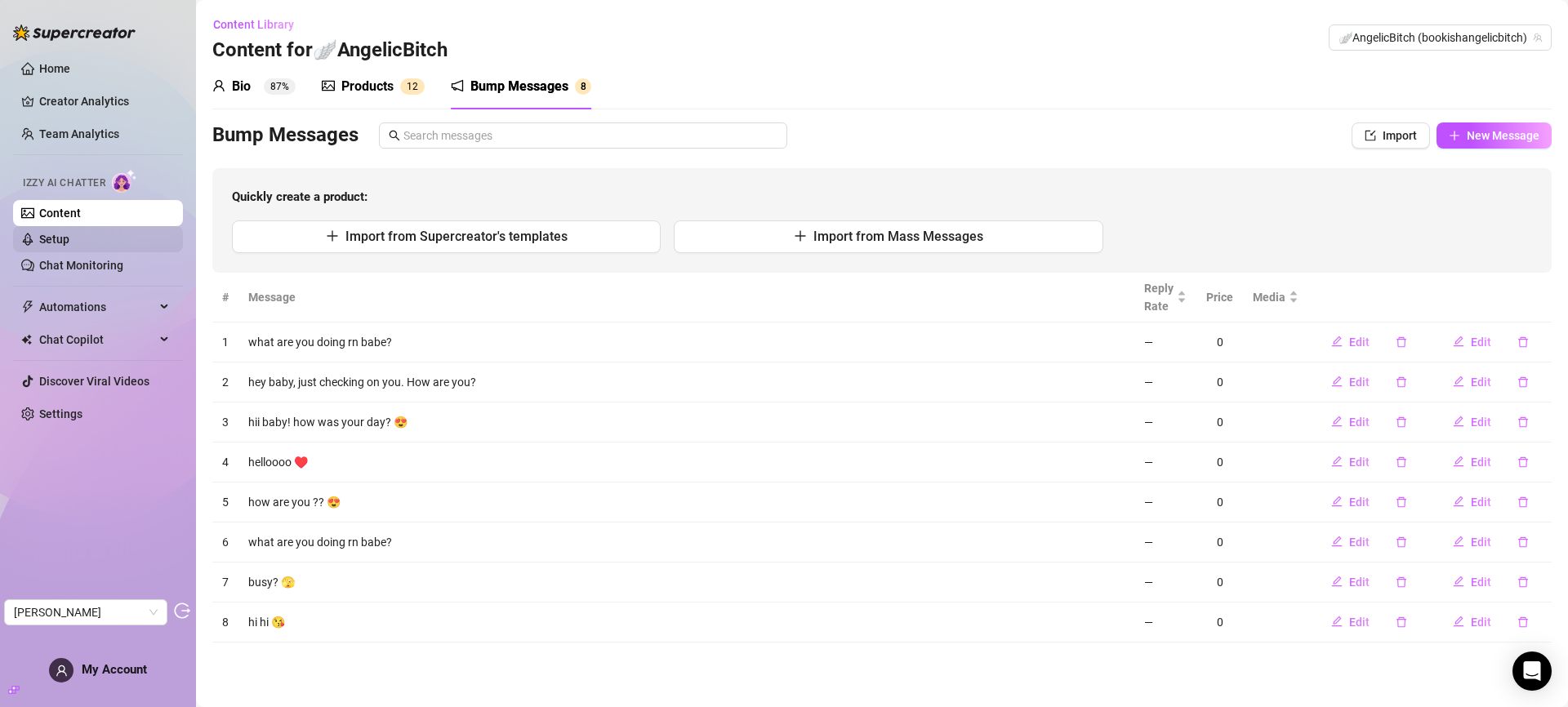
click at [69, 242] on link "Setup" at bounding box center [54, 240] width 30 height 13
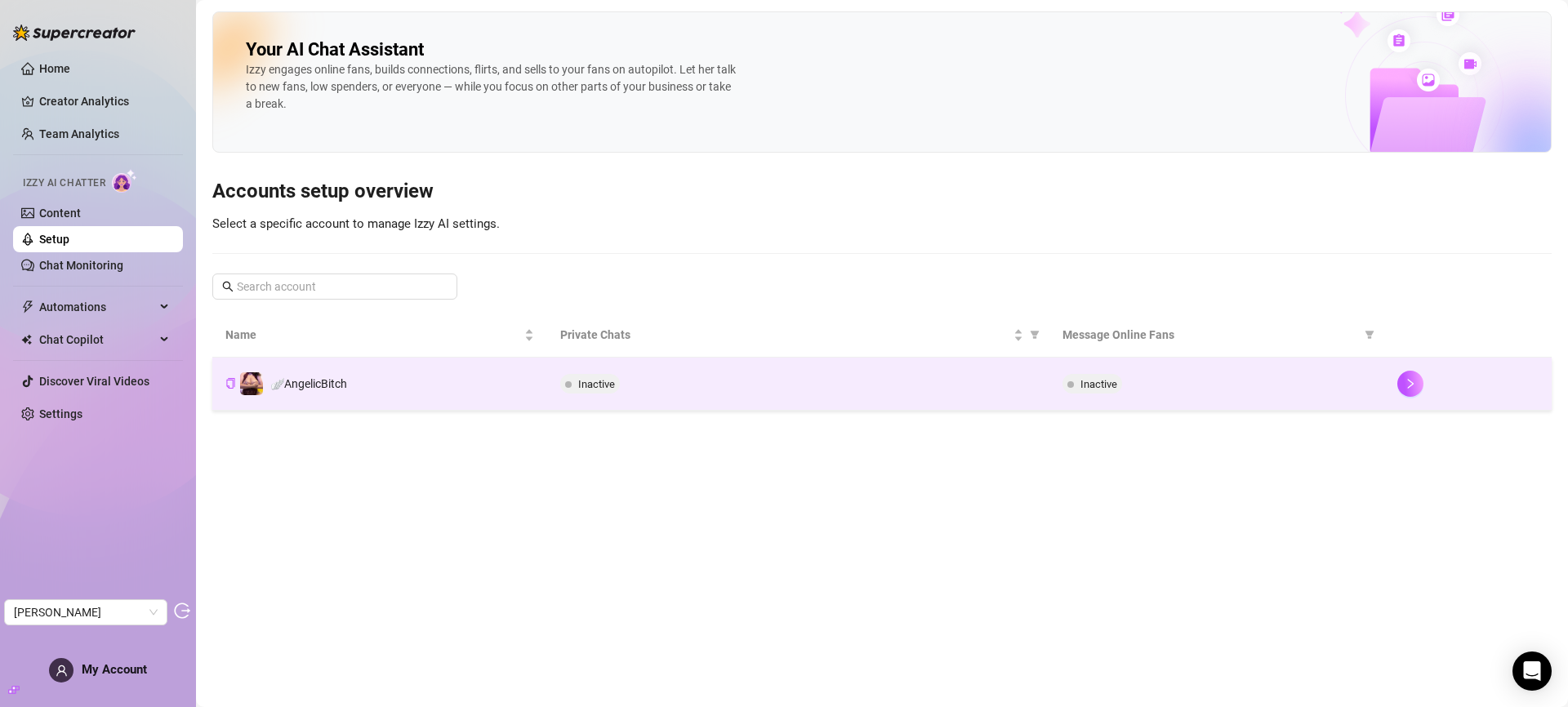
click at [377, 382] on td "🪽AngelicBitch" at bounding box center [380, 384] width 335 height 53
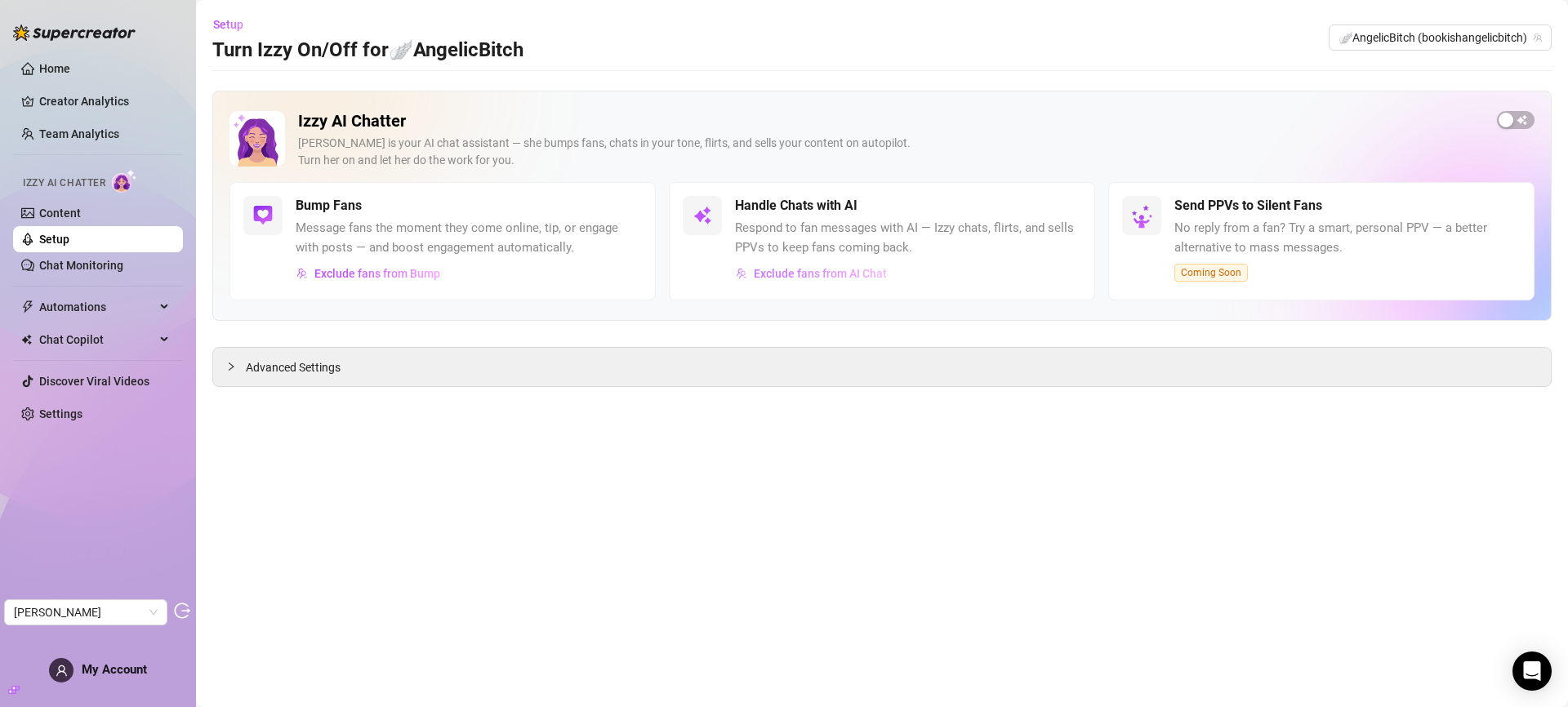
click at [797, 265] on button "Exclude fans from AI Chat" at bounding box center [811, 273] width 152 height 26
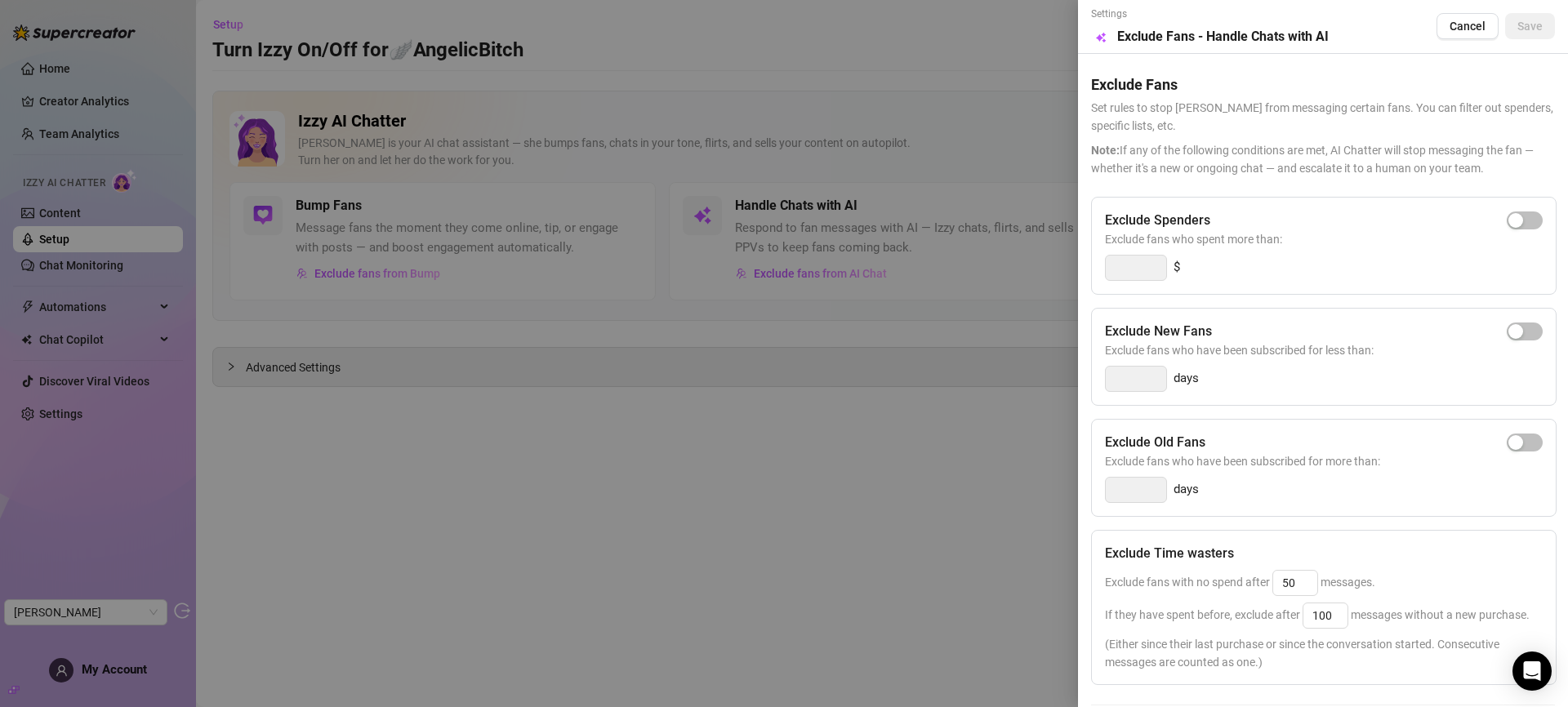
drag, startPoint x: 544, startPoint y: 451, endPoint x: 207, endPoint y: 321, distance: 361.2
click at [537, 444] on div at bounding box center [784, 353] width 1568 height 707
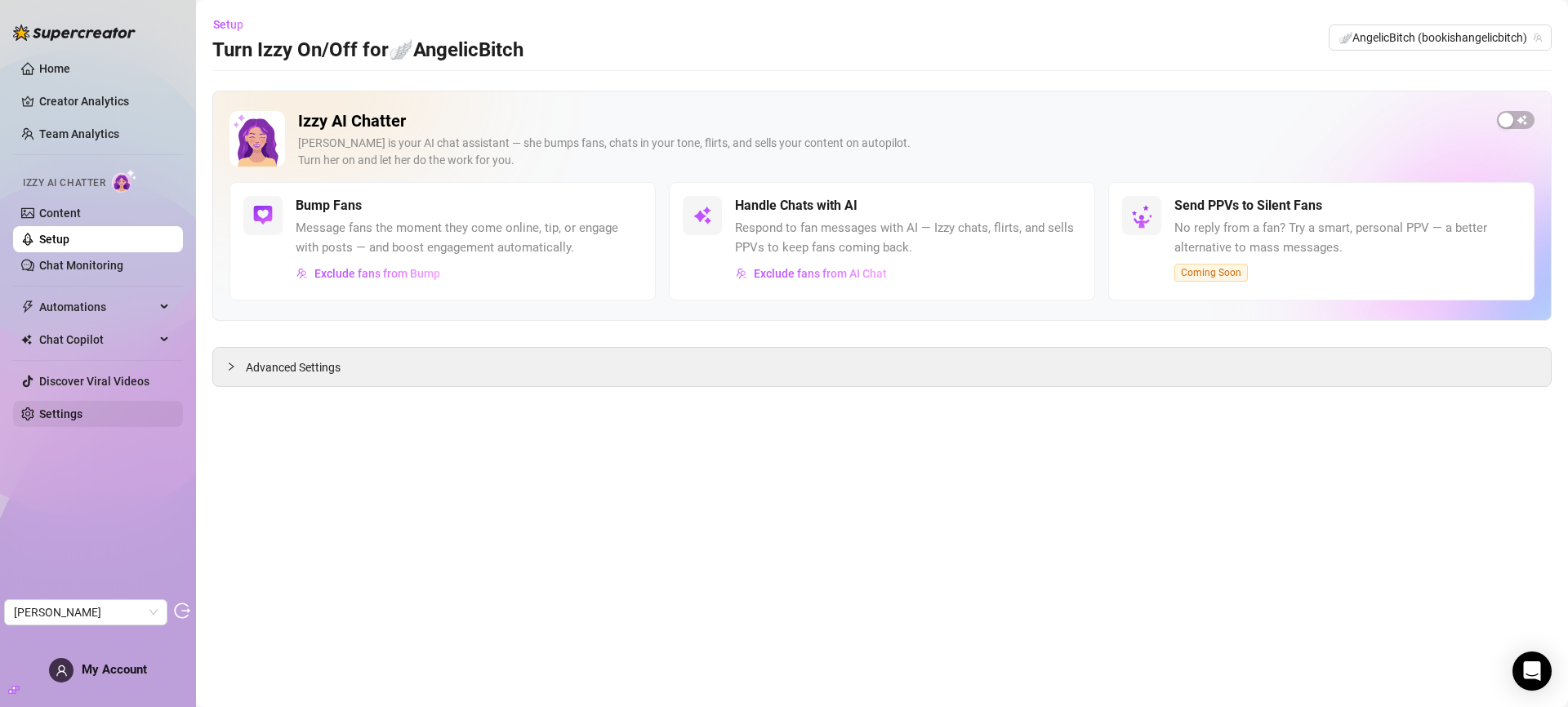
click at [74, 411] on link "Settings" at bounding box center [60, 414] width 43 height 13
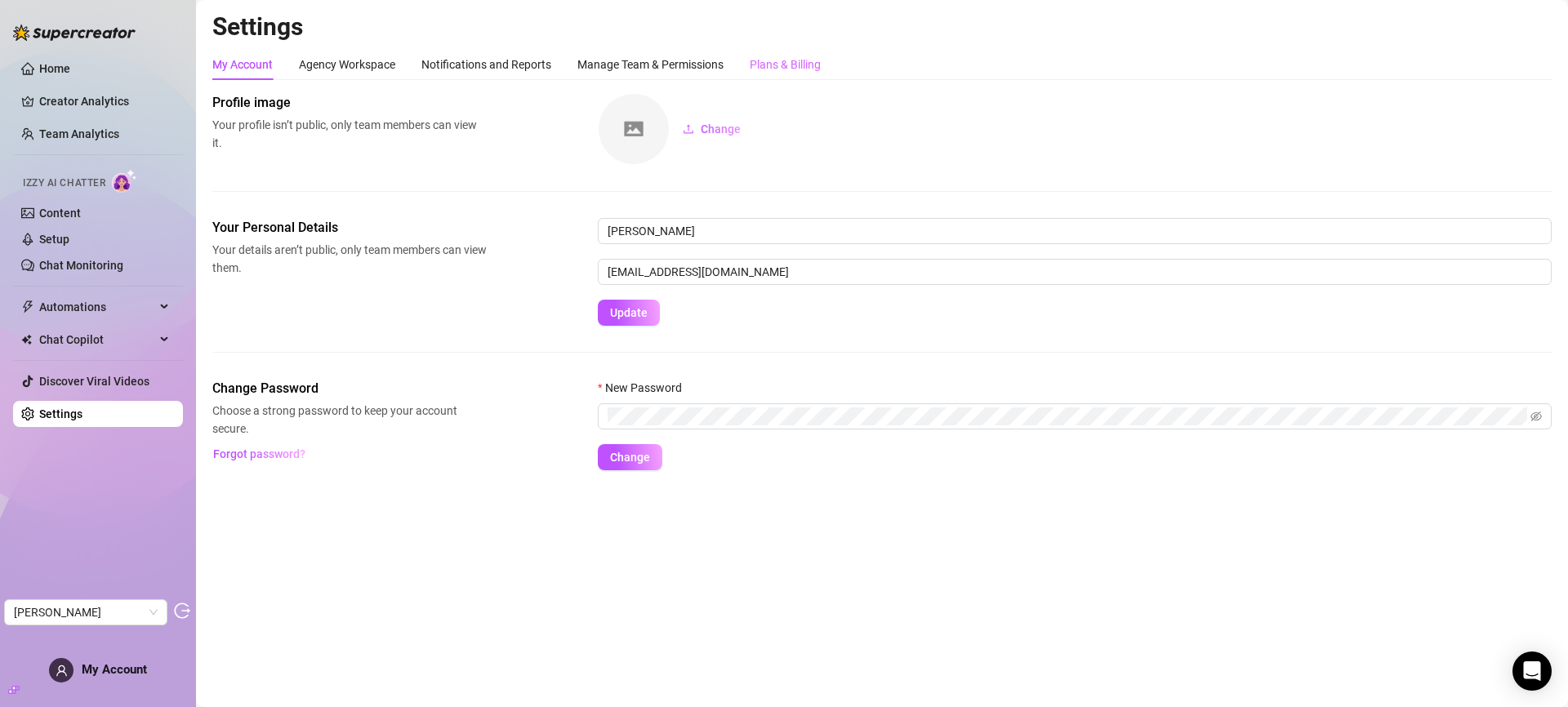
click at [800, 54] on div "Plans & Billing" at bounding box center [785, 64] width 71 height 31
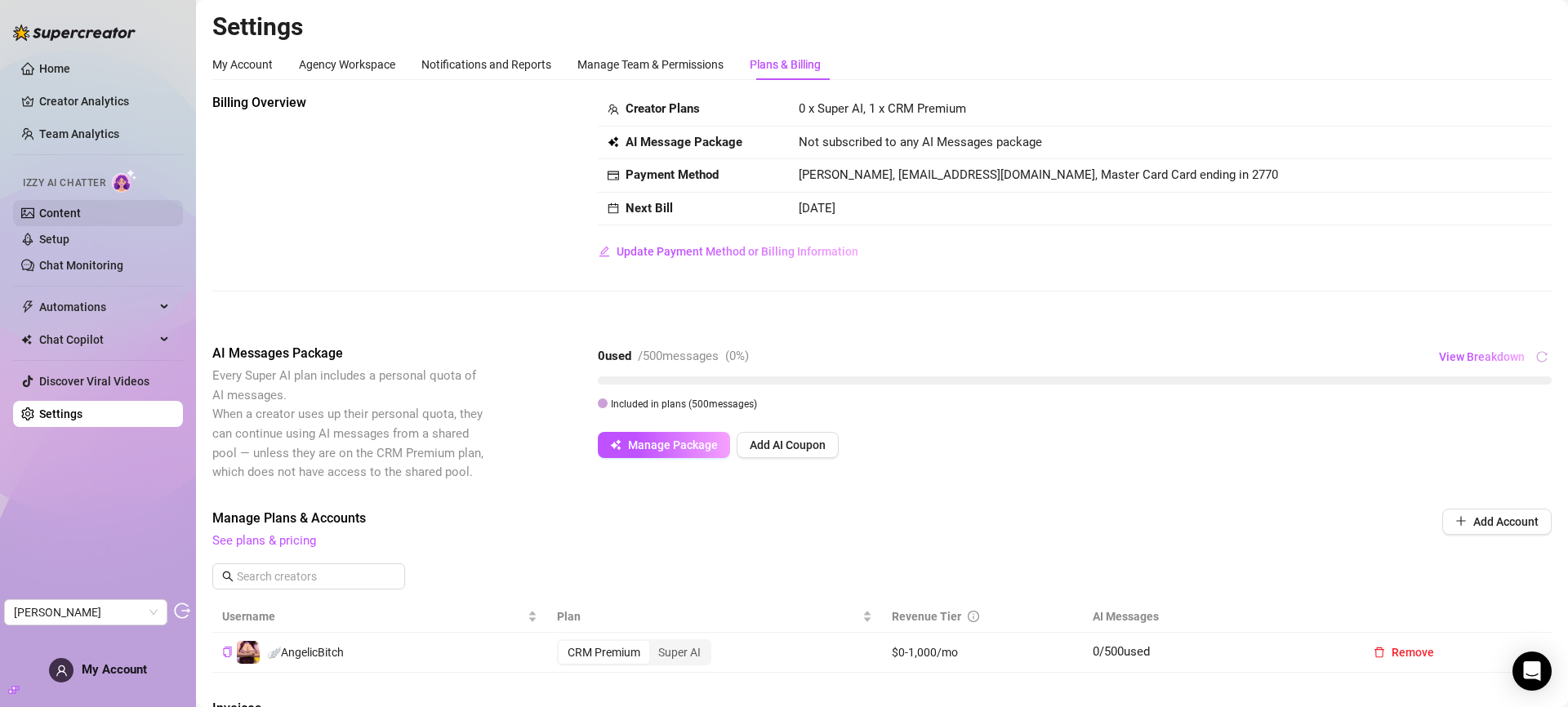
click at [81, 215] on link "Content" at bounding box center [60, 213] width 42 height 13
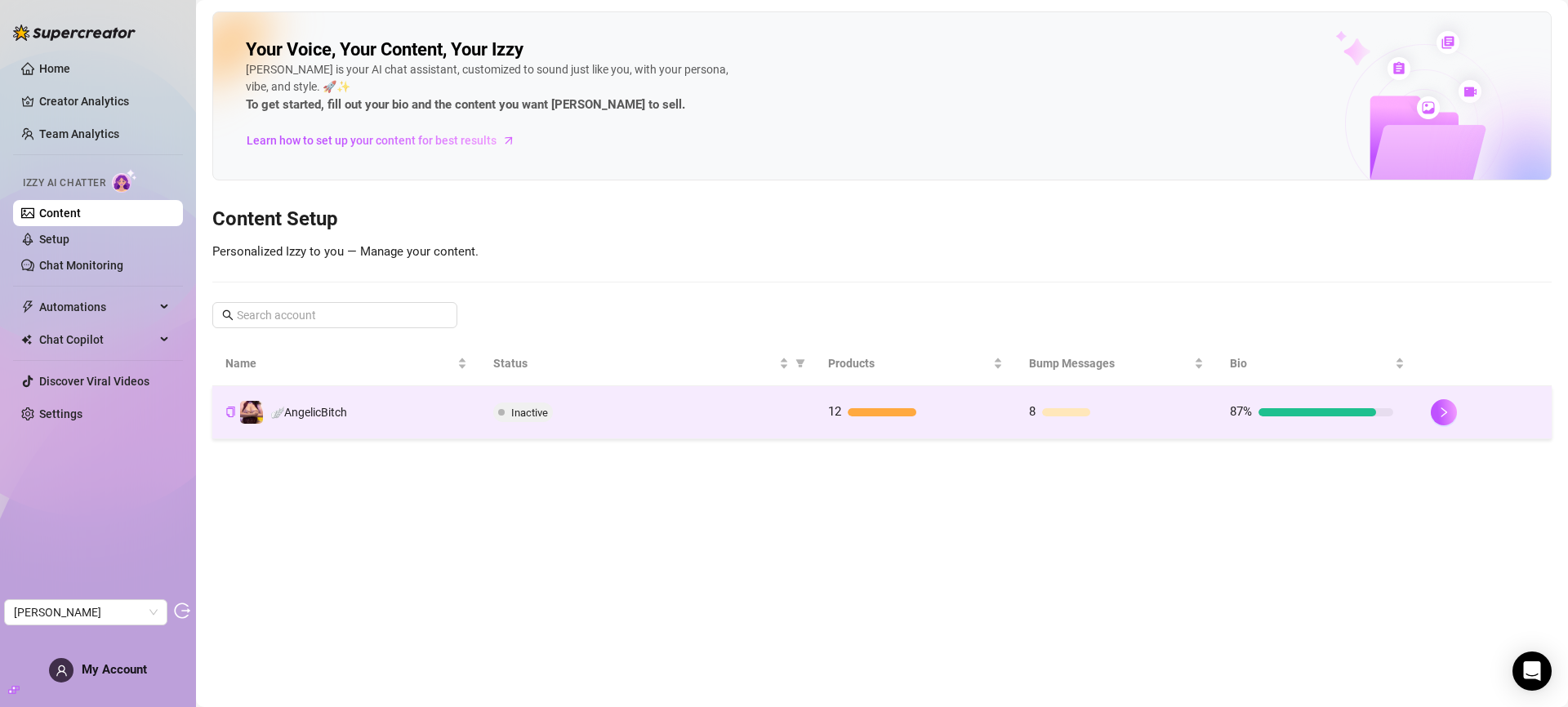
click at [461, 411] on td "🪽AngelicBitch" at bounding box center [346, 413] width 268 height 53
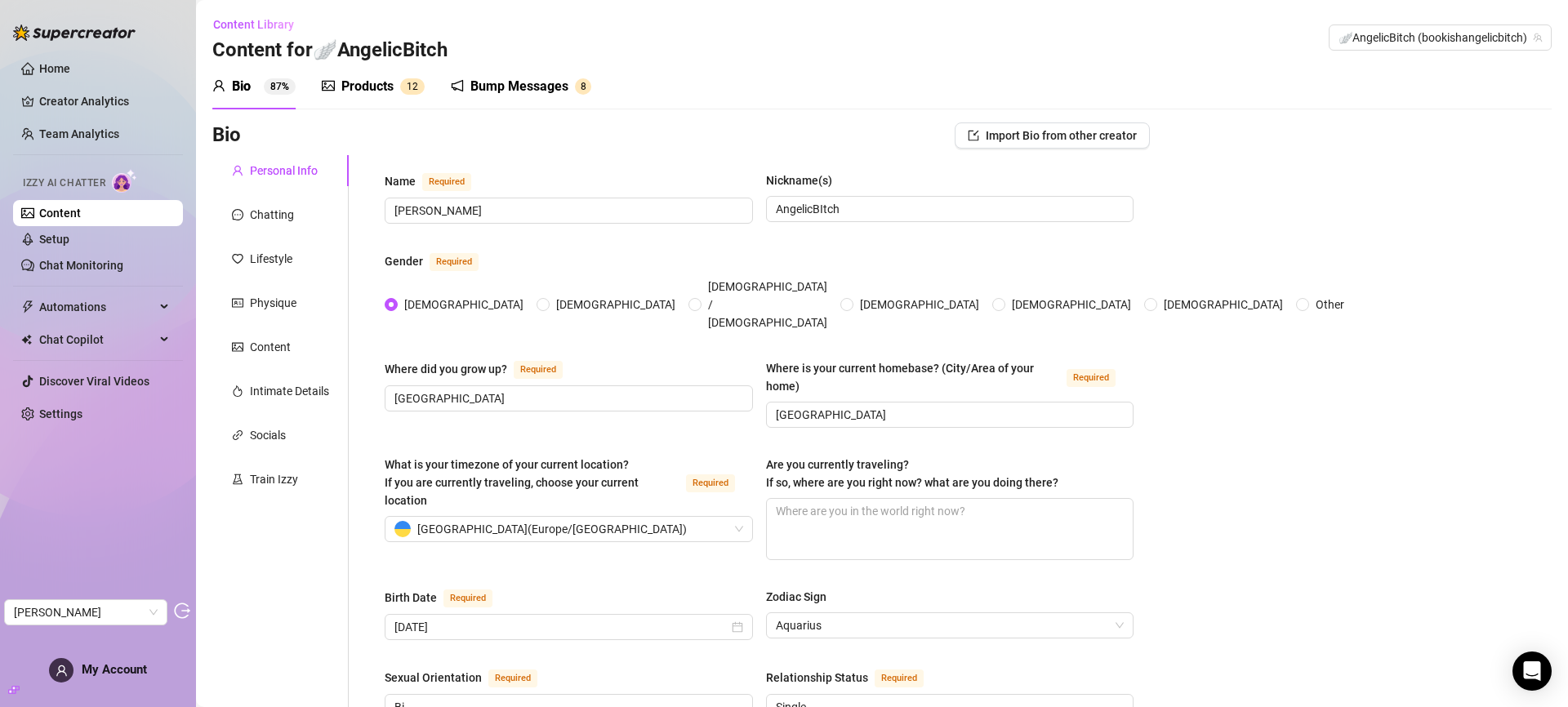
click at [342, 81] on div "Products" at bounding box center [367, 87] width 52 height 20
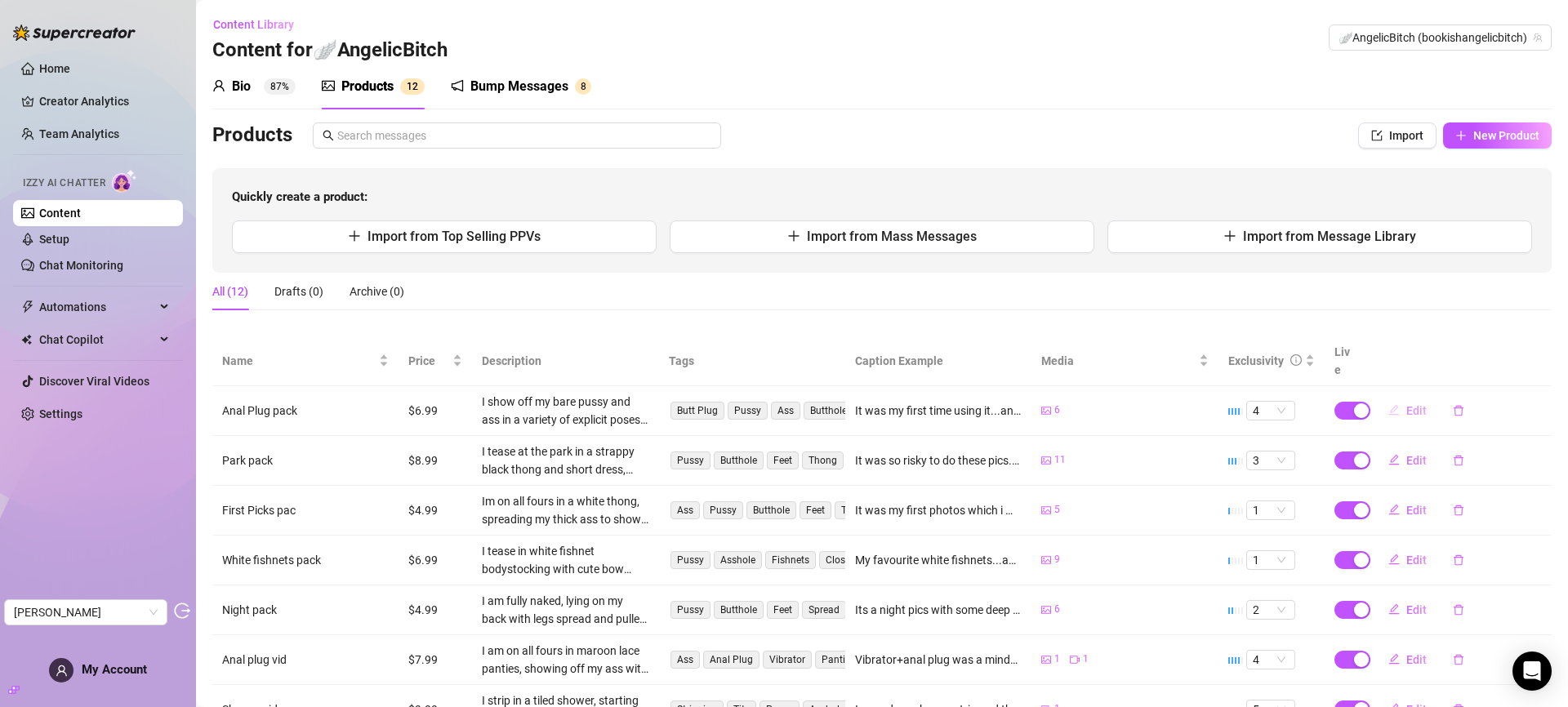
click at [1406, 404] on span "Edit" at bounding box center [1416, 411] width 20 height 13
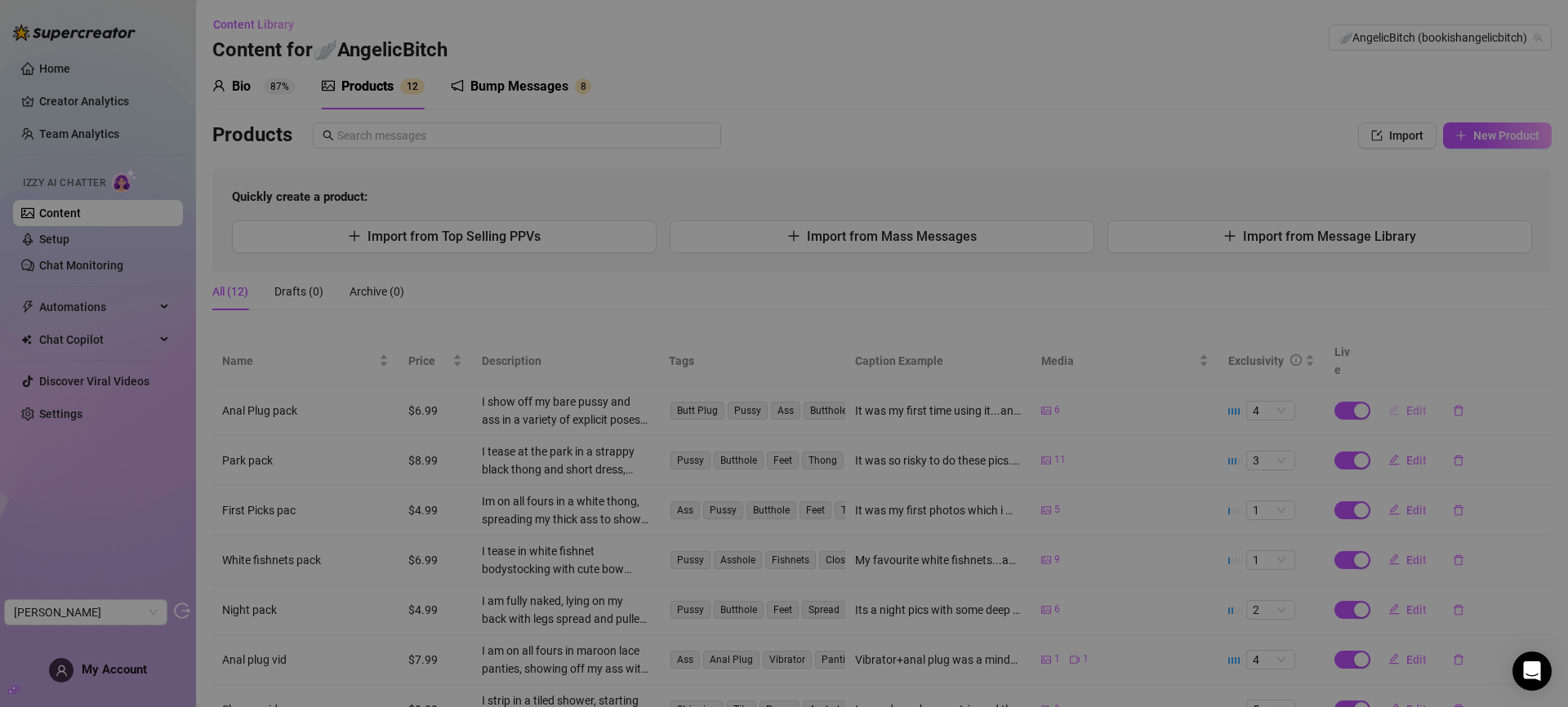
type textarea "It was my first time using it...and it was fantastic tbh😍😈☺️"
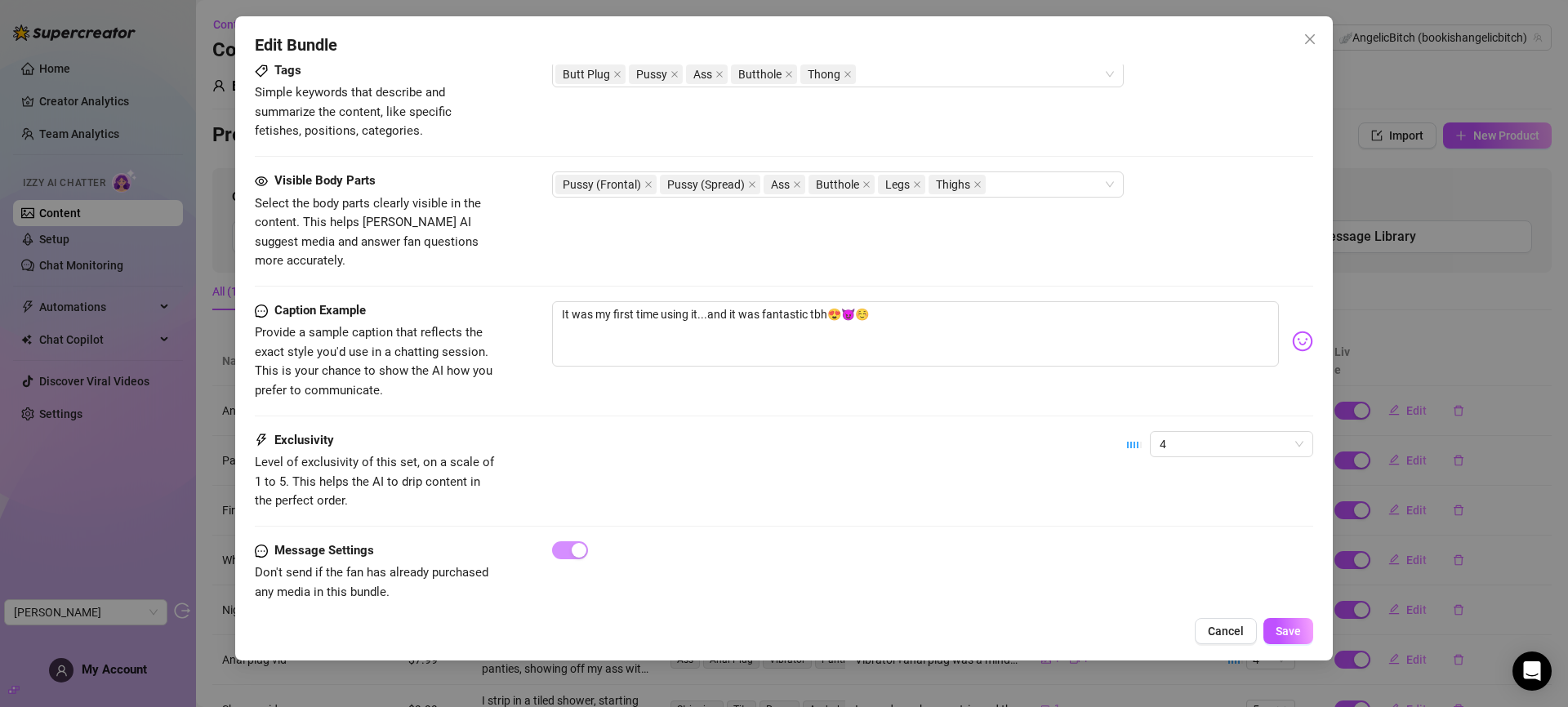
scroll to position [914, 0]
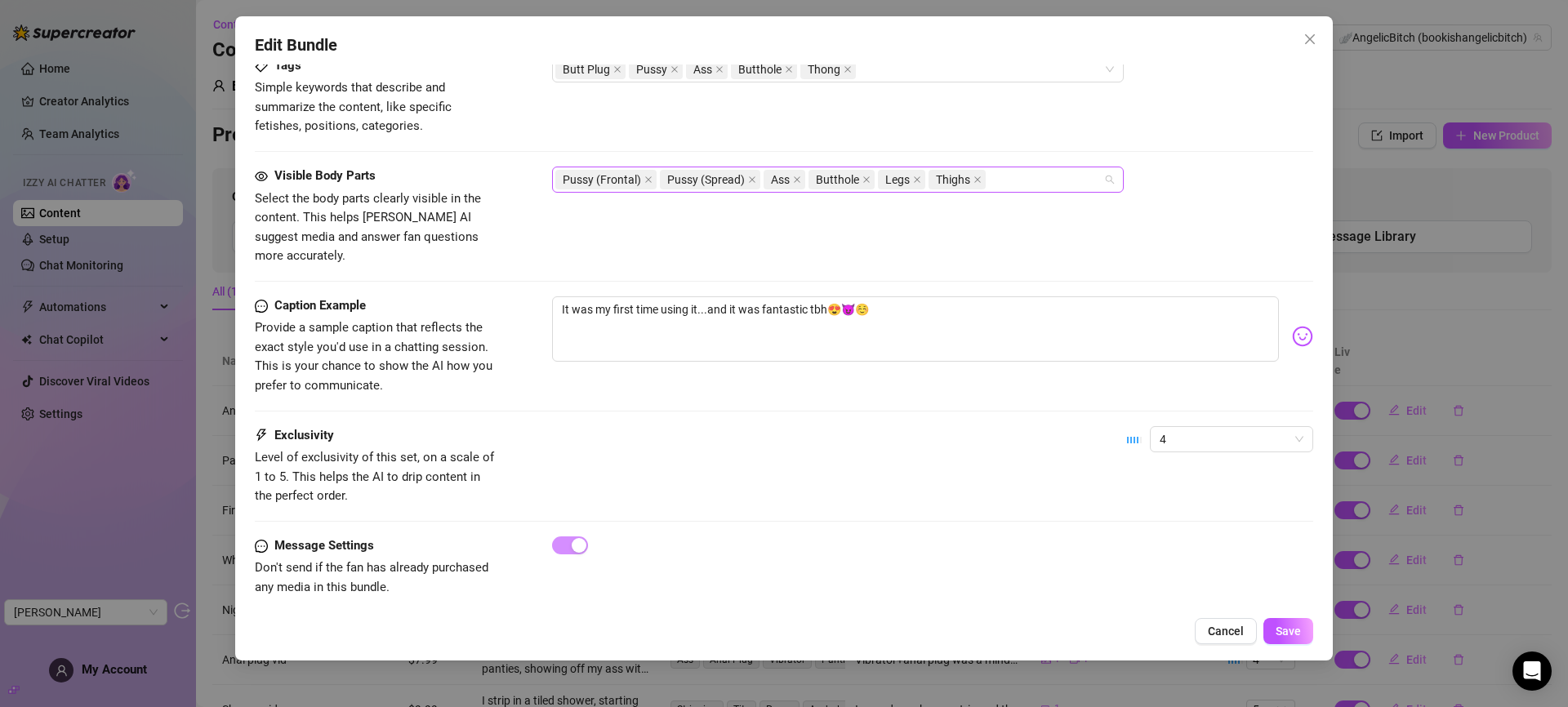
click at [1107, 179] on div "Pussy (Frontal) Pussy (Spread) Ass Butthole Legs Thighs" at bounding box center [838, 179] width 572 height 26
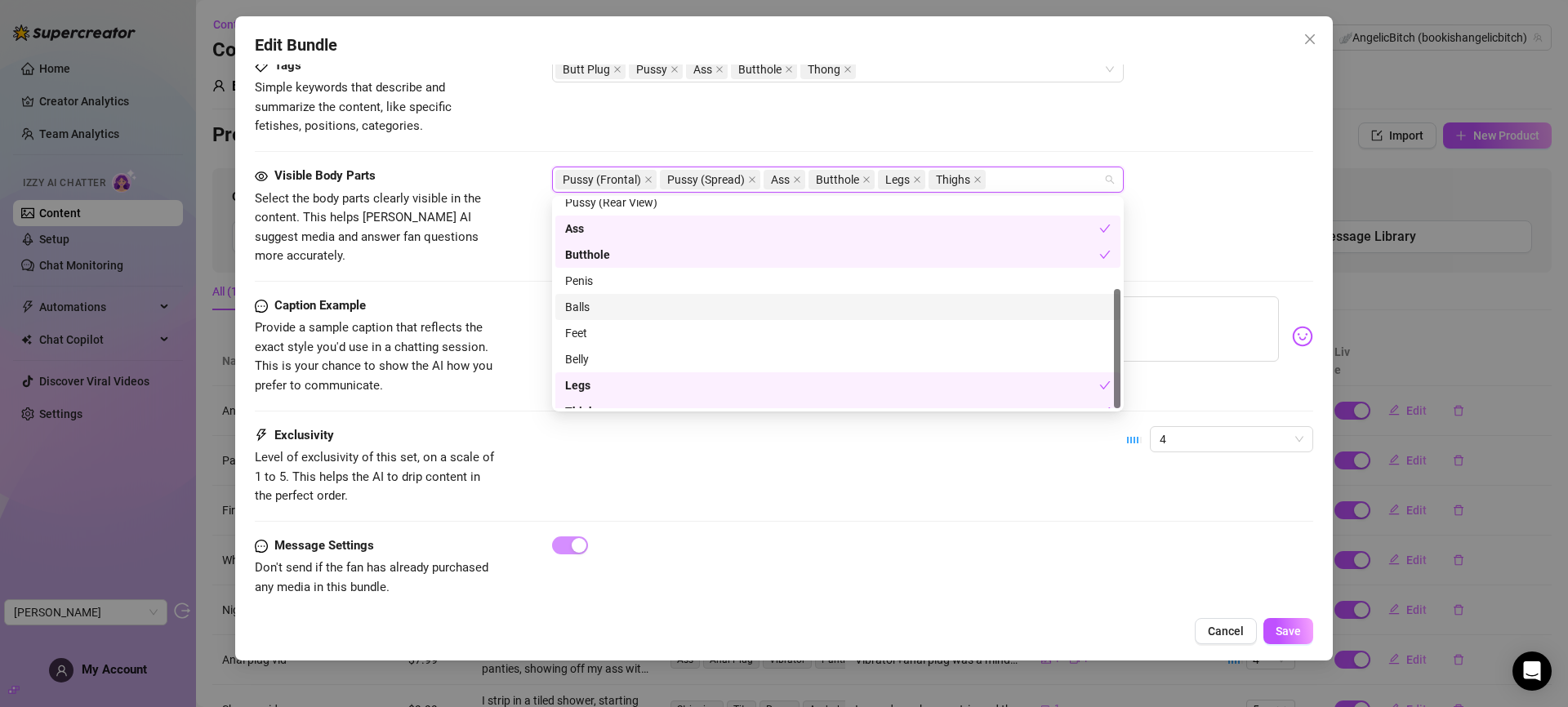
scroll to position [157, 0]
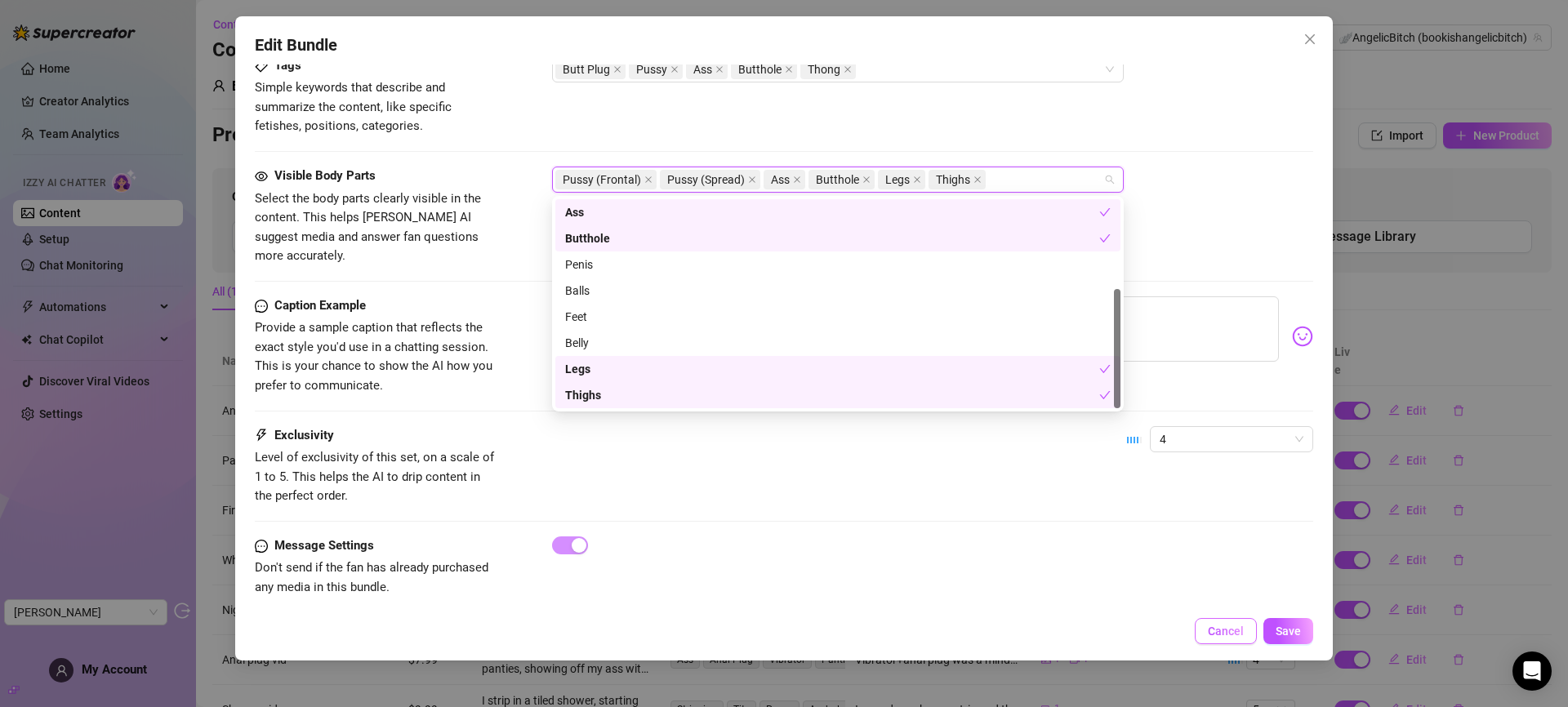
click at [1222, 629] on span "Cancel" at bounding box center [1226, 631] width 36 height 13
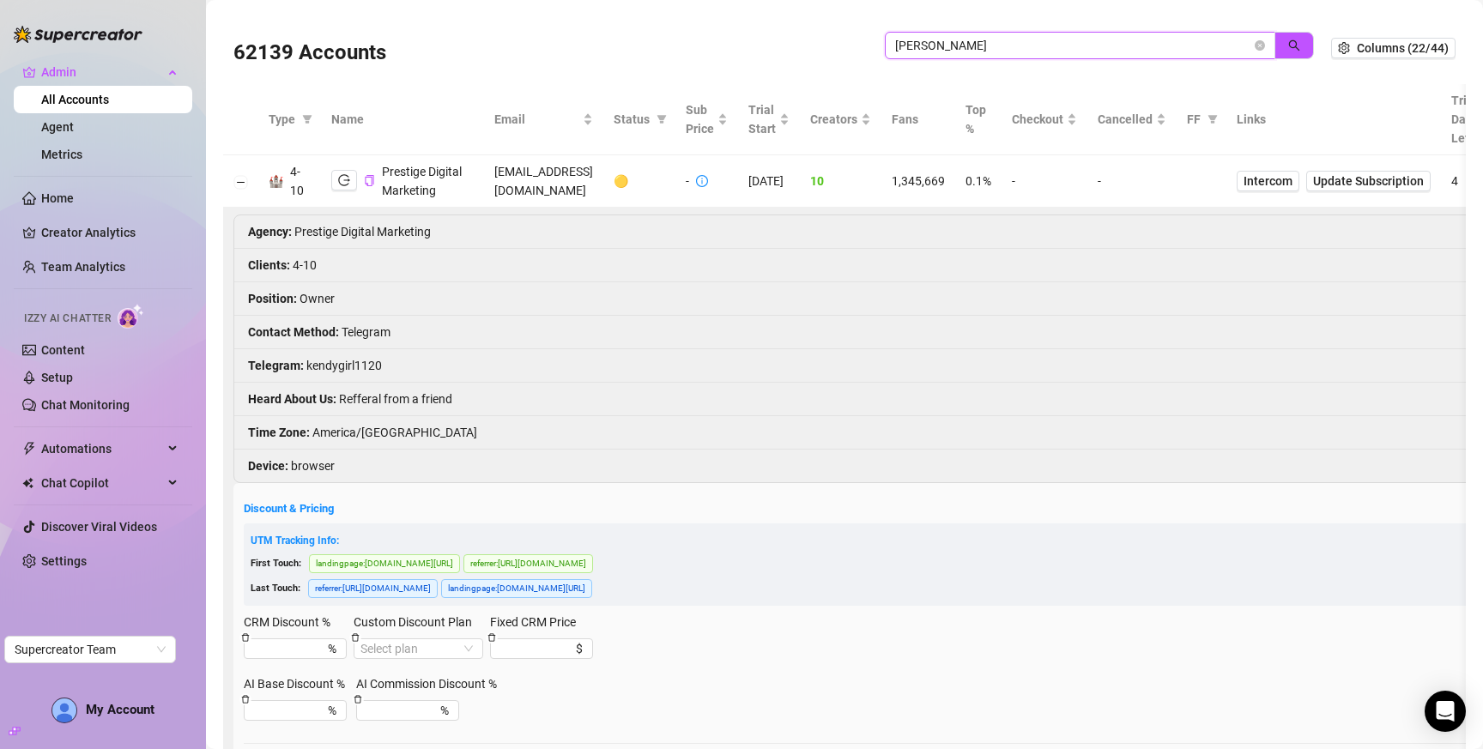
click at [921, 45] on input "presti" at bounding box center [1073, 45] width 356 height 19
paste input "Ca8X5UP4GTcX17g7vsKD9dxNeIs1"
click at [1288, 45] on icon "search" at bounding box center [1294, 45] width 12 height 12
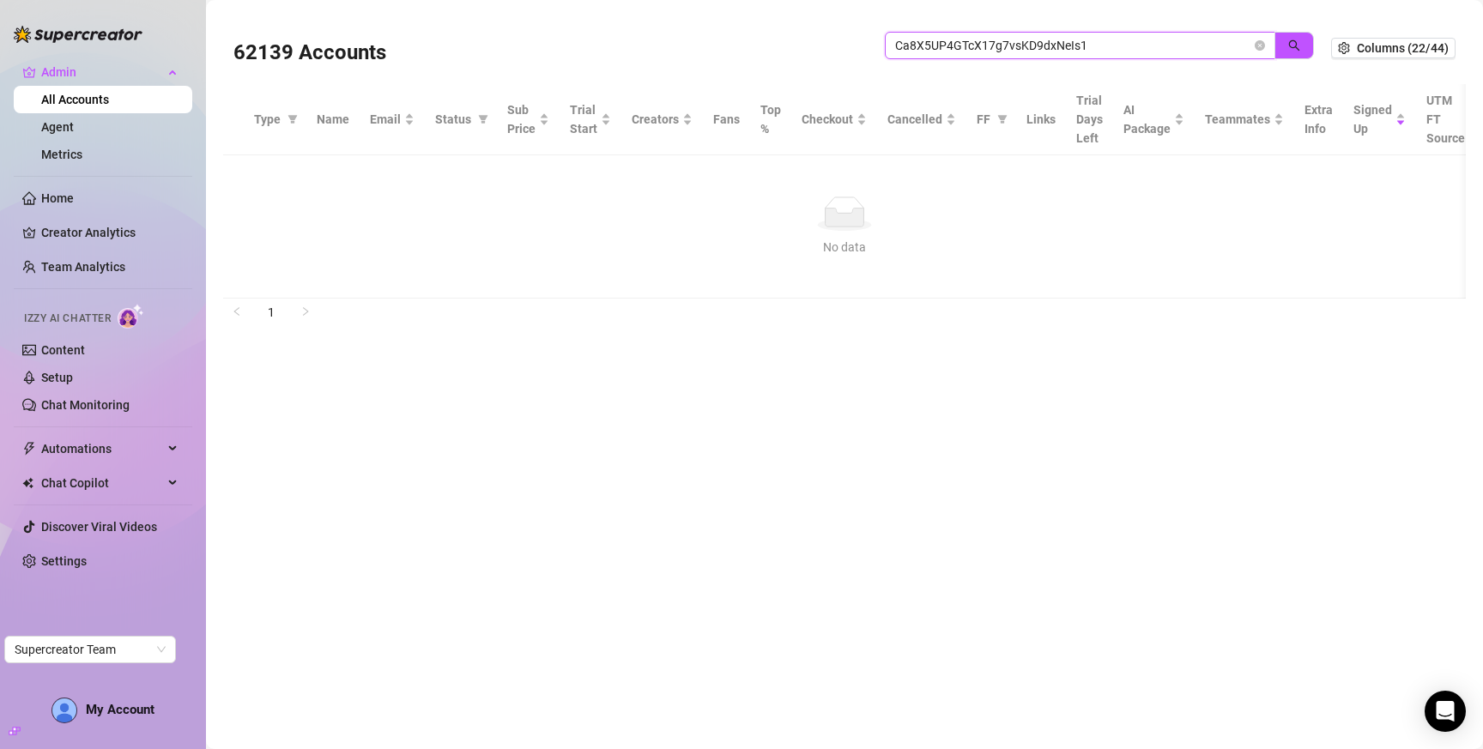
click at [1045, 43] on input "Ca8X5UP4GTcX17g7vsKD9dxNeIs1" at bounding box center [1073, 45] width 356 height 19
click at [1046, 44] on input "Ca8X5UP4GTcX17g7vsKD9dxNeIs1" at bounding box center [1073, 45] width 356 height 19
click at [1290, 41] on icon "search" at bounding box center [1294, 45] width 11 height 11
click at [939, 45] on input "Ca8X5UP4GTcX17g7vsKD9dxNeIs1" at bounding box center [1073, 45] width 356 height 19
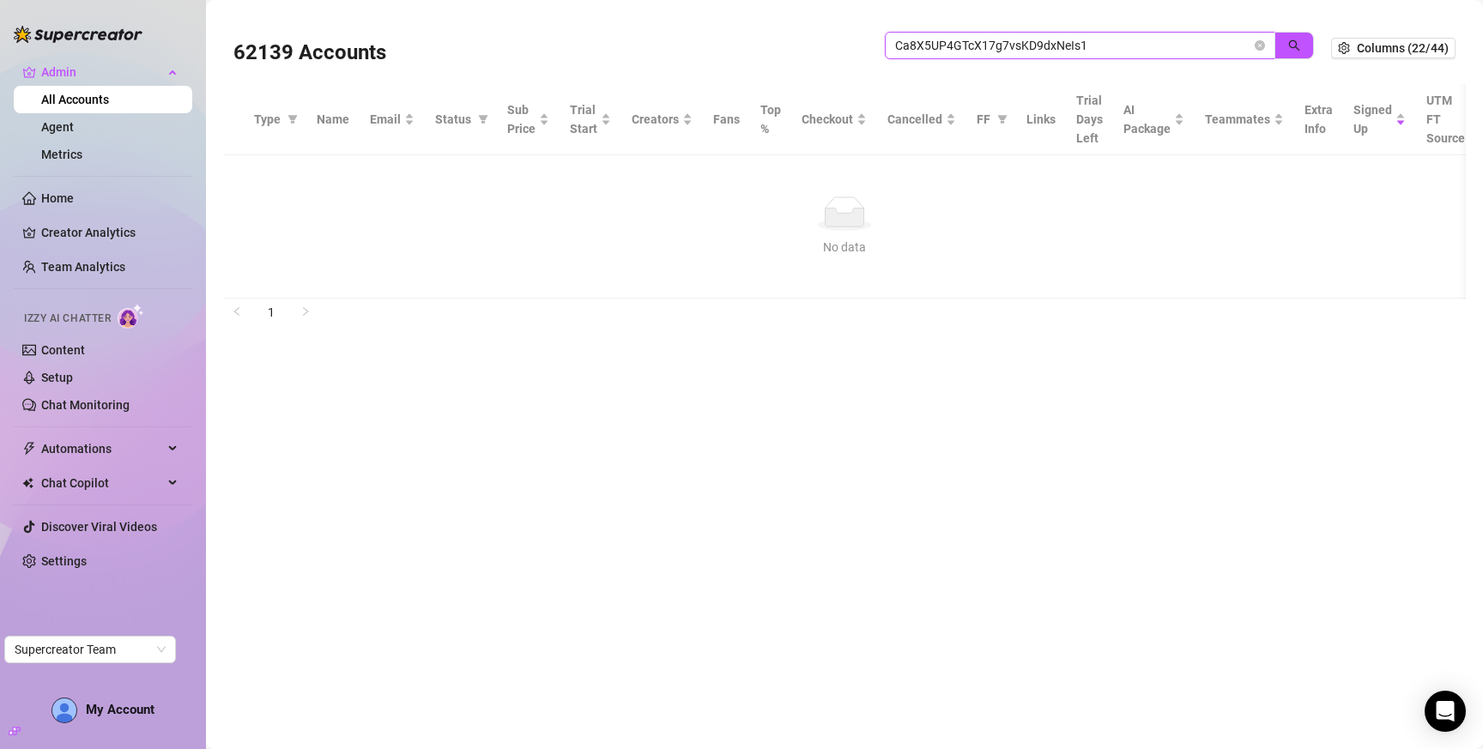
click at [939, 45] on input "Ca8X5UP4GTcX17g7vsKD9dxNeIs1" at bounding box center [1073, 45] width 356 height 19
paste input "serhii.nazarenko2"
type input "serhii.nazarenko2"
click at [1284, 45] on button "button" at bounding box center [1293, 45] width 39 height 27
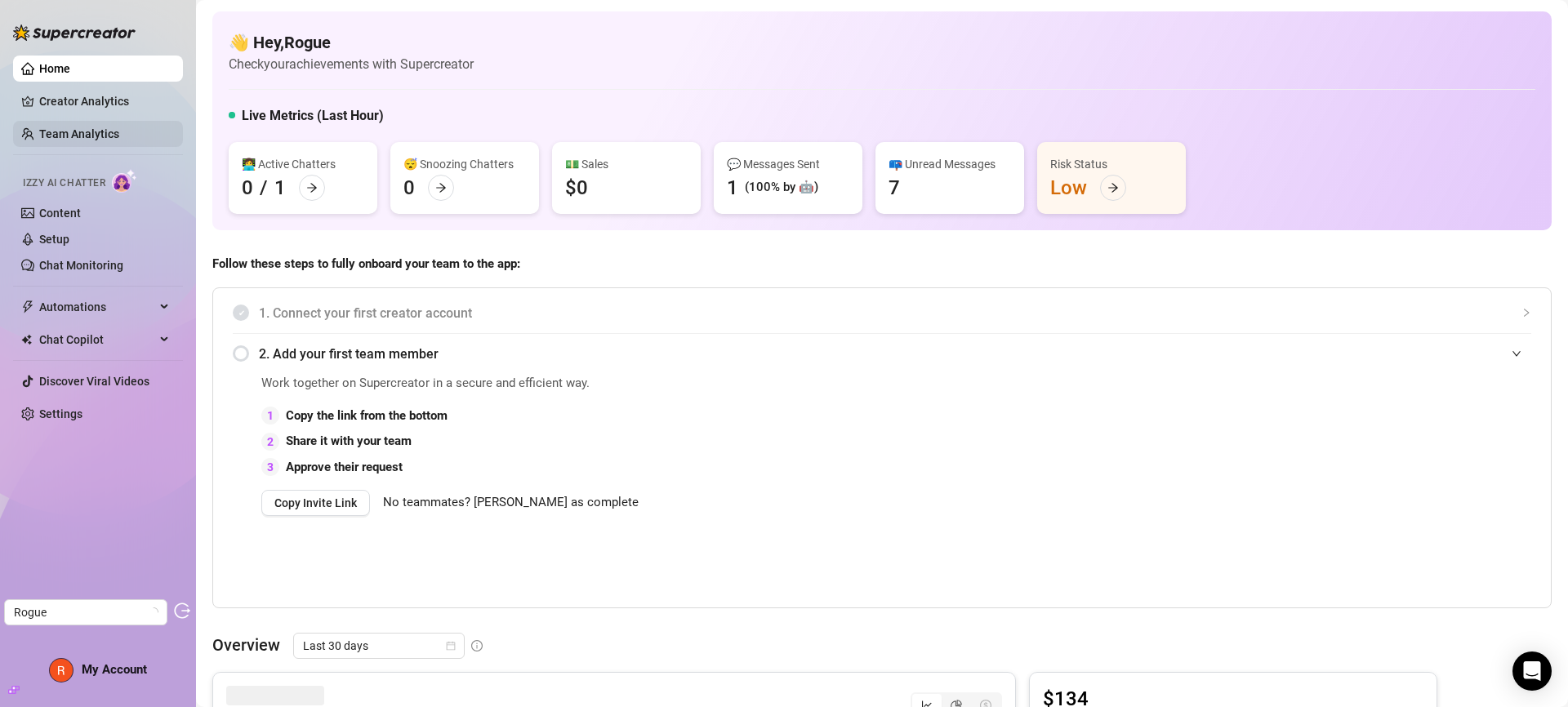
click at [69, 133] on link "Team Analytics" at bounding box center [79, 134] width 80 height 13
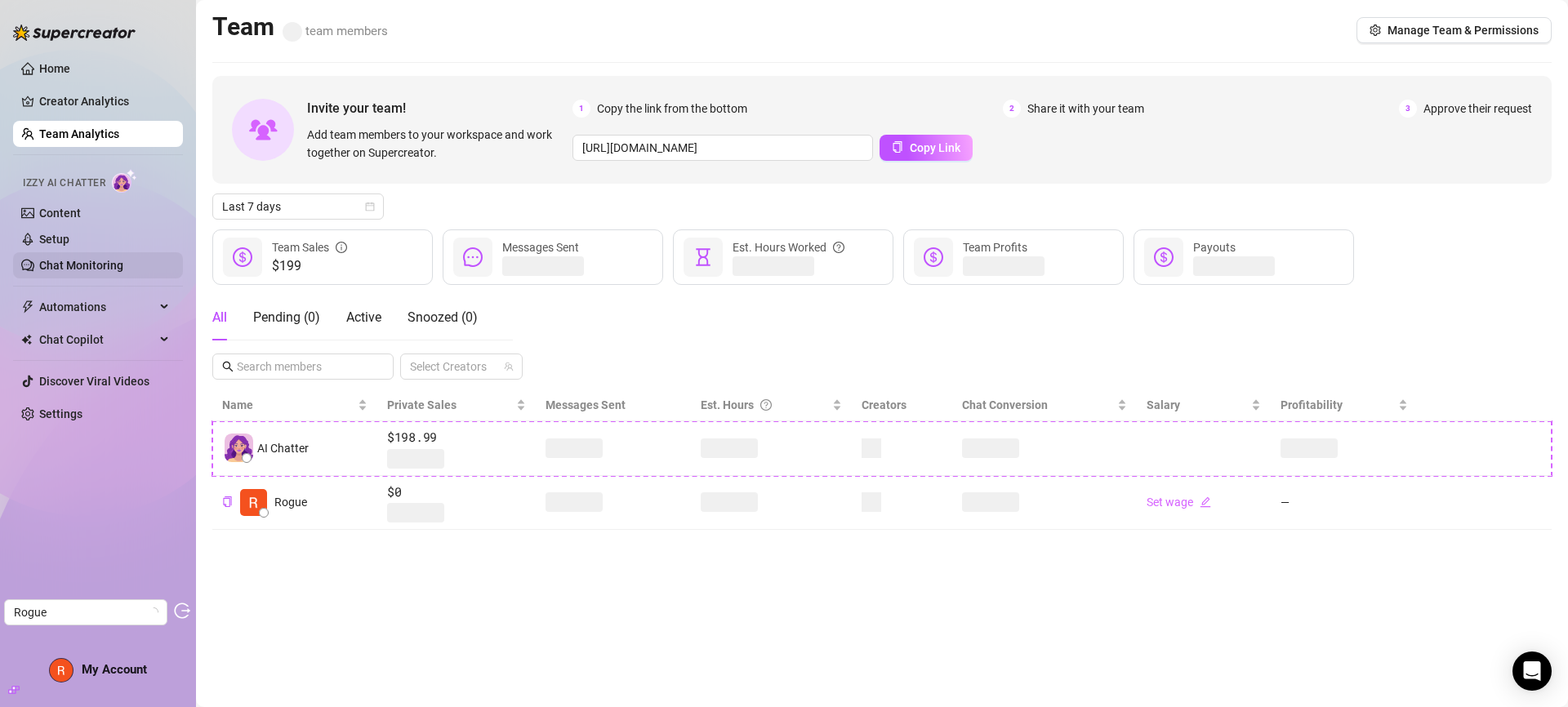
click at [85, 271] on link "Chat Monitoring" at bounding box center [81, 265] width 84 height 13
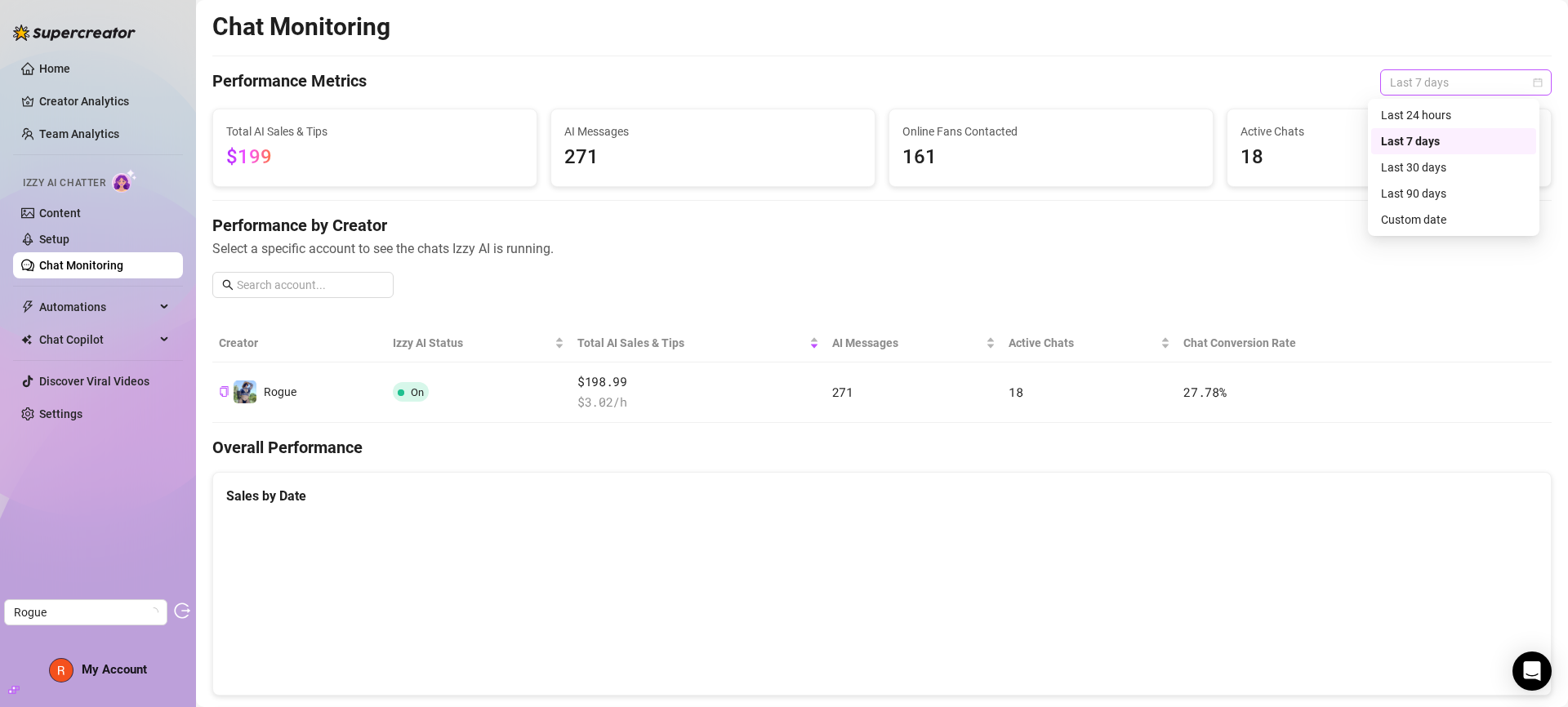
click at [1464, 86] on span "Last 7 days" at bounding box center [1466, 83] width 152 height 25
click at [1408, 203] on div "Last 90 days" at bounding box center [1454, 193] width 165 height 26
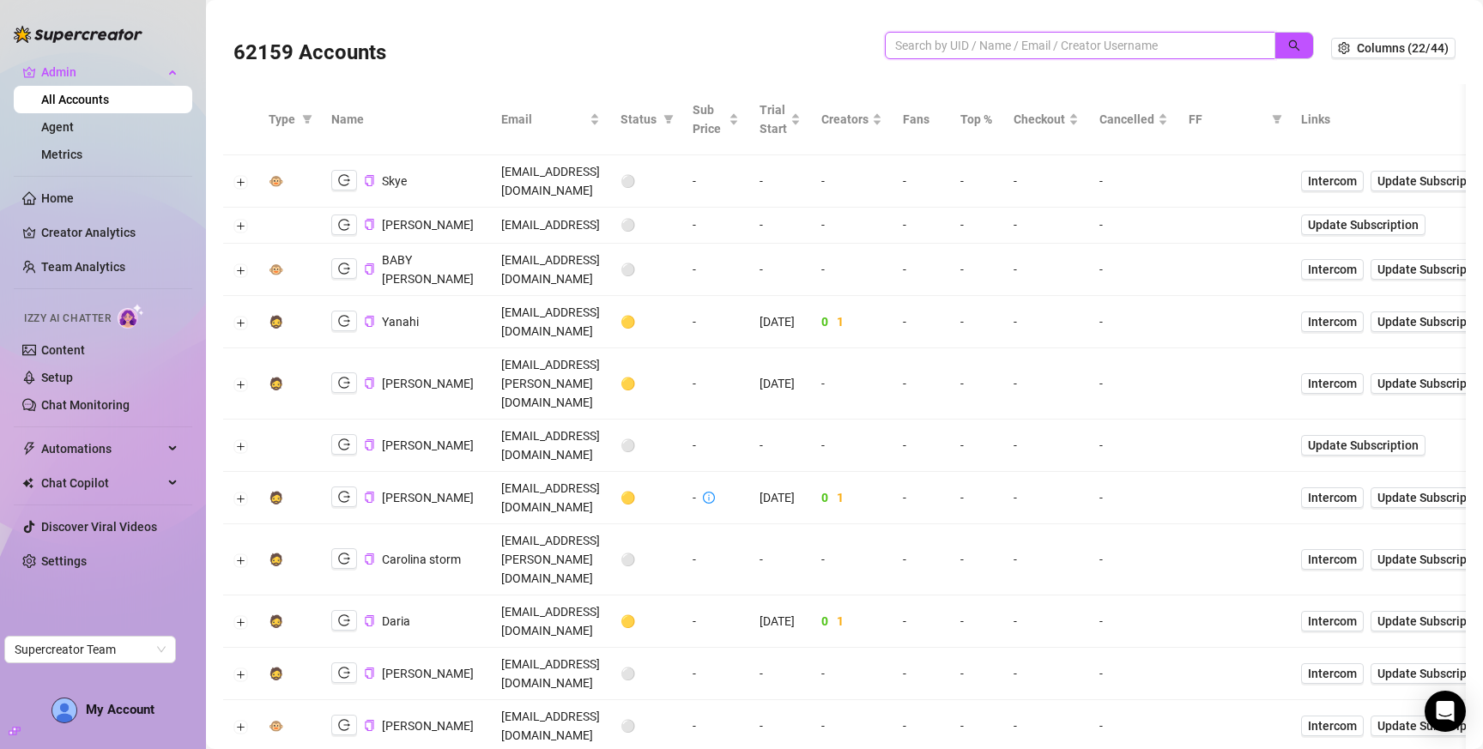
click at [977, 40] on input "search" at bounding box center [1073, 45] width 356 height 19
paste input "serhii.nazarenko2"
click at [1294, 45] on button "button" at bounding box center [1293, 45] width 39 height 27
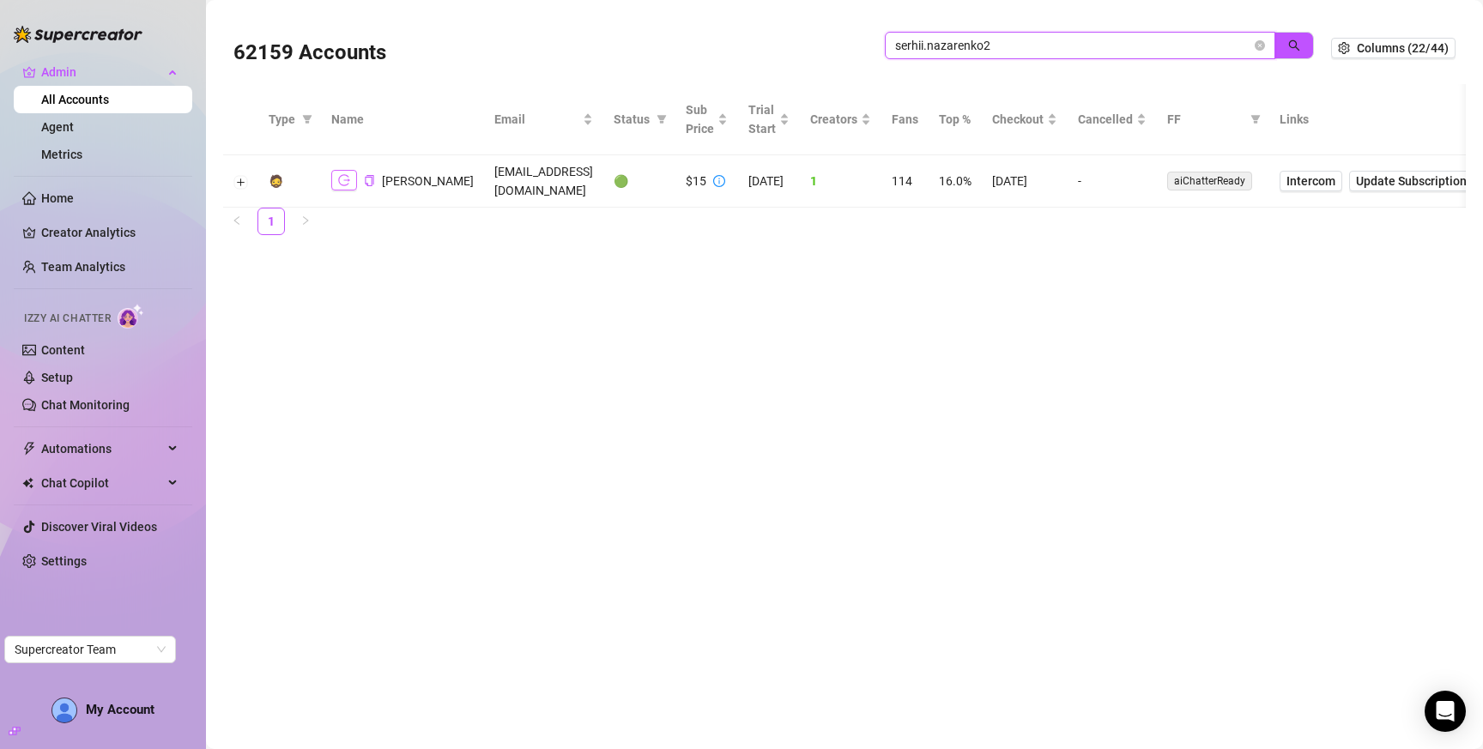
type input "serhii.nazarenko2"
click at [346, 175] on icon "logout" at bounding box center [344, 180] width 12 height 12
